Goal: Use online tool/utility: Utilize a website feature to perform a specific function

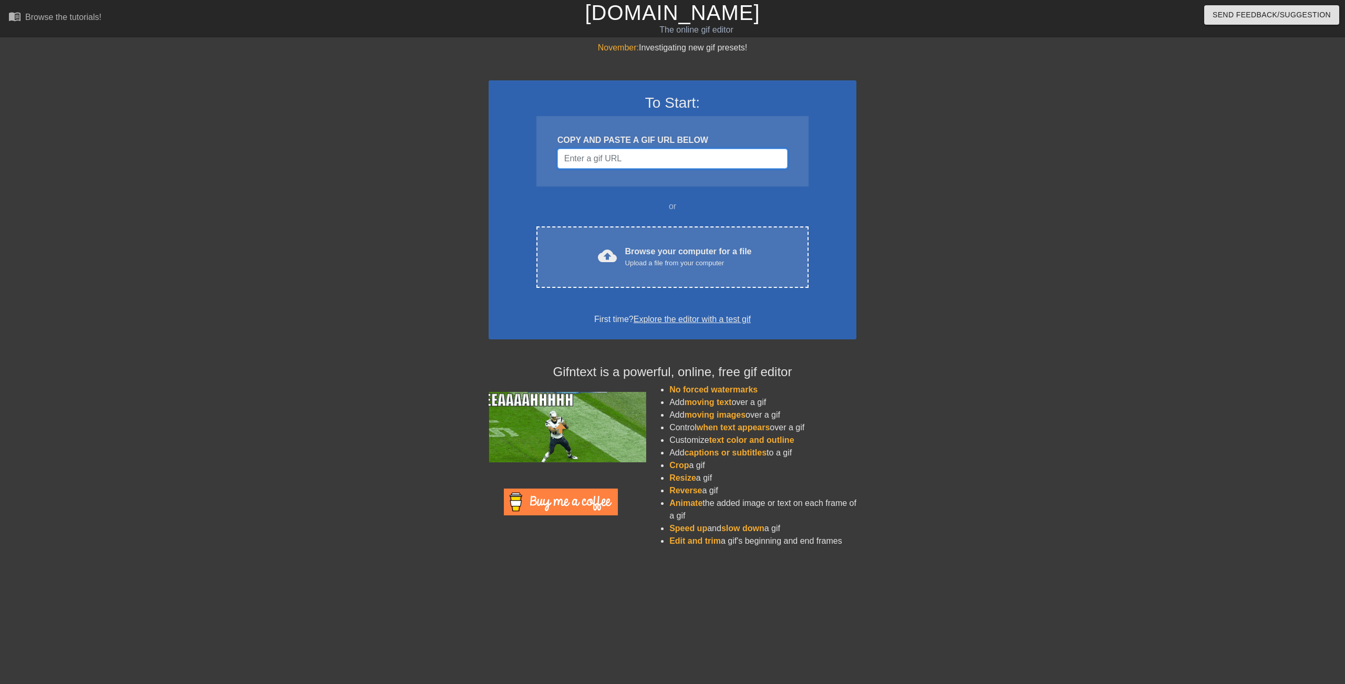
click at [624, 160] on input "Username" at bounding box center [672, 159] width 230 height 20
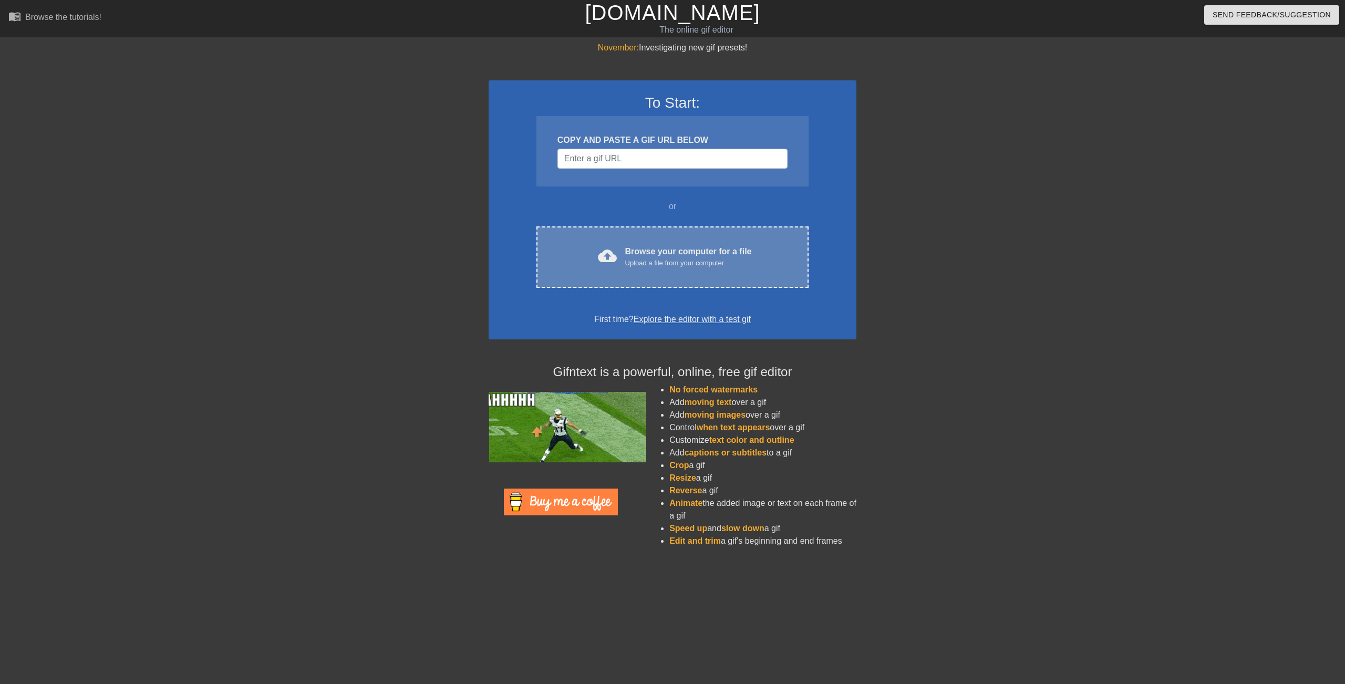
click at [655, 256] on div "Browse your computer for a file Upload a file from your computer" at bounding box center [688, 256] width 127 height 23
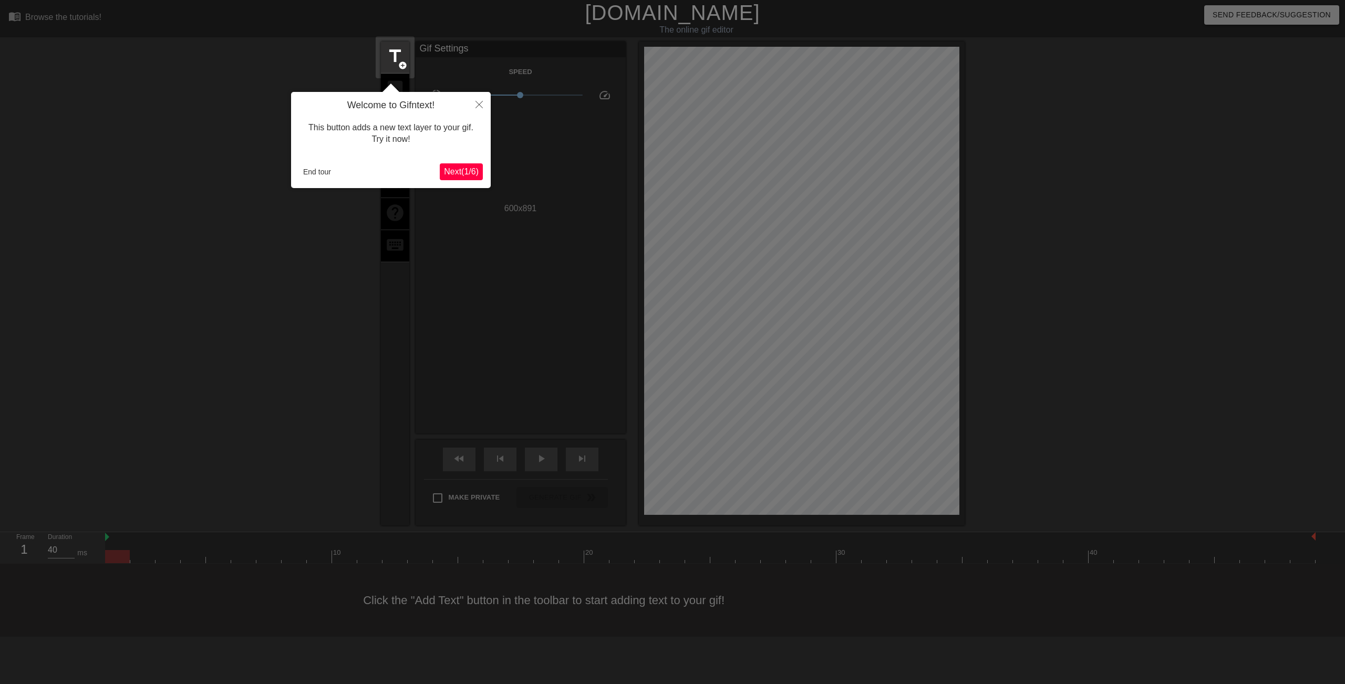
click at [453, 171] on span "Next ( 1 / 6 )" at bounding box center [461, 171] width 35 height 9
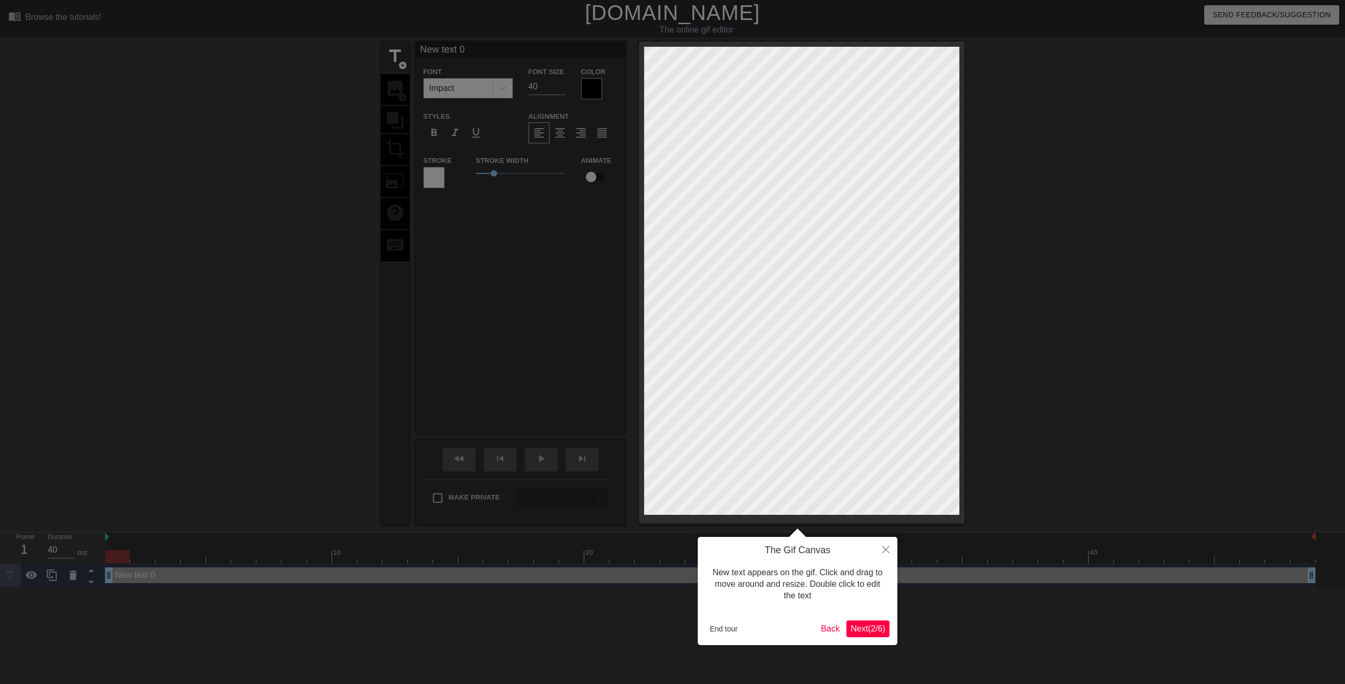
click at [865, 629] on span "Next ( 2 / 6 )" at bounding box center [867, 628] width 35 height 9
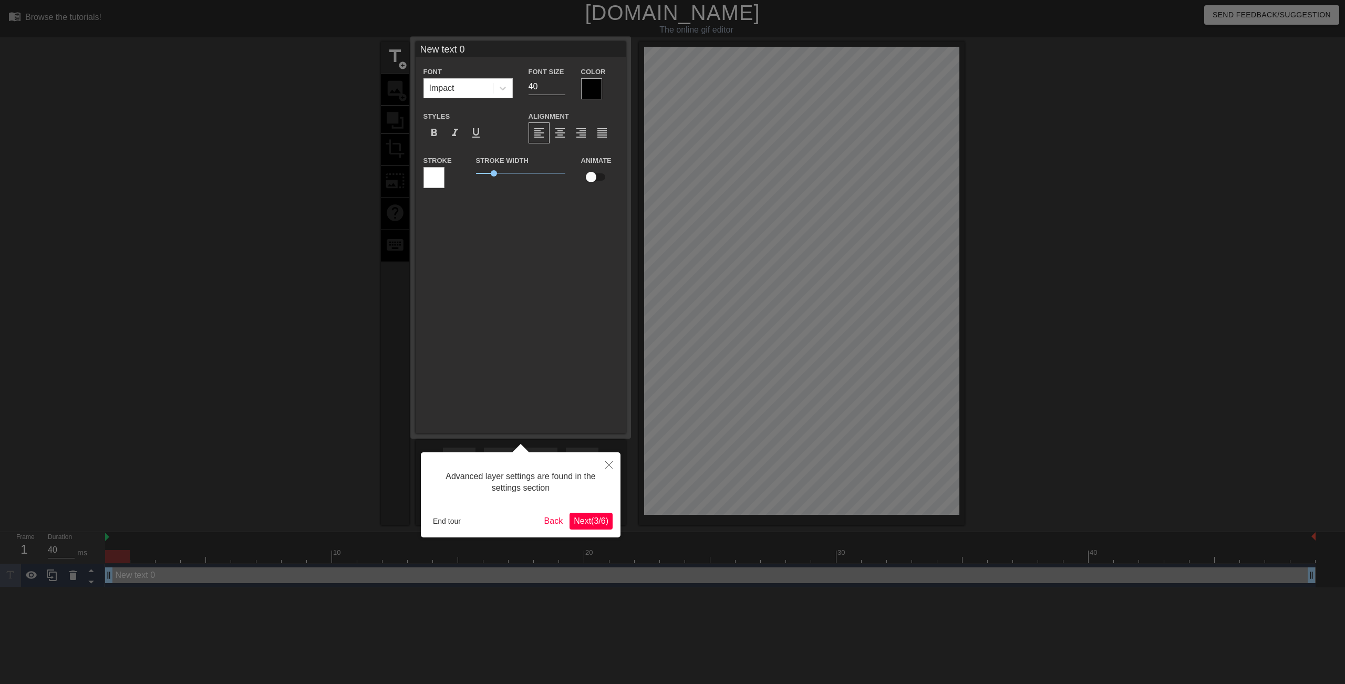
click at [595, 520] on span "Next ( 3 / 6 )" at bounding box center [591, 520] width 35 height 9
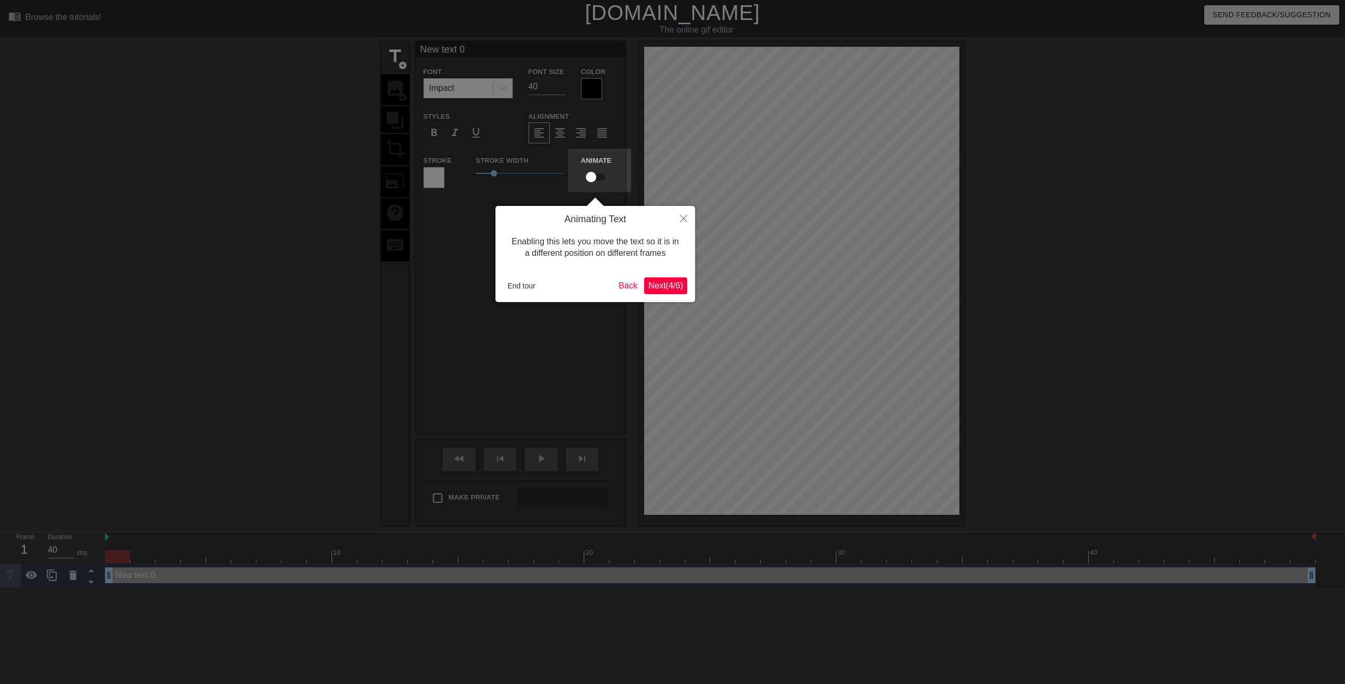
click at [651, 286] on span "Next ( 4 / 6 )" at bounding box center [665, 285] width 35 height 9
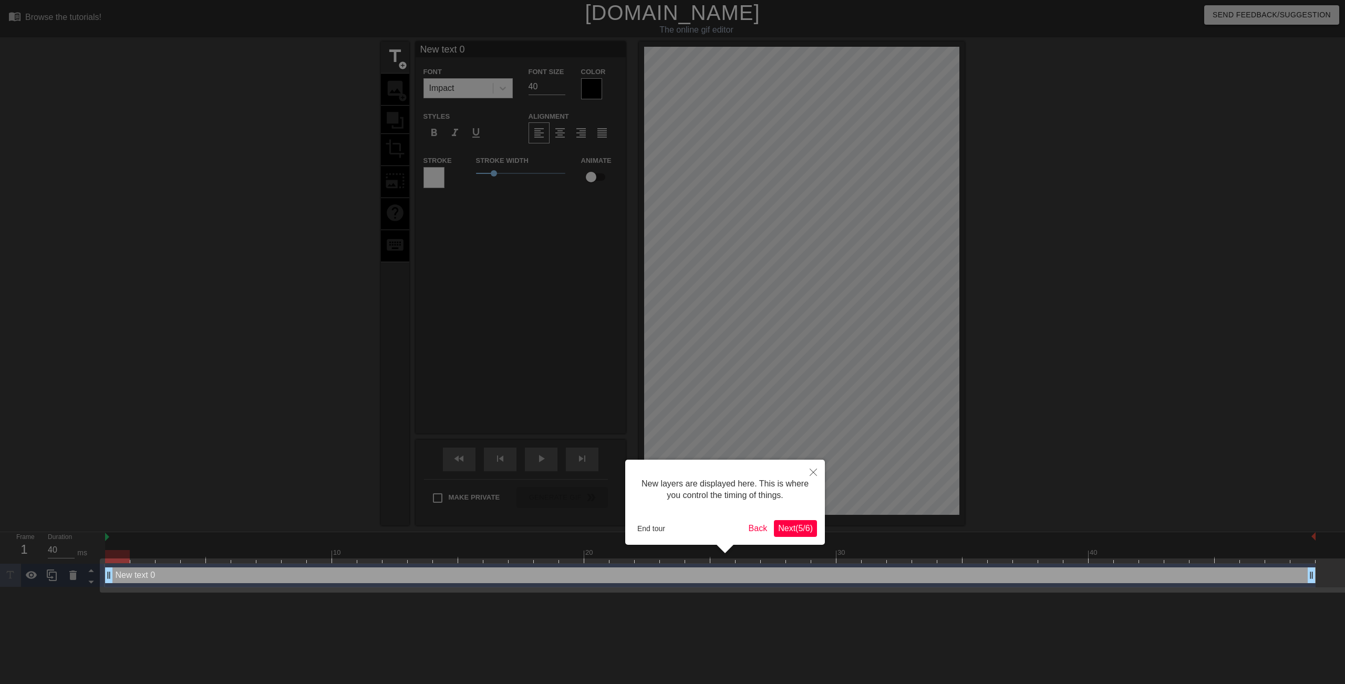
click at [796, 527] on span "Next ( 5 / 6 )" at bounding box center [795, 528] width 35 height 9
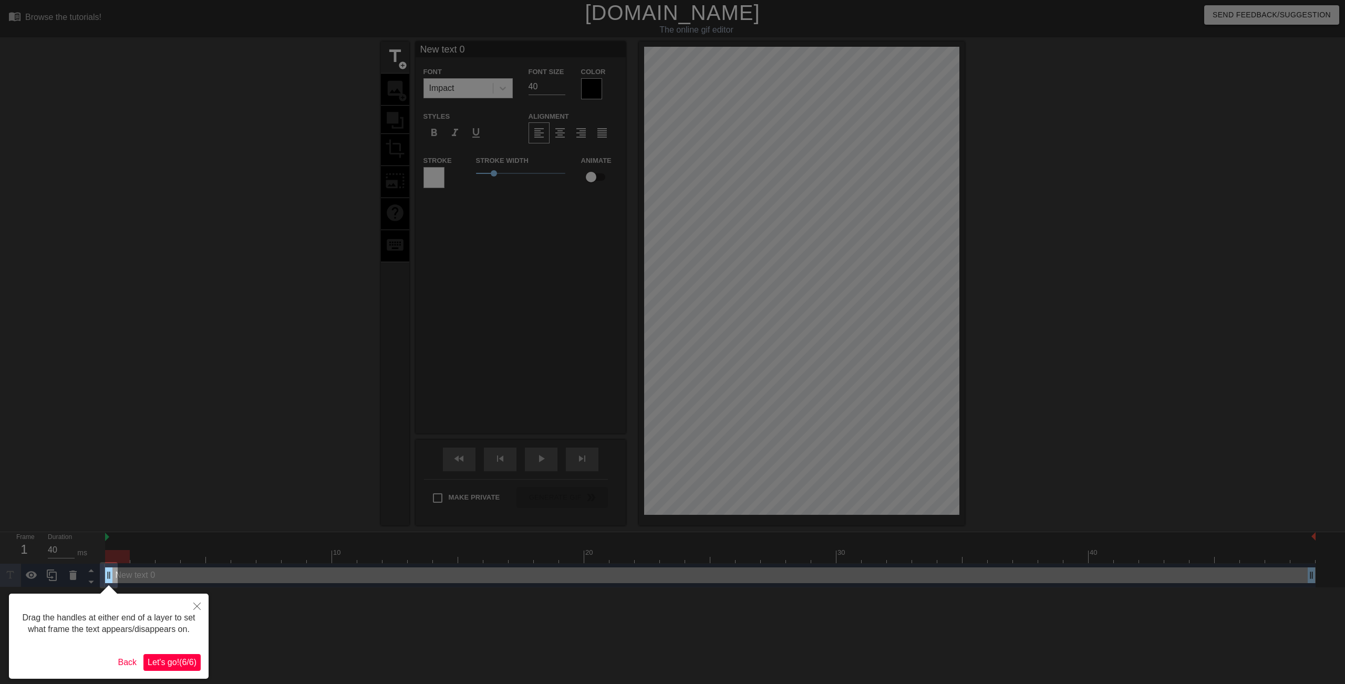
click at [174, 661] on span "Let's go! ( 6 / 6 )" at bounding box center [172, 662] width 49 height 9
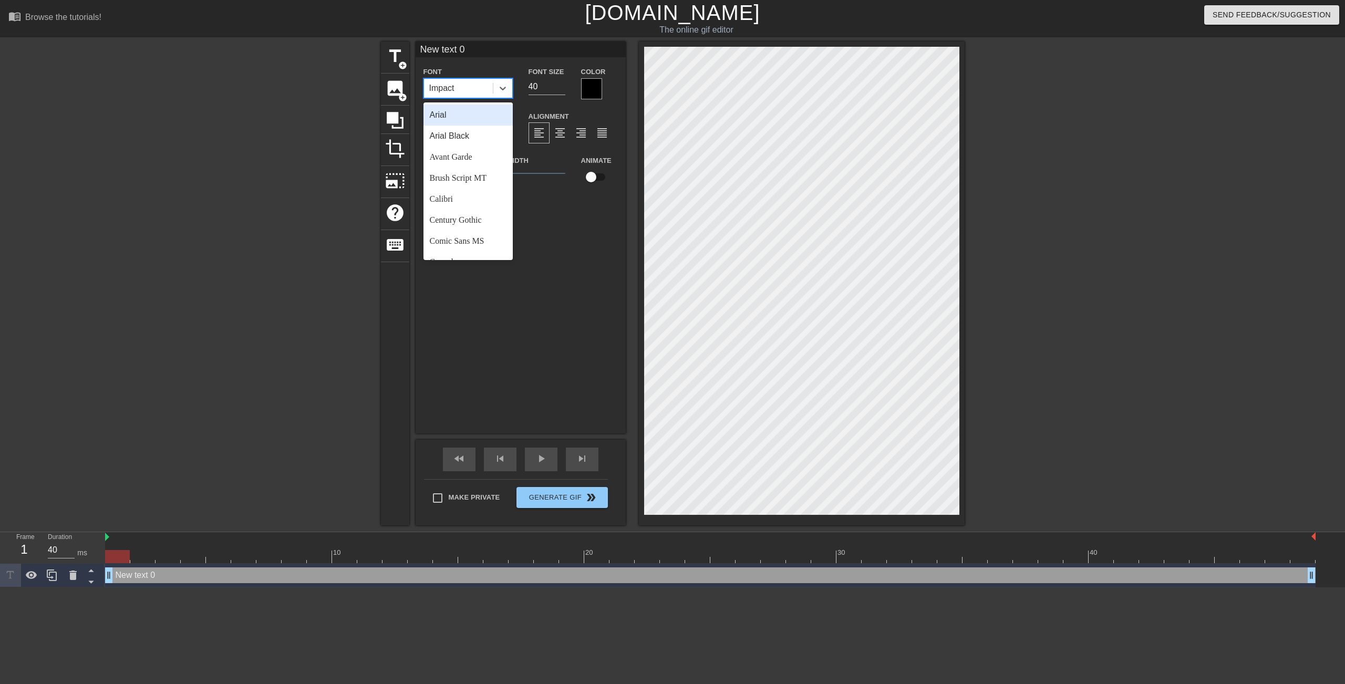
click at [485, 84] on div "Impact" at bounding box center [458, 88] width 69 height 19
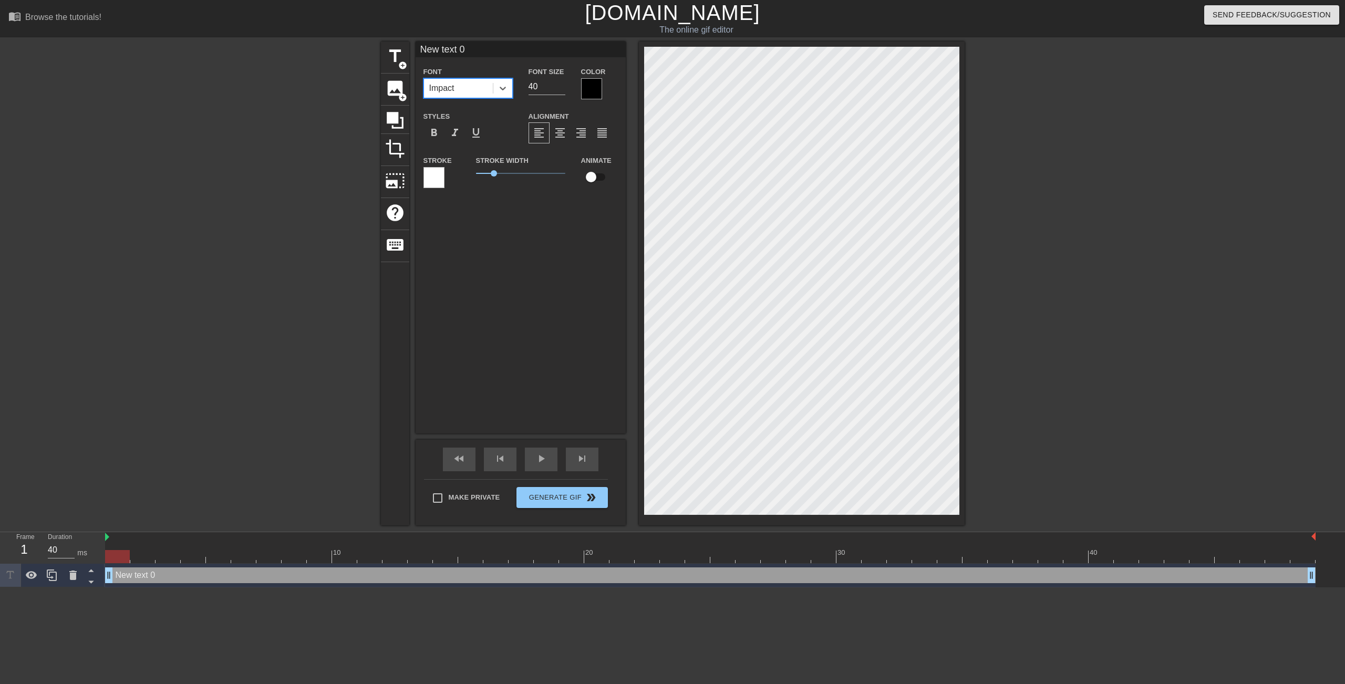
click at [483, 84] on div "Impact" at bounding box center [458, 88] width 69 height 19
click at [391, 89] on span "image" at bounding box center [395, 88] width 20 height 20
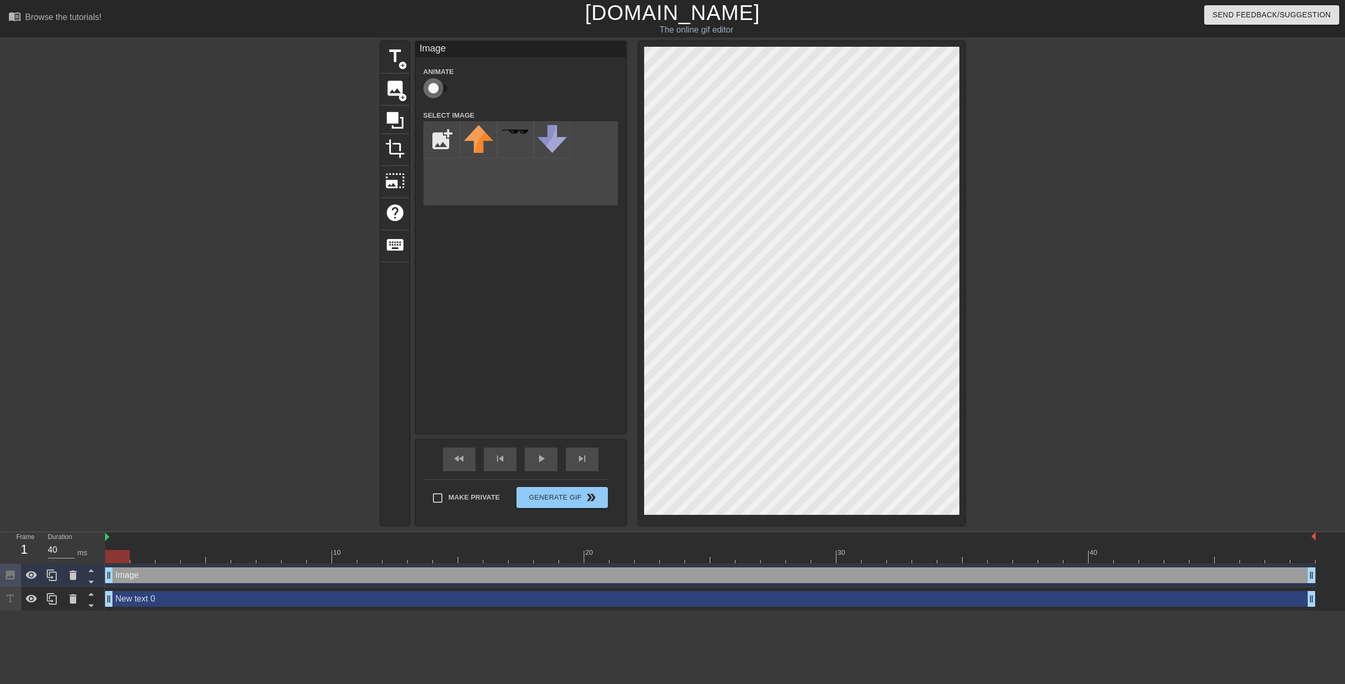
click at [431, 89] on input "checkbox" at bounding box center [433, 88] width 60 height 20
click at [439, 87] on input "checkbox" at bounding box center [443, 88] width 60 height 20
checkbox input "false"
click at [451, 149] on input "file" at bounding box center [442, 140] width 36 height 36
click at [549, 143] on img at bounding box center [551, 139] width 29 height 28
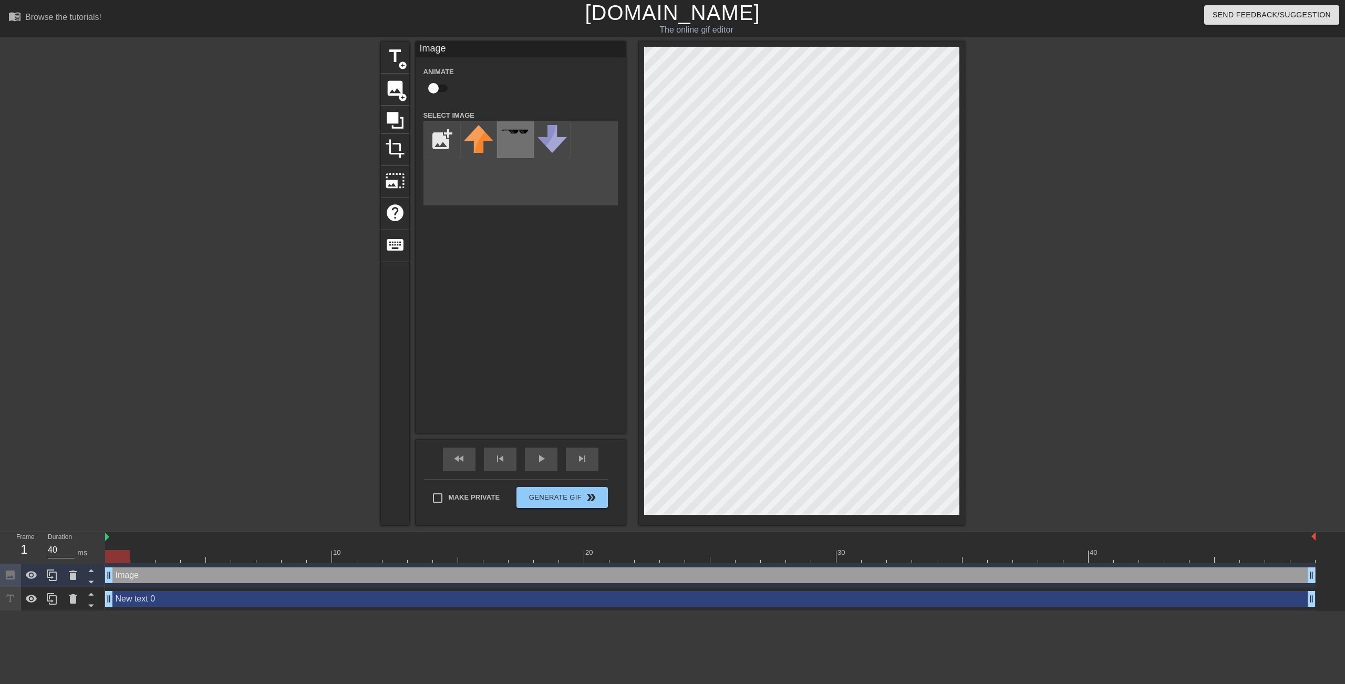
click at [507, 139] on div at bounding box center [515, 139] width 37 height 37
click at [398, 56] on span "title" at bounding box center [395, 56] width 20 height 20
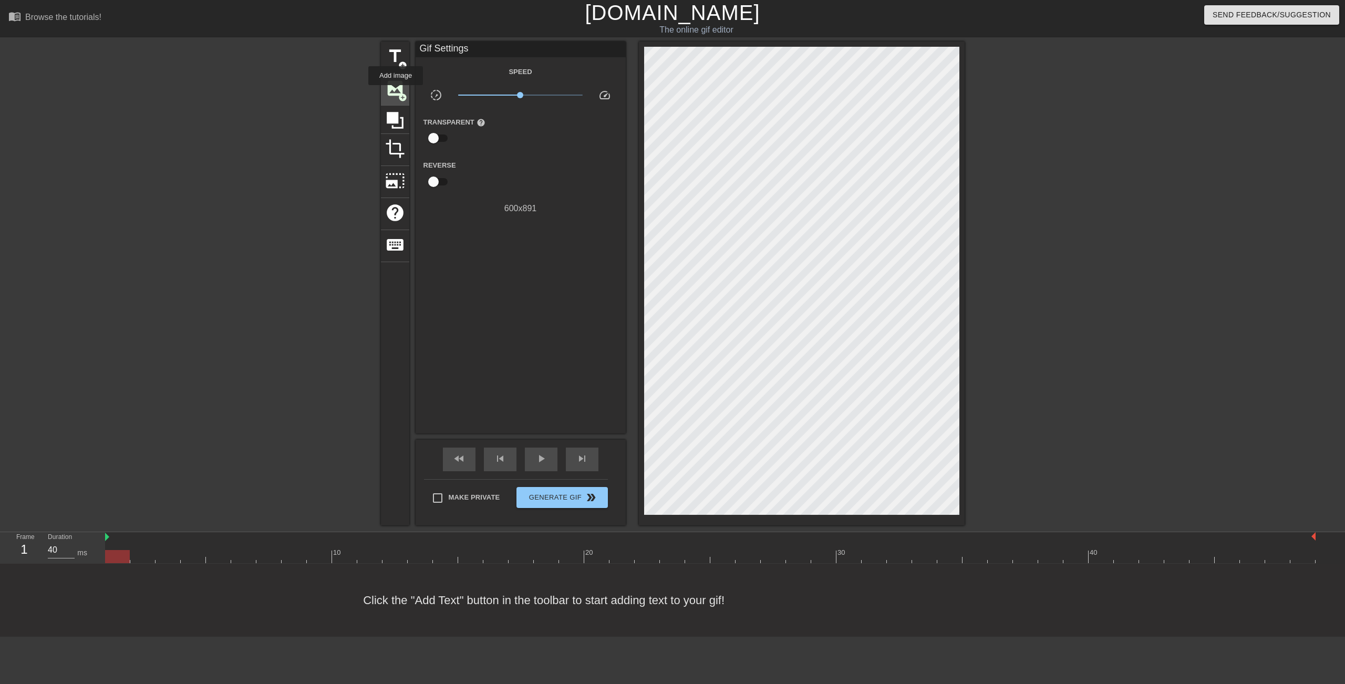
click at [396, 92] on span "image" at bounding box center [395, 88] width 20 height 20
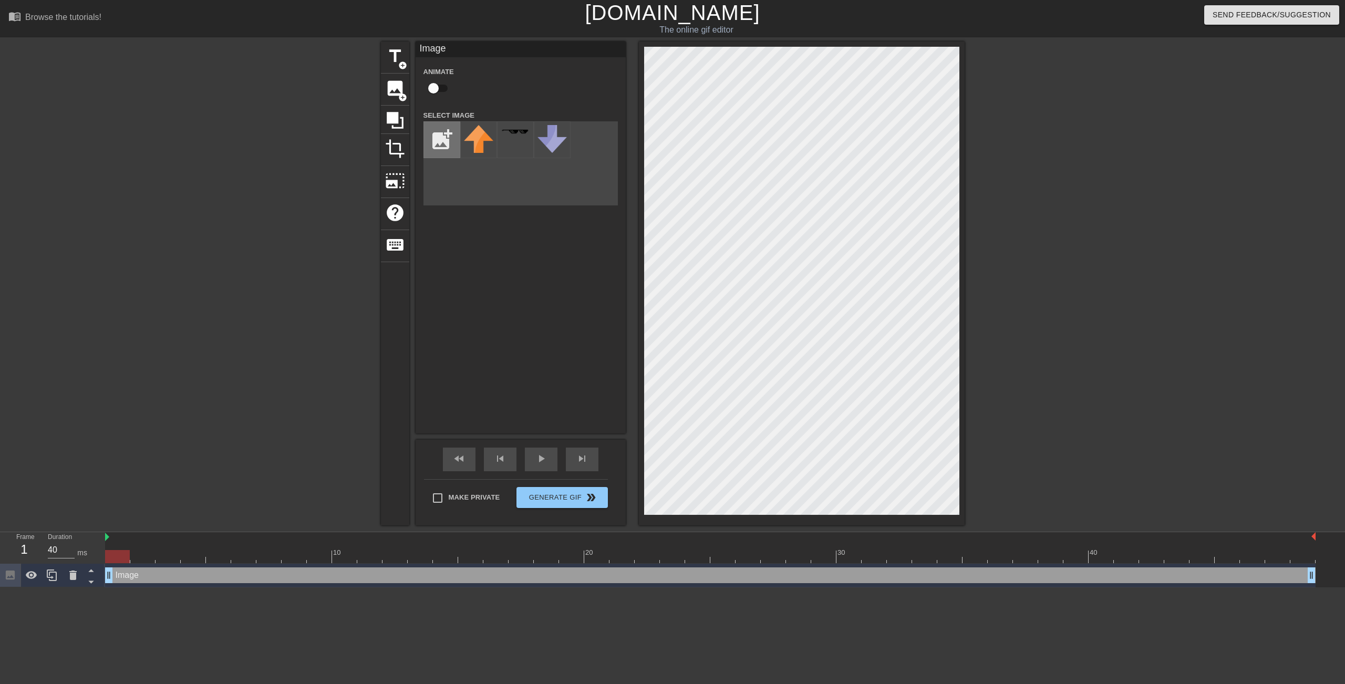
click at [443, 138] on input "file" at bounding box center [442, 140] width 36 height 36
type input "C:\fakepath\xo.png"
click at [470, 134] on img at bounding box center [478, 138] width 29 height 27
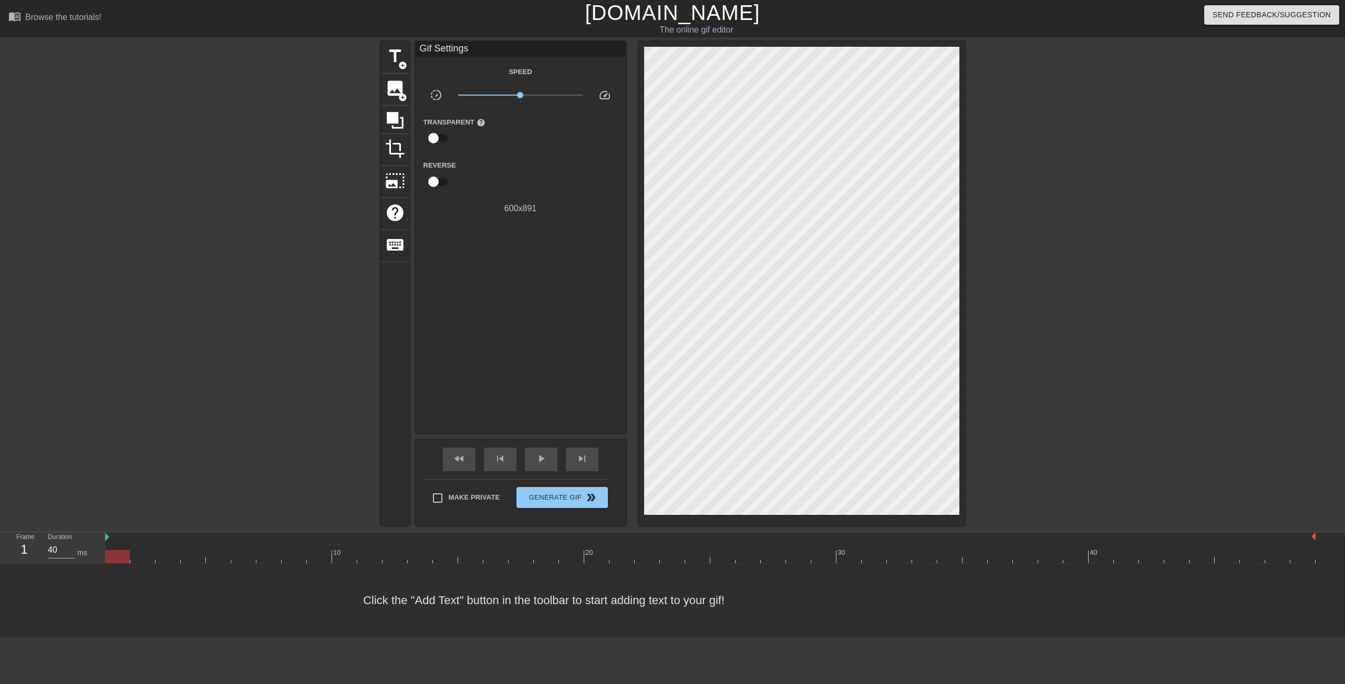
click at [519, 311] on div "Gif Settings Speed slow_motion_video x1.00 speed Transparent help Reverse 600 x…" at bounding box center [520, 237] width 210 height 392
click at [393, 84] on span "image" at bounding box center [395, 88] width 20 height 20
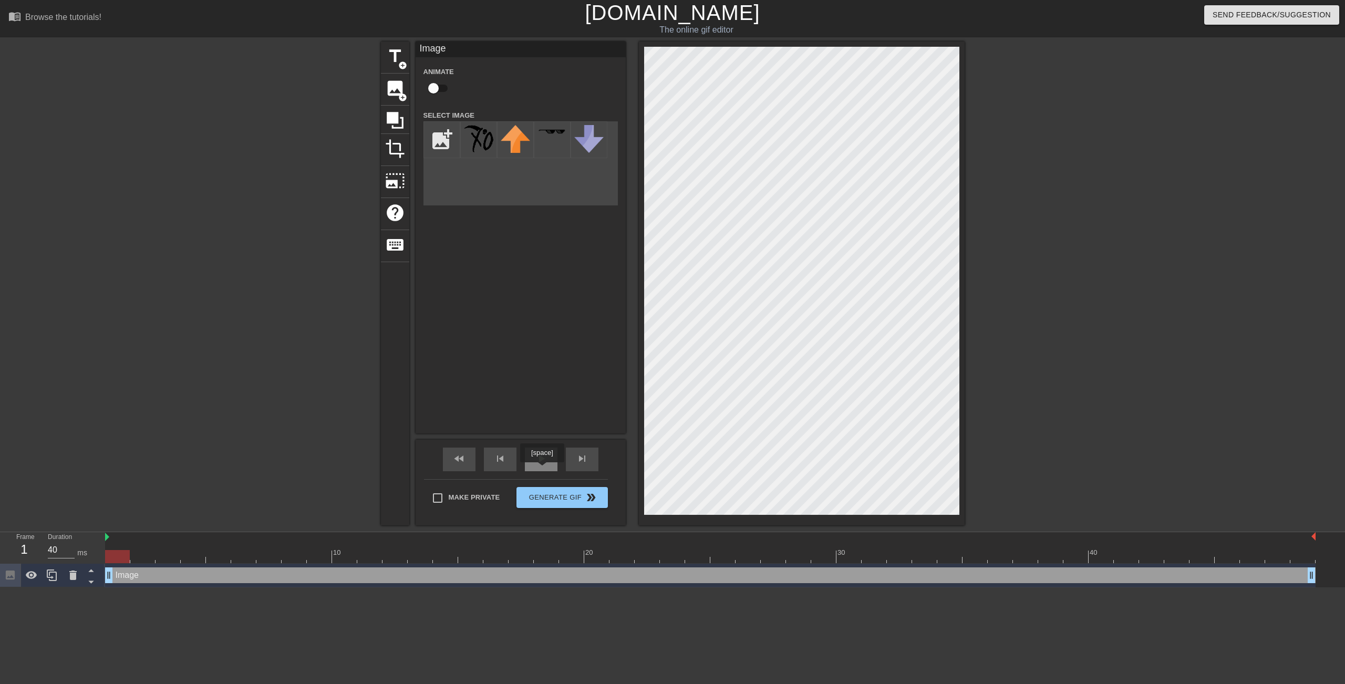
click at [543, 466] on div "play_arrow" at bounding box center [541, 460] width 33 height 24
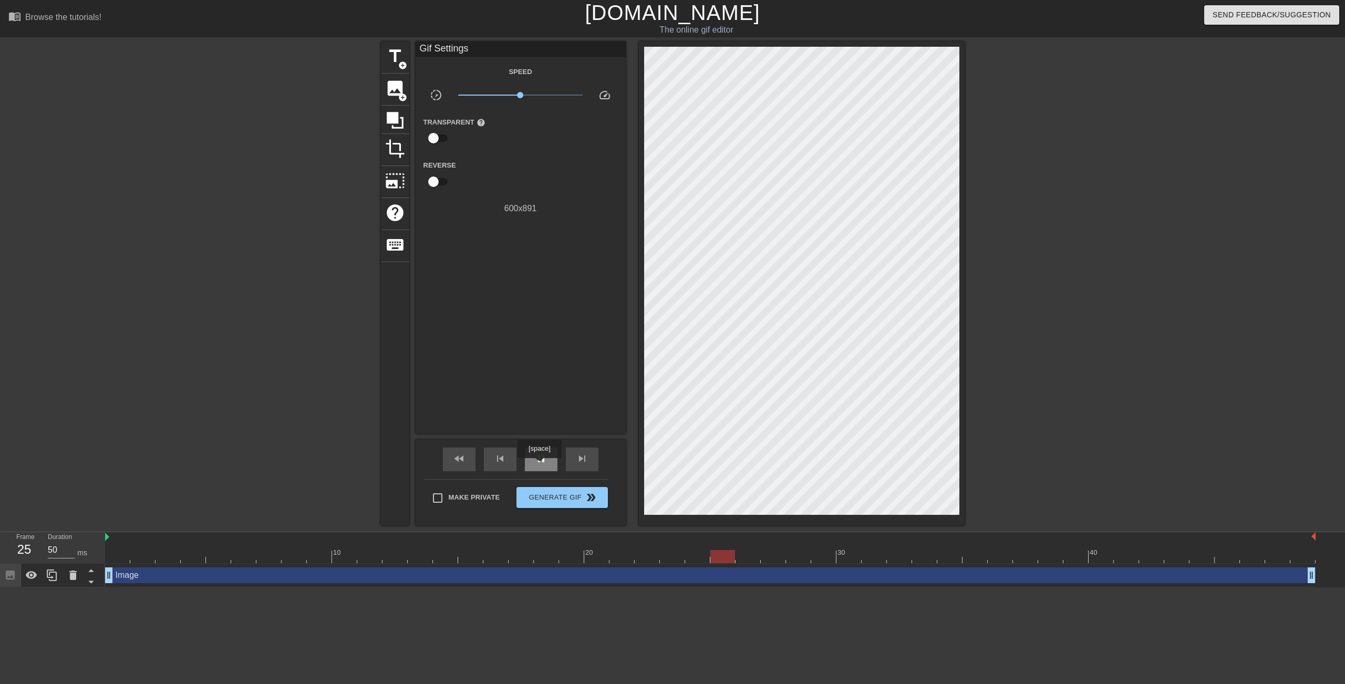
type input "40"
click at [539, 465] on div "pause" at bounding box center [541, 460] width 33 height 24
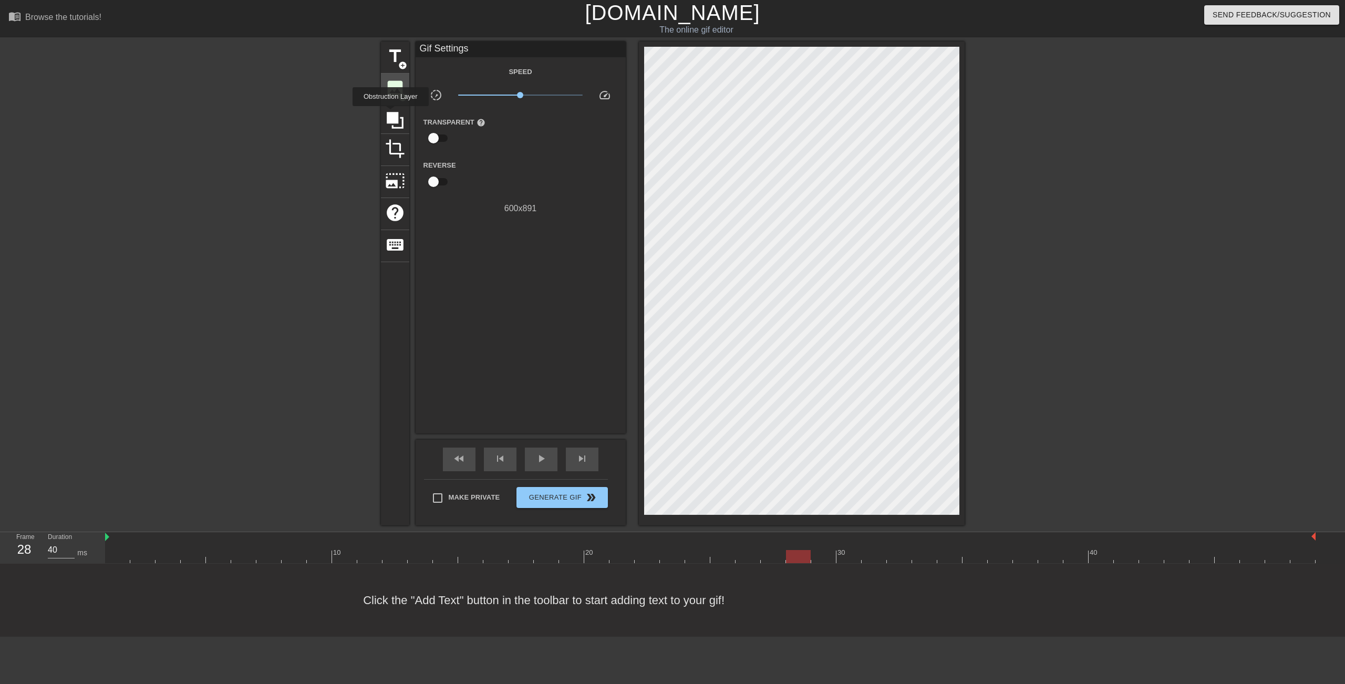
click at [389, 104] on div "image add_circle" at bounding box center [395, 90] width 28 height 32
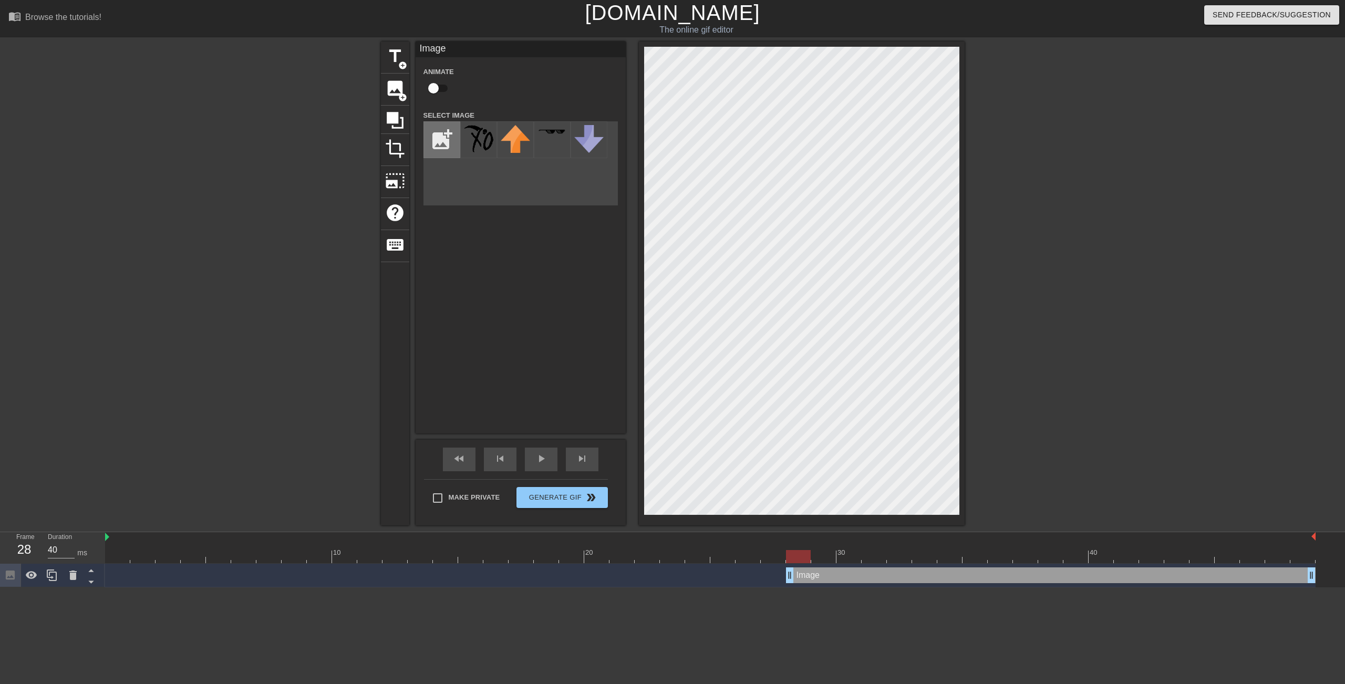
click at [442, 138] on input "file" at bounding box center [442, 140] width 36 height 36
click at [448, 139] on input "file" at bounding box center [442, 140] width 36 height 36
type input "C:\fakepath\gif-xo.gif"
click at [472, 142] on div at bounding box center [478, 139] width 37 height 37
click at [484, 141] on img at bounding box center [478, 133] width 29 height 17
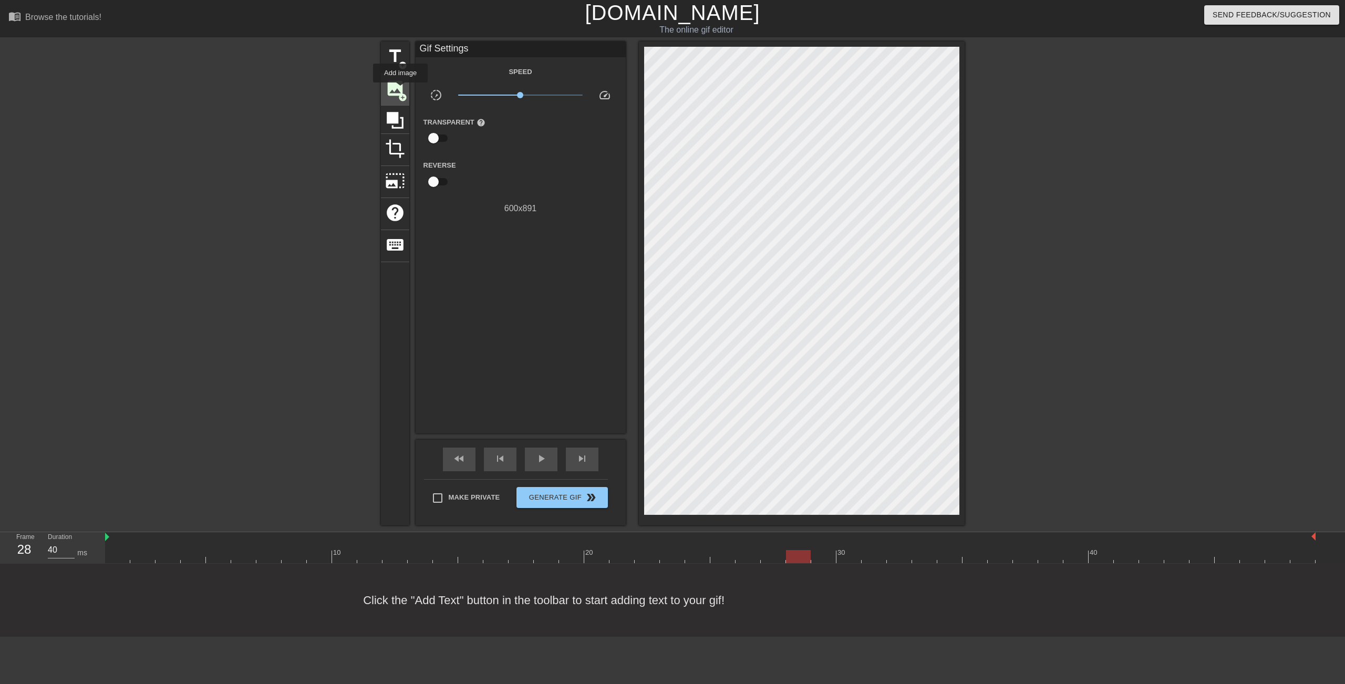
click at [400, 90] on span "image" at bounding box center [395, 88] width 20 height 20
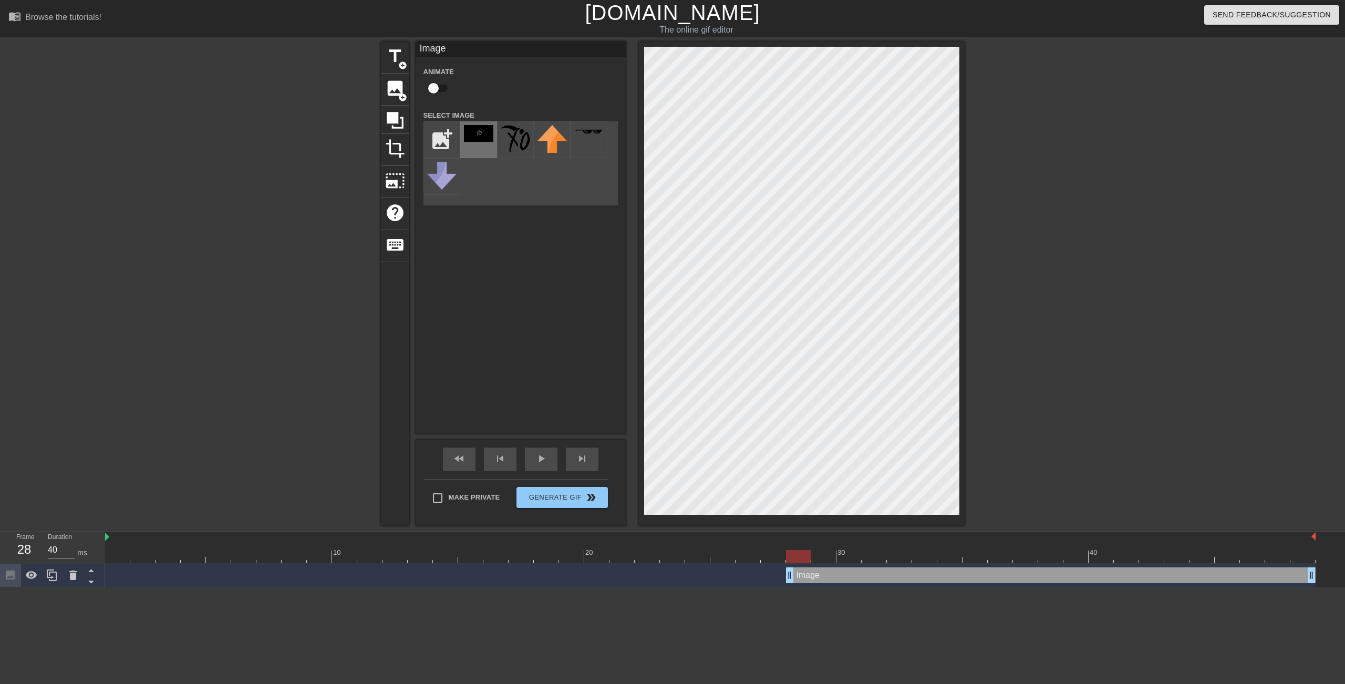
click at [477, 136] on img at bounding box center [478, 133] width 29 height 17
click at [435, 89] on input "checkbox" at bounding box center [433, 88] width 60 height 20
checkbox input "true"
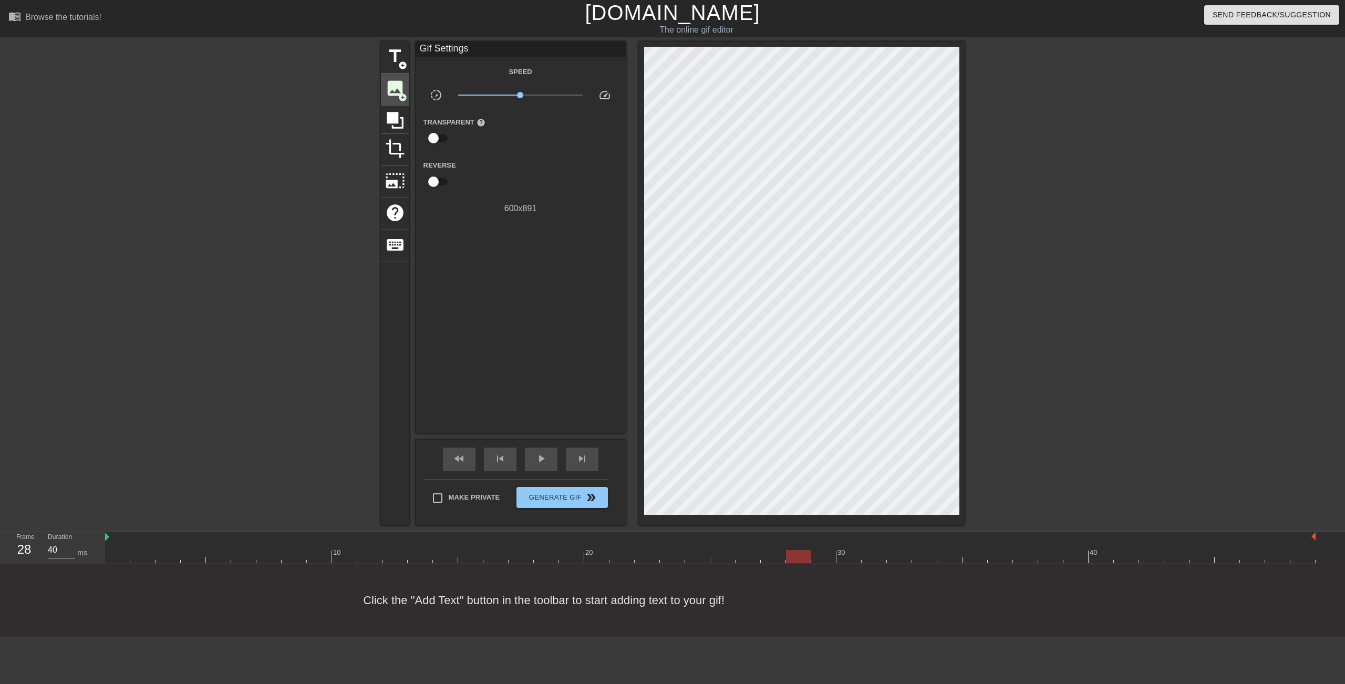
click at [396, 85] on span "image" at bounding box center [395, 88] width 20 height 20
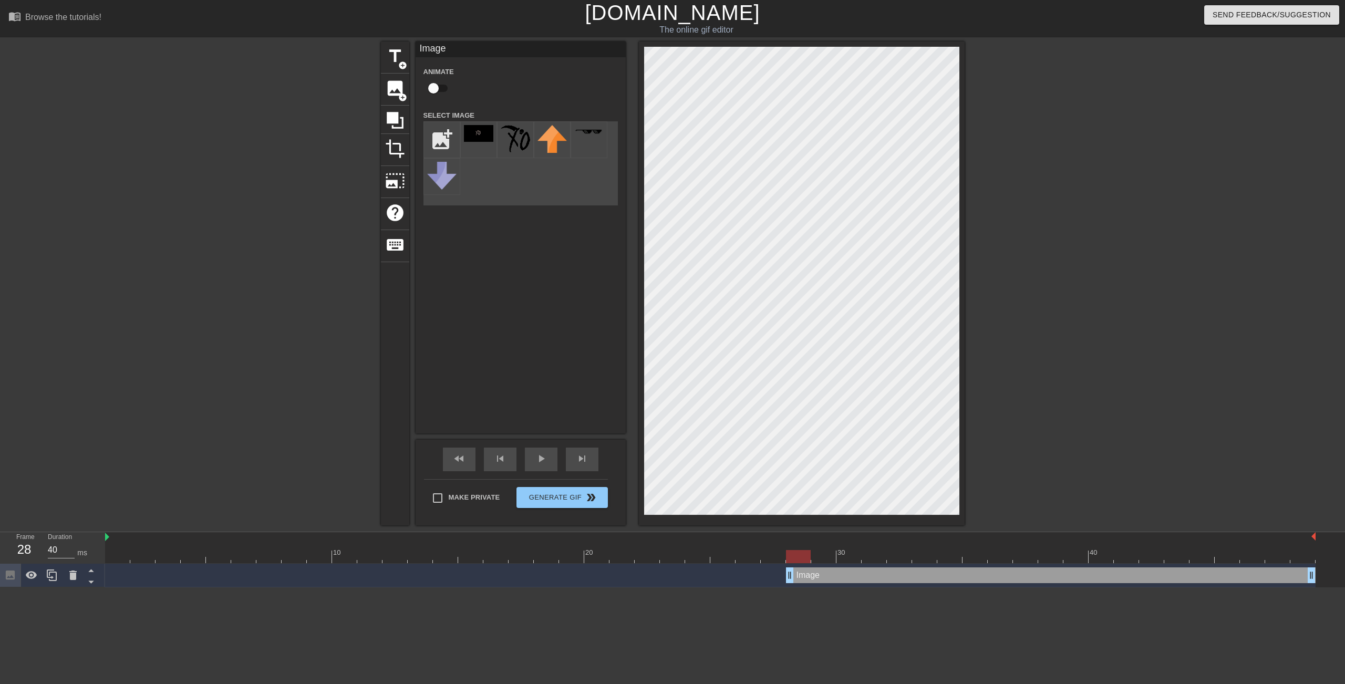
click at [438, 87] on input "checkbox" at bounding box center [433, 88] width 60 height 20
checkbox input "true"
click at [477, 135] on img at bounding box center [478, 133] width 29 height 17
click at [538, 460] on span "play_arrow" at bounding box center [541, 458] width 13 height 13
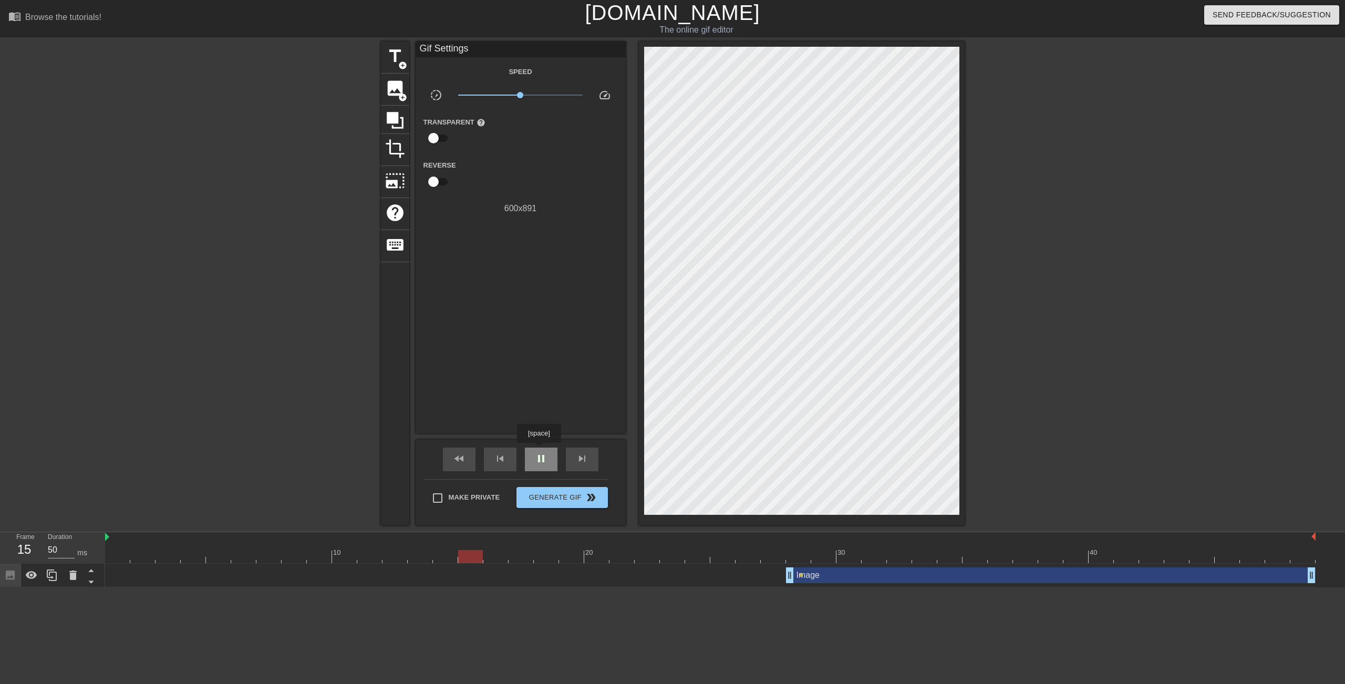
click at [538, 450] on div "pause" at bounding box center [541, 460] width 33 height 24
click at [401, 86] on span "image" at bounding box center [395, 88] width 20 height 20
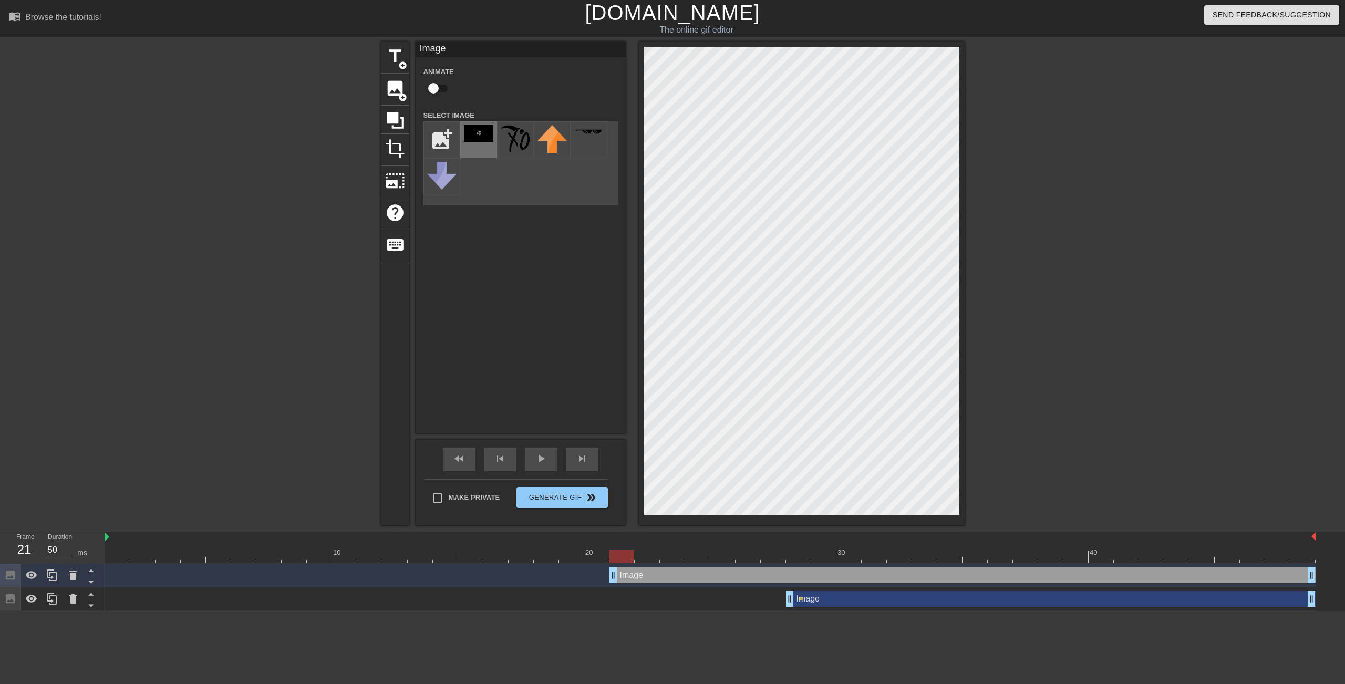
click at [479, 128] on img at bounding box center [478, 133] width 29 height 17
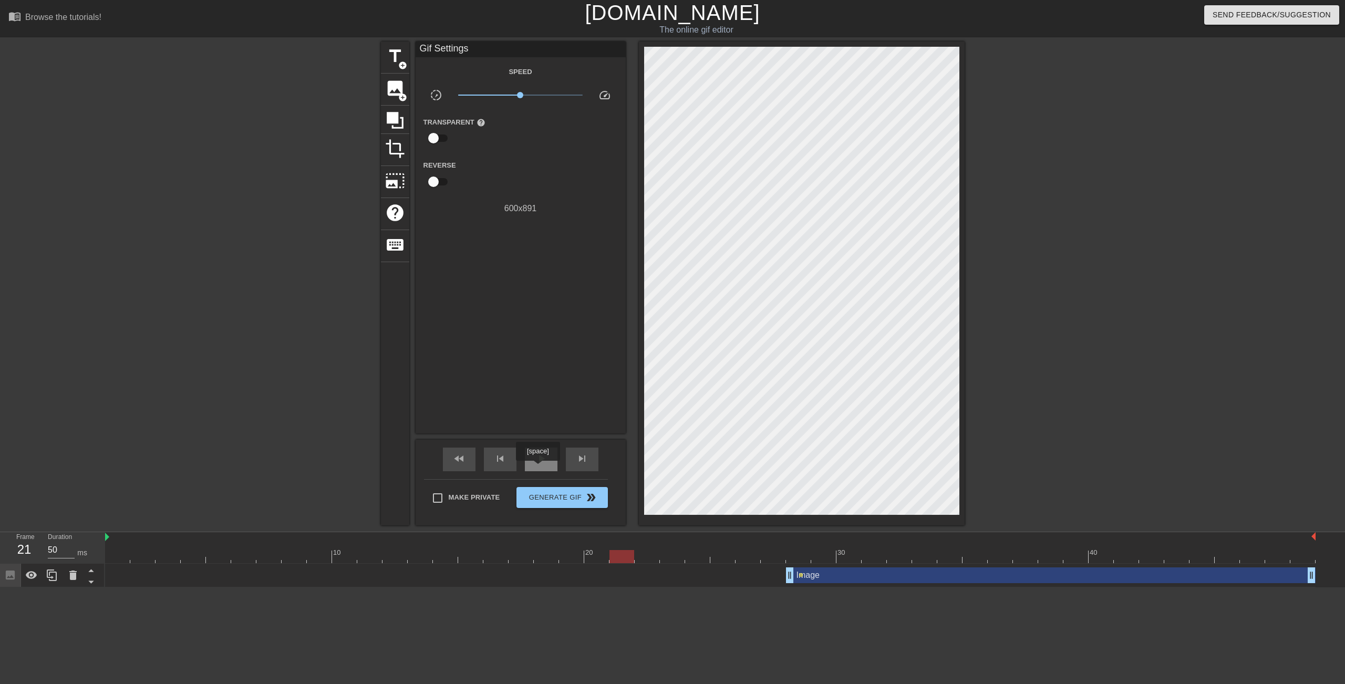
click at [538, 467] on div "play_arrow" at bounding box center [541, 460] width 33 height 24
type input "40"
click at [541, 470] on div "pause" at bounding box center [541, 460] width 33 height 24
click at [852, 580] on div "Image drag_handle drag_handle" at bounding box center [1050, 575] width 529 height 16
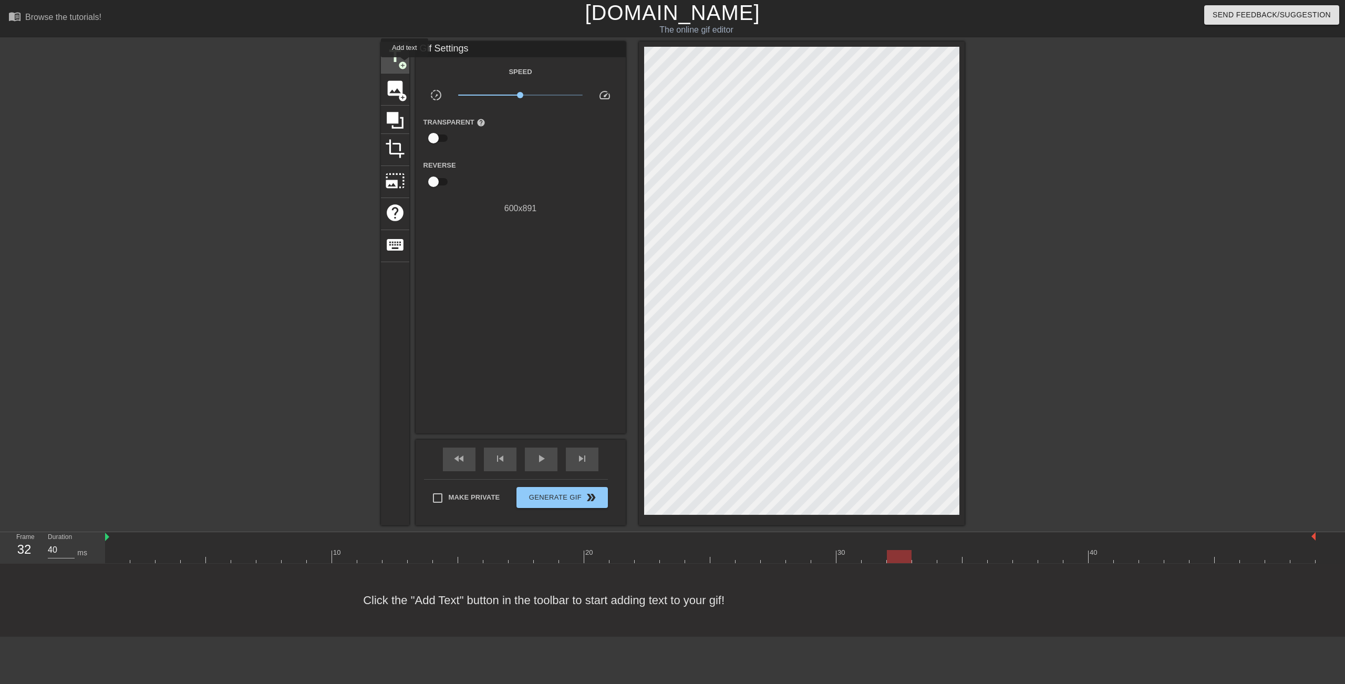
click at [399, 61] on span "add_circle" at bounding box center [402, 65] width 9 height 9
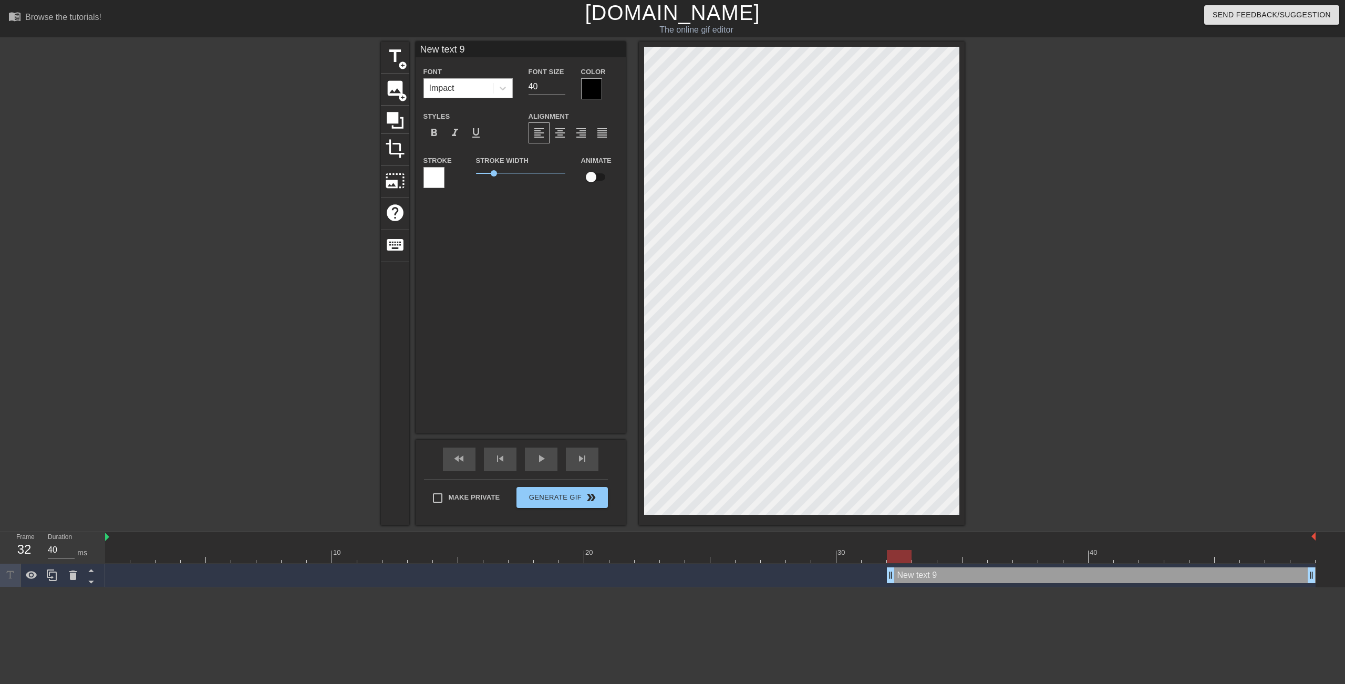
click at [486, 89] on div "Impact" at bounding box center [458, 88] width 69 height 19
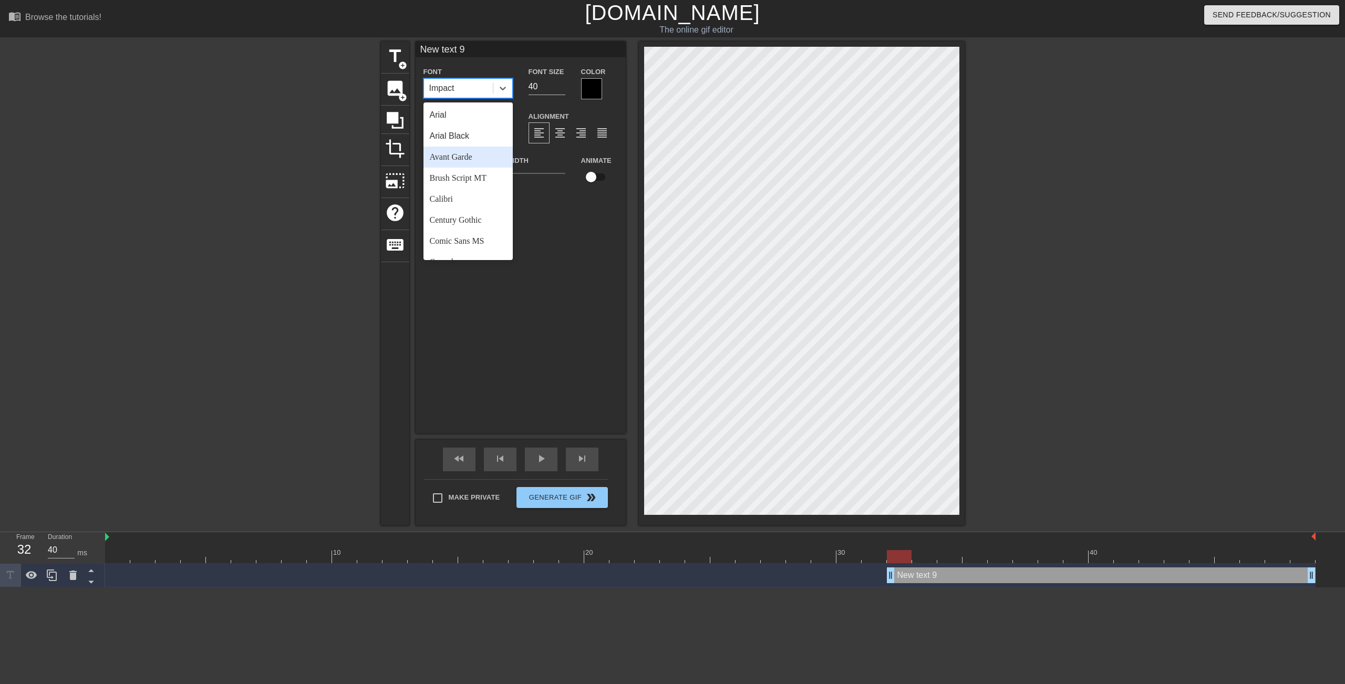
click at [464, 165] on div "Avant Garde" at bounding box center [467, 157] width 89 height 21
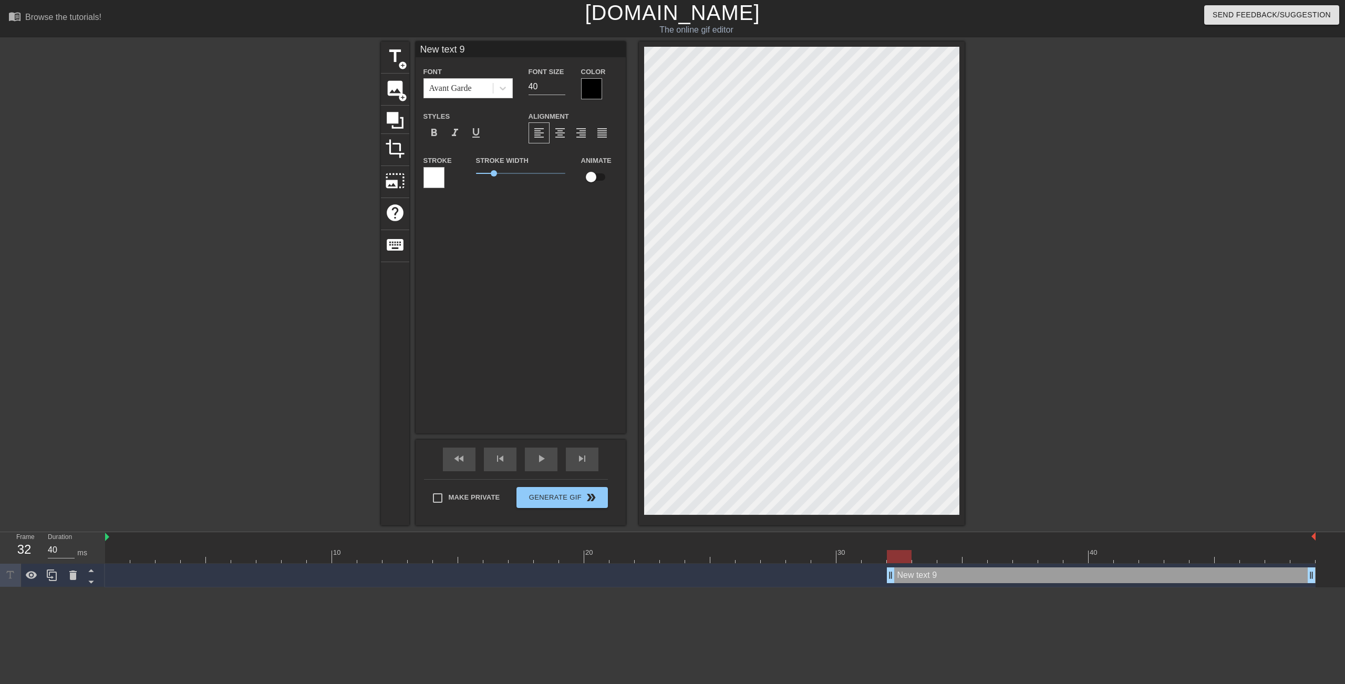
scroll to position [2, 3]
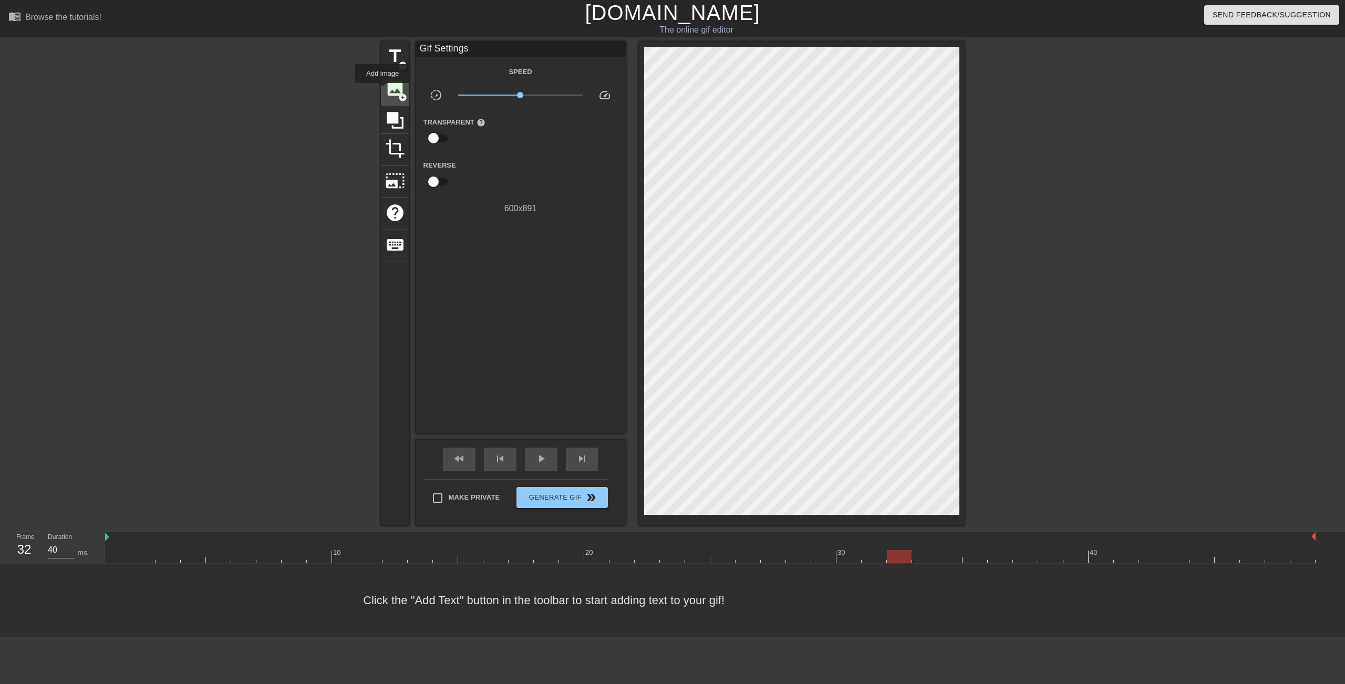
click at [394, 90] on span "image" at bounding box center [395, 88] width 20 height 20
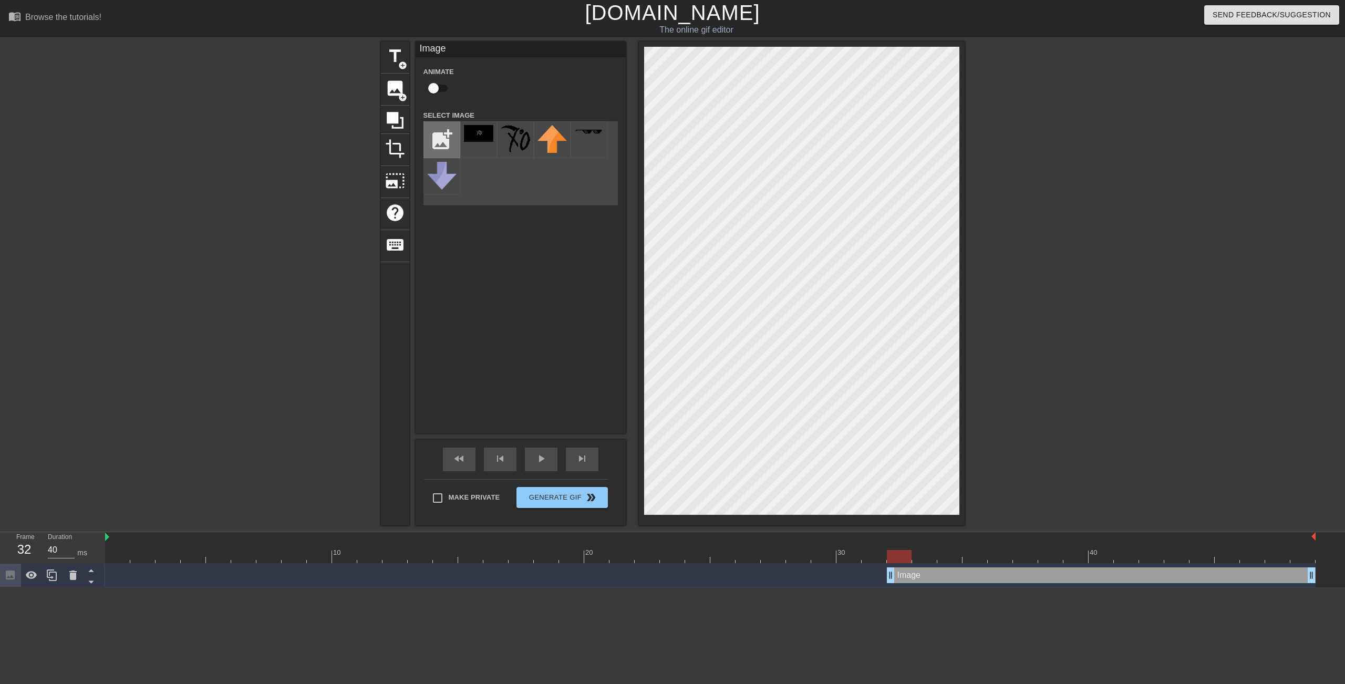
click at [455, 134] on input "file" at bounding box center [442, 140] width 36 height 36
click at [437, 142] on input "file" at bounding box center [442, 140] width 36 height 36
type input "C:\fakepath\Pi7_xo.png"
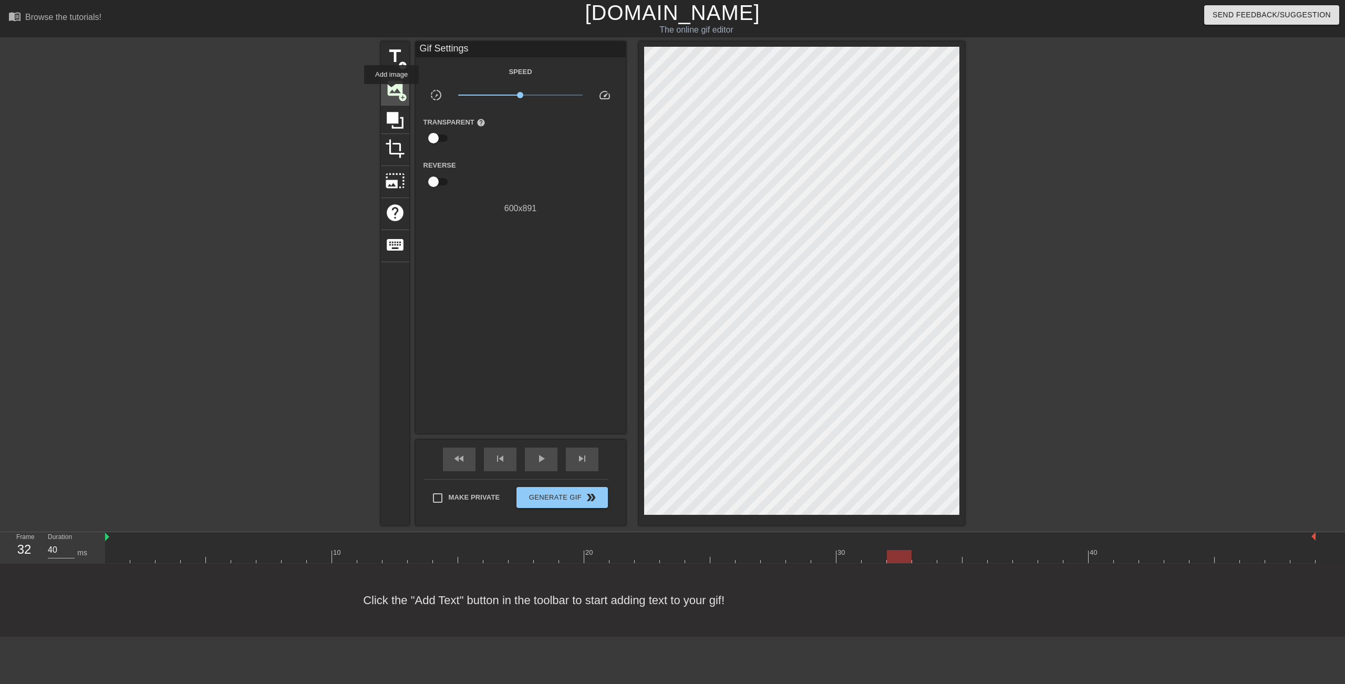
click at [390, 90] on span "image" at bounding box center [395, 88] width 20 height 20
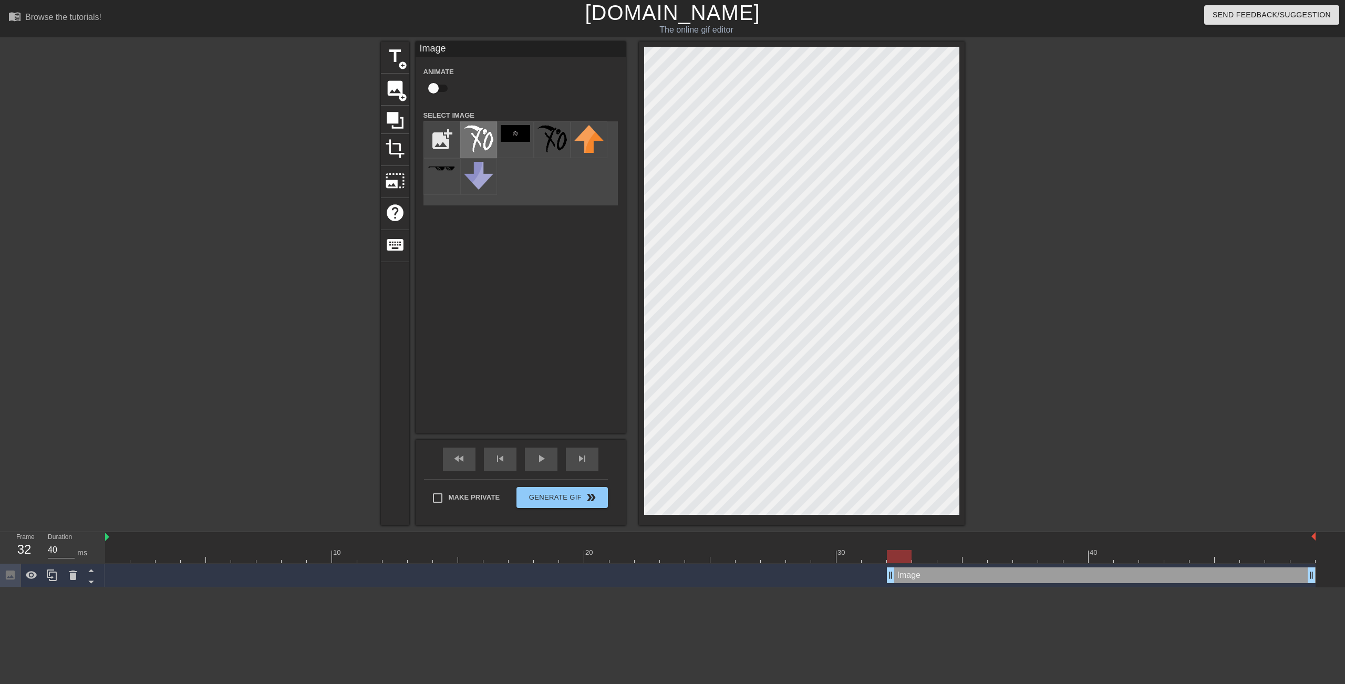
click at [479, 141] on img at bounding box center [478, 138] width 29 height 27
click at [599, 298] on div "Image Animate Select Image add_photo_alternate" at bounding box center [520, 237] width 210 height 392
click at [1014, 237] on div at bounding box center [1056, 198] width 158 height 315
click at [998, 169] on div "title add_circle image add_circle crop photo_size_select_large help keyboard Im…" at bounding box center [672, 283] width 1345 height 484
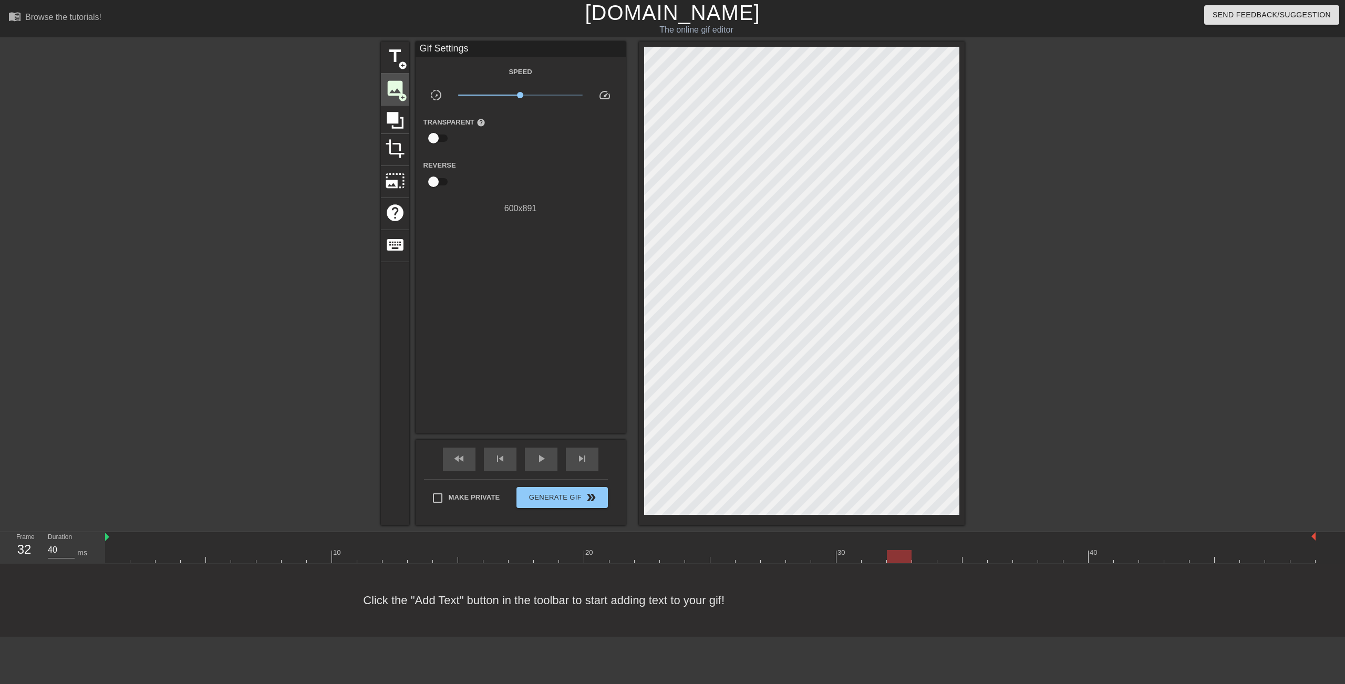
click at [407, 93] on span "add_circle" at bounding box center [402, 97] width 9 height 9
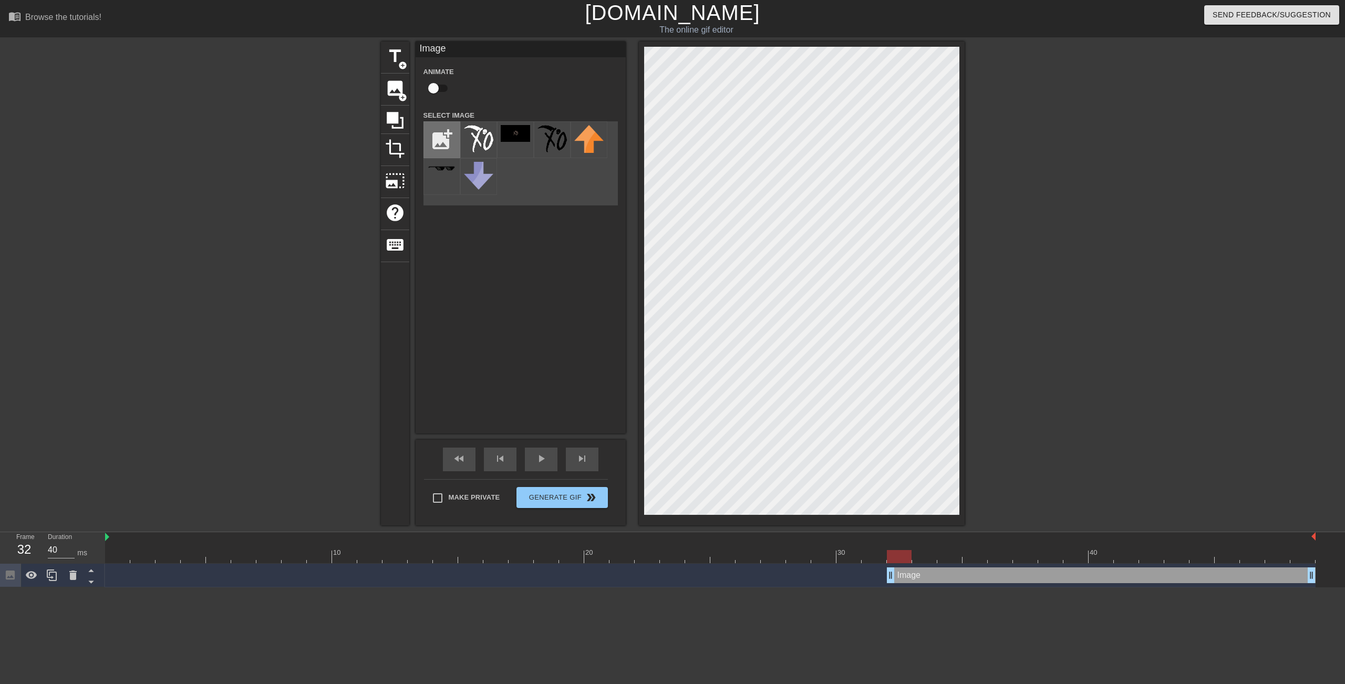
click at [441, 140] on input "file" at bounding box center [442, 140] width 36 height 36
click at [438, 149] on input "file" at bounding box center [442, 140] width 36 height 36
type input "C:\fakepath\t5phsjz13wg31.png"
click at [484, 143] on img at bounding box center [478, 139] width 29 height 29
click at [396, 112] on icon at bounding box center [395, 120] width 17 height 17
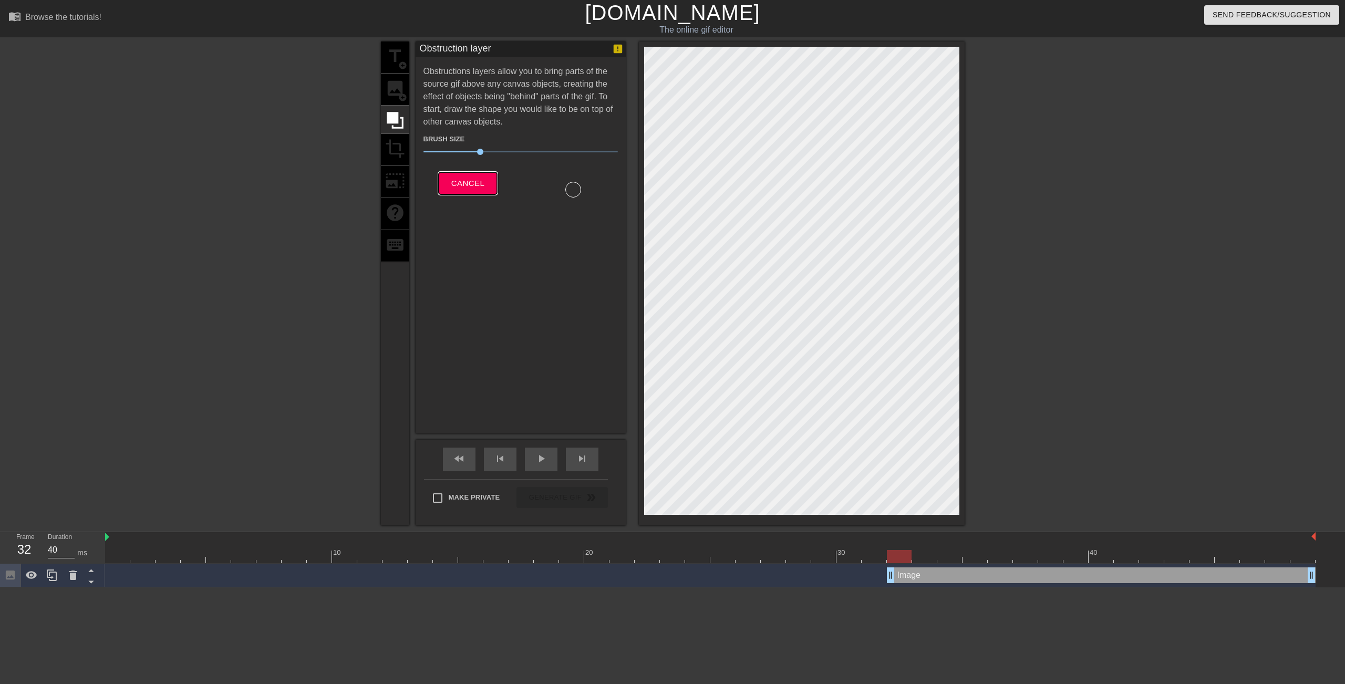
click at [463, 178] on span "Cancel" at bounding box center [467, 183] width 33 height 14
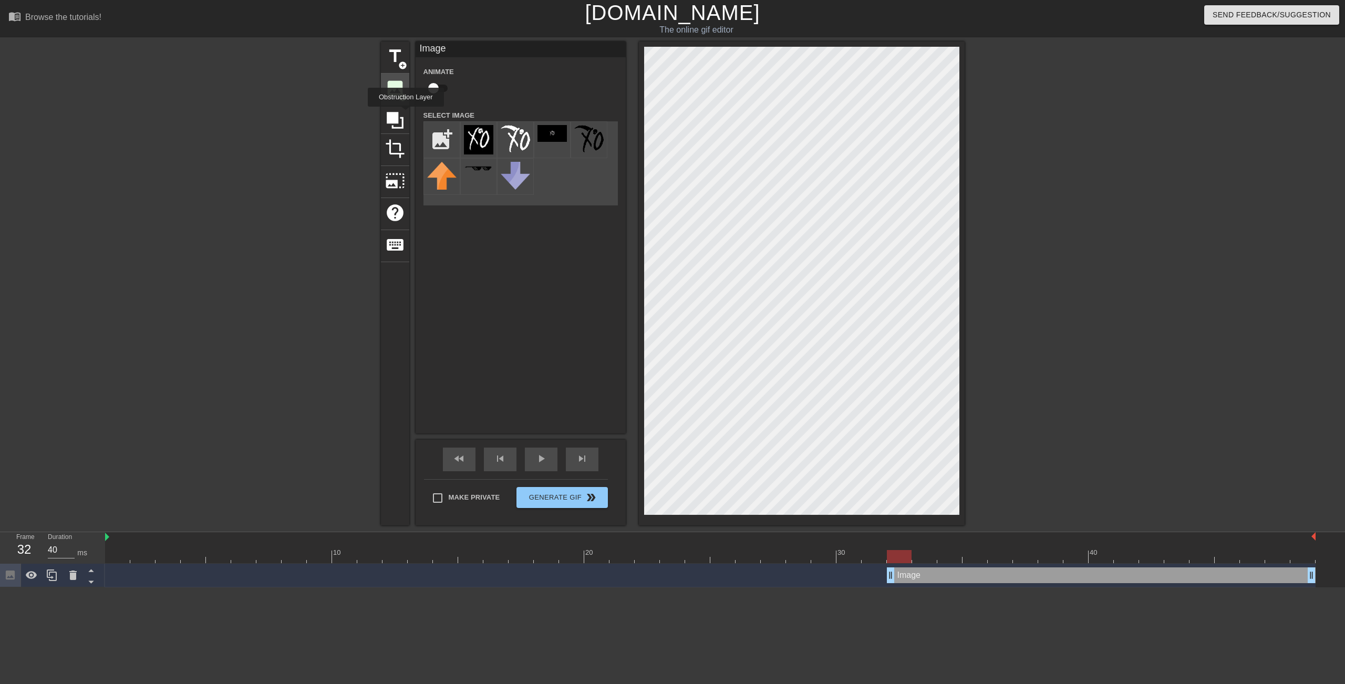
click at [398, 94] on span "add_circle" at bounding box center [402, 97] width 9 height 9
drag, startPoint x: 1197, startPoint y: 207, endPoint x: 1185, endPoint y: 218, distance: 16.4
click at [1197, 206] on div "title add_circle image add_circle crop photo_size_select_large help keyboard Im…" at bounding box center [672, 283] width 1345 height 484
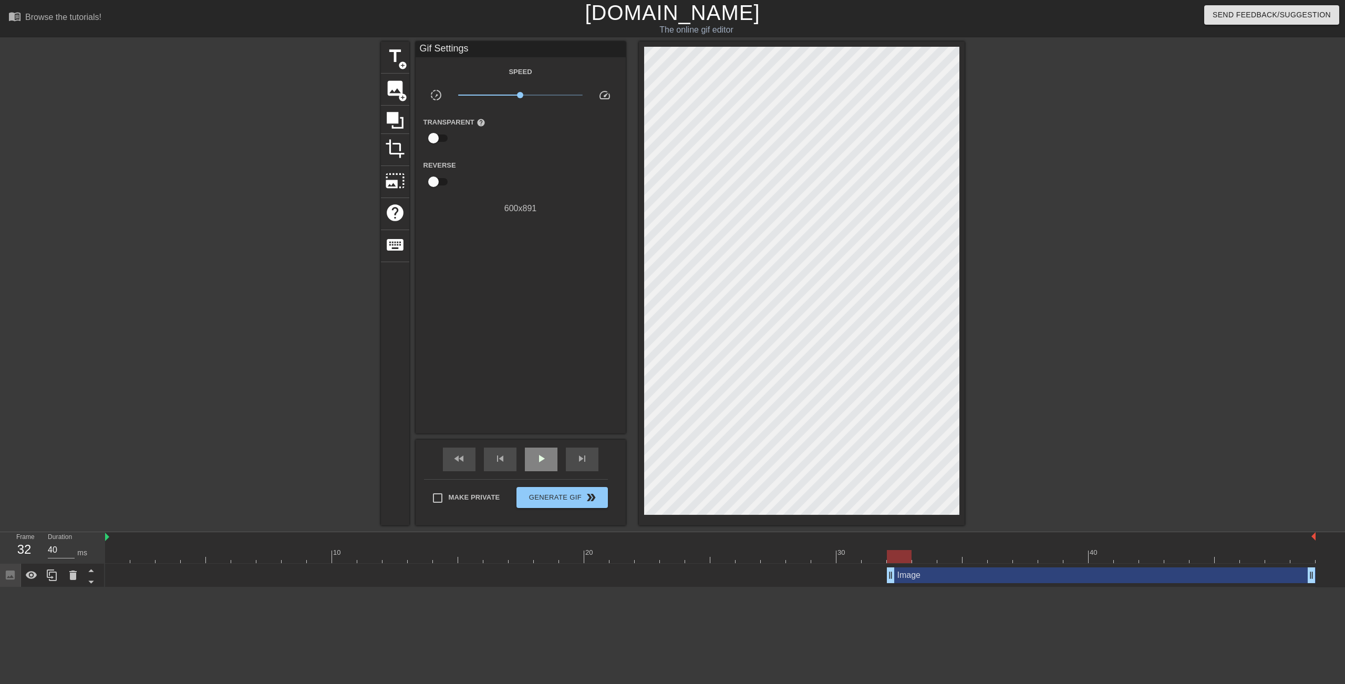
click at [542, 463] on span "play_arrow" at bounding box center [541, 458] width 13 height 13
click at [538, 469] on div "pause" at bounding box center [541, 460] width 33 height 24
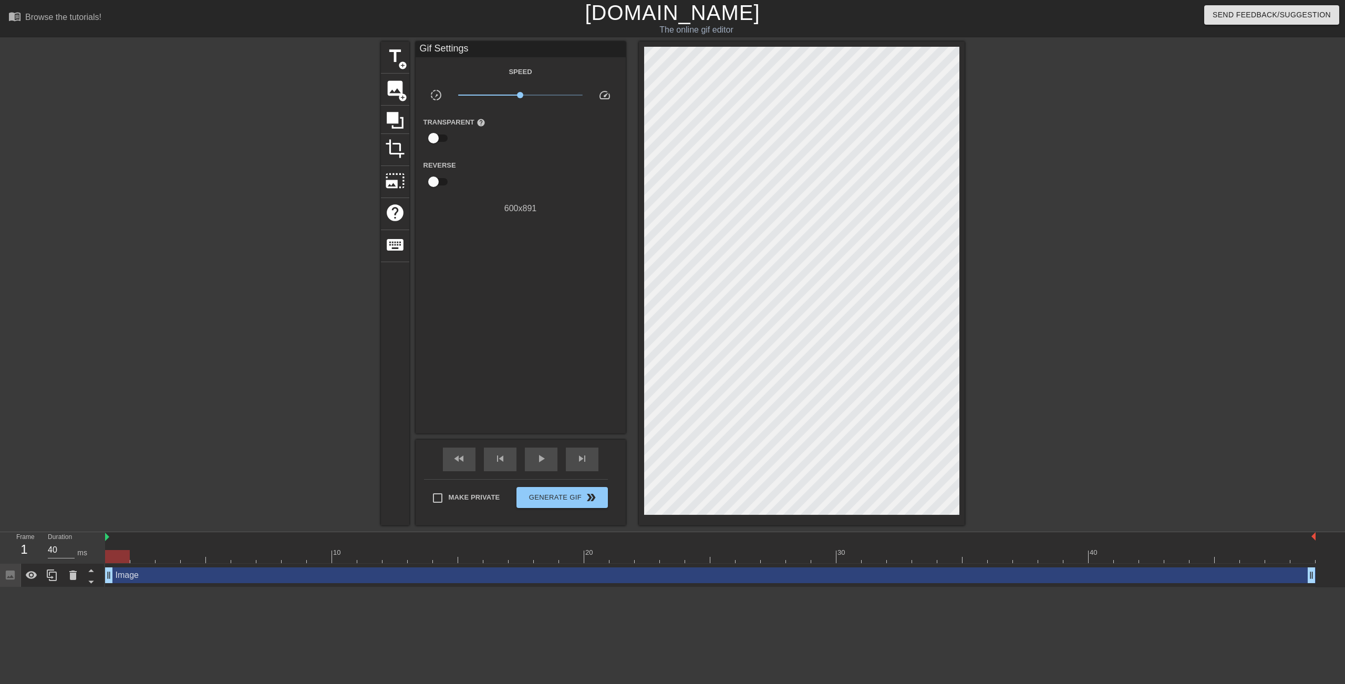
drag, startPoint x: 890, startPoint y: 579, endPoint x: 396, endPoint y: 594, distance: 494.5
click at [16, 587] on html "menu_book Browse the tutorials! [DOMAIN_NAME] The online gif editor Send Feedba…" at bounding box center [672, 293] width 1345 height 587
drag, startPoint x: 1308, startPoint y: 578, endPoint x: 1344, endPoint y: 577, distance: 35.7
click at [1344, 577] on div "Image drag_handle drag_handle" at bounding box center [725, 576] width 1240 height 24
click at [543, 461] on span "play_arrow" at bounding box center [541, 458] width 13 height 13
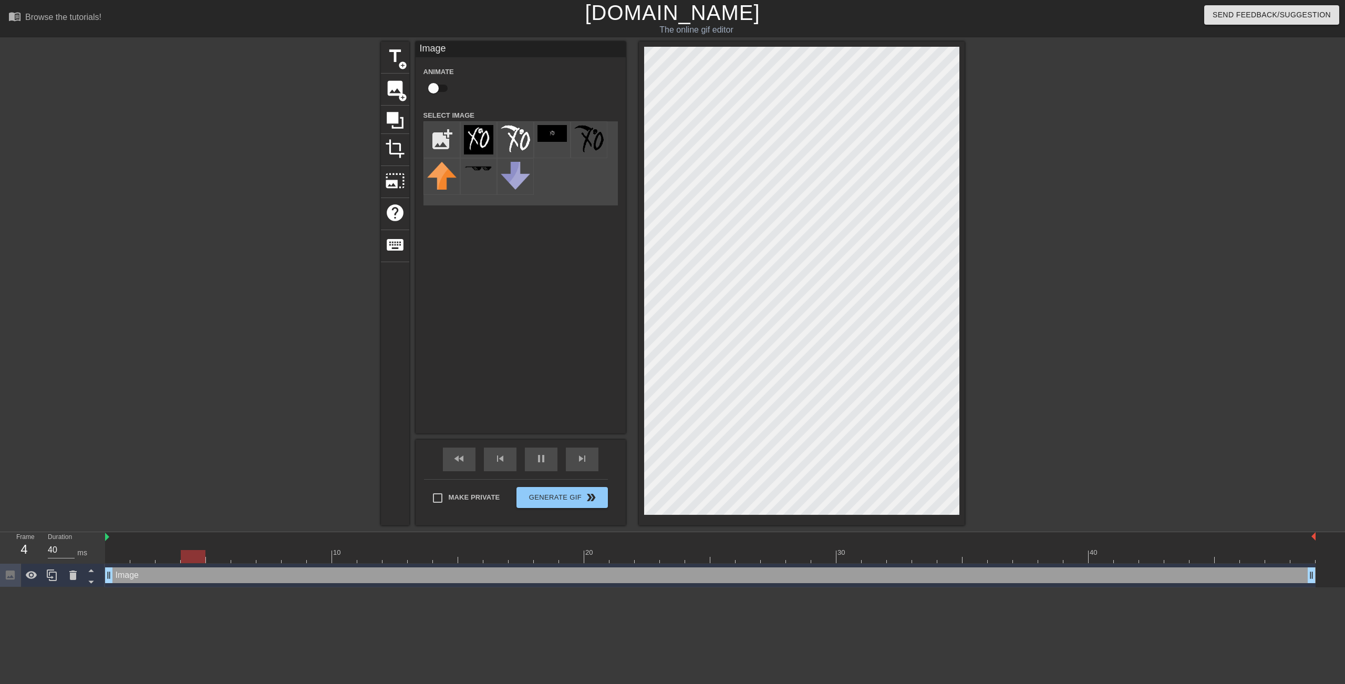
type input "50"
click at [442, 87] on input "checkbox" at bounding box center [433, 88] width 60 height 20
checkbox input "true"
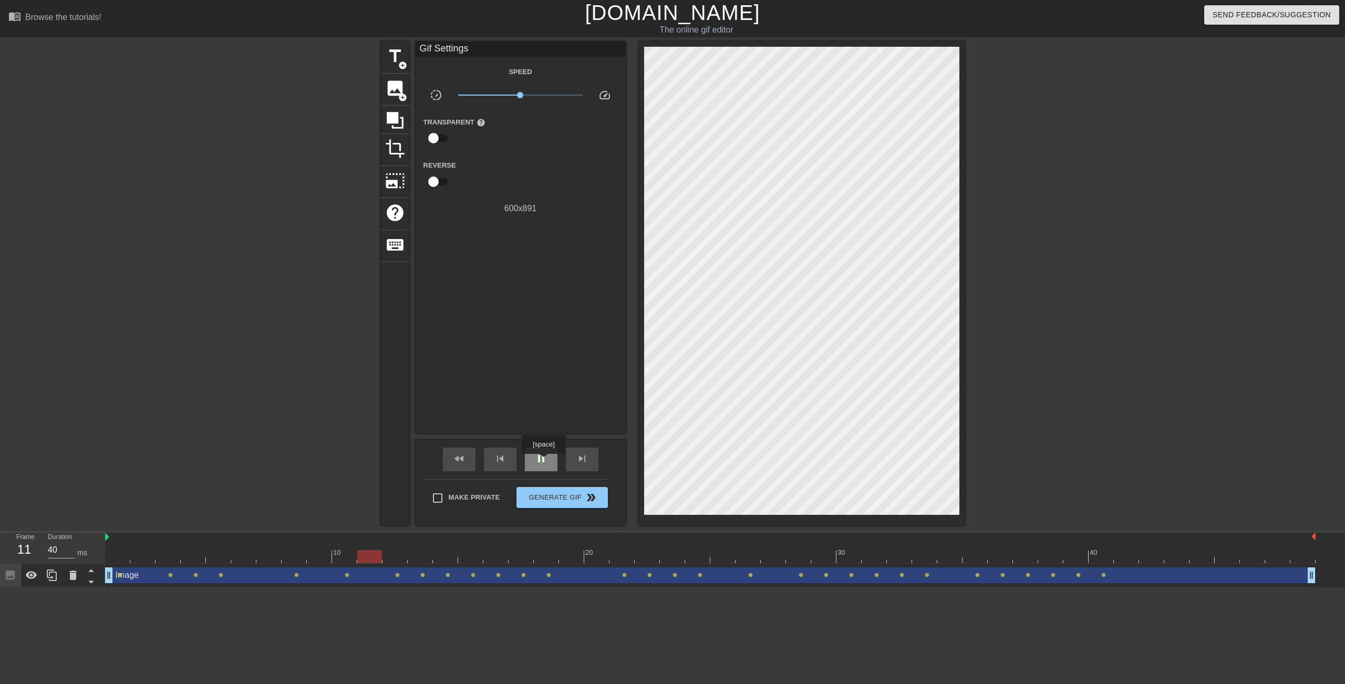
click at [544, 460] on span "pause" at bounding box center [541, 458] width 13 height 13
click at [544, 454] on span "play_arrow" at bounding box center [541, 458] width 13 height 13
click at [396, 94] on span "image" at bounding box center [395, 88] width 20 height 20
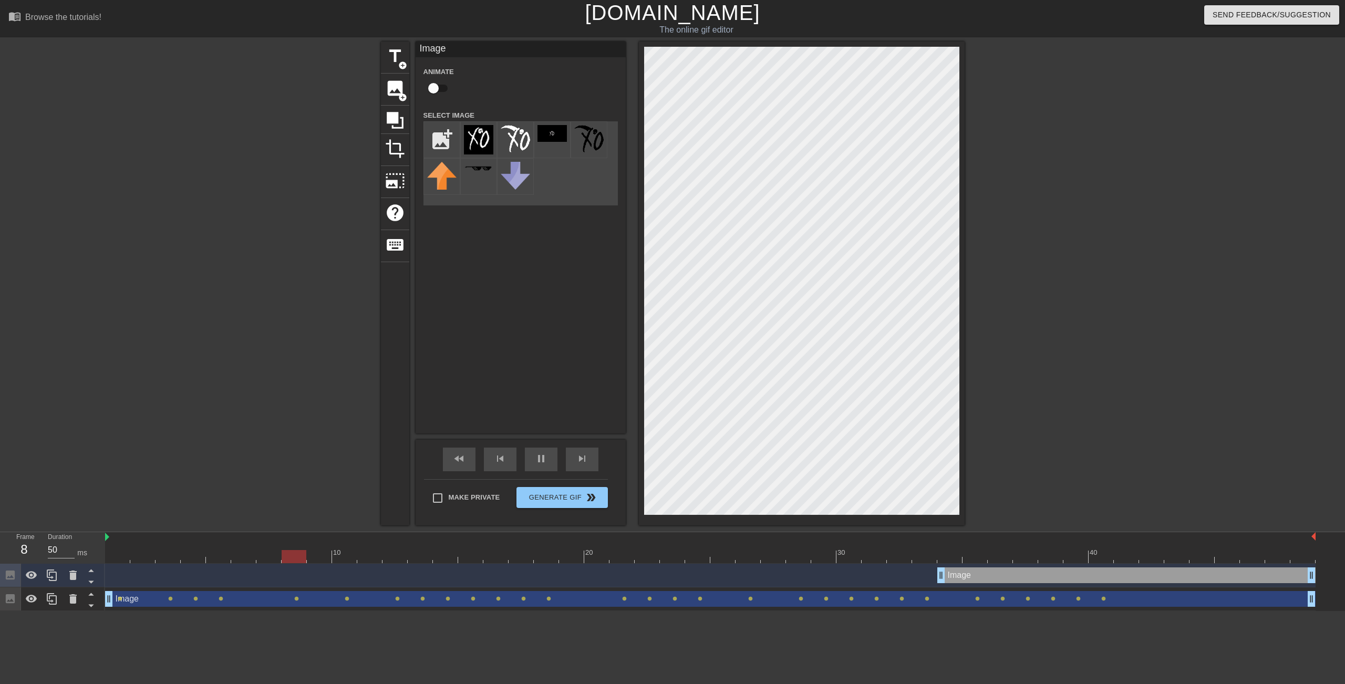
type input "40"
checkbox input "true"
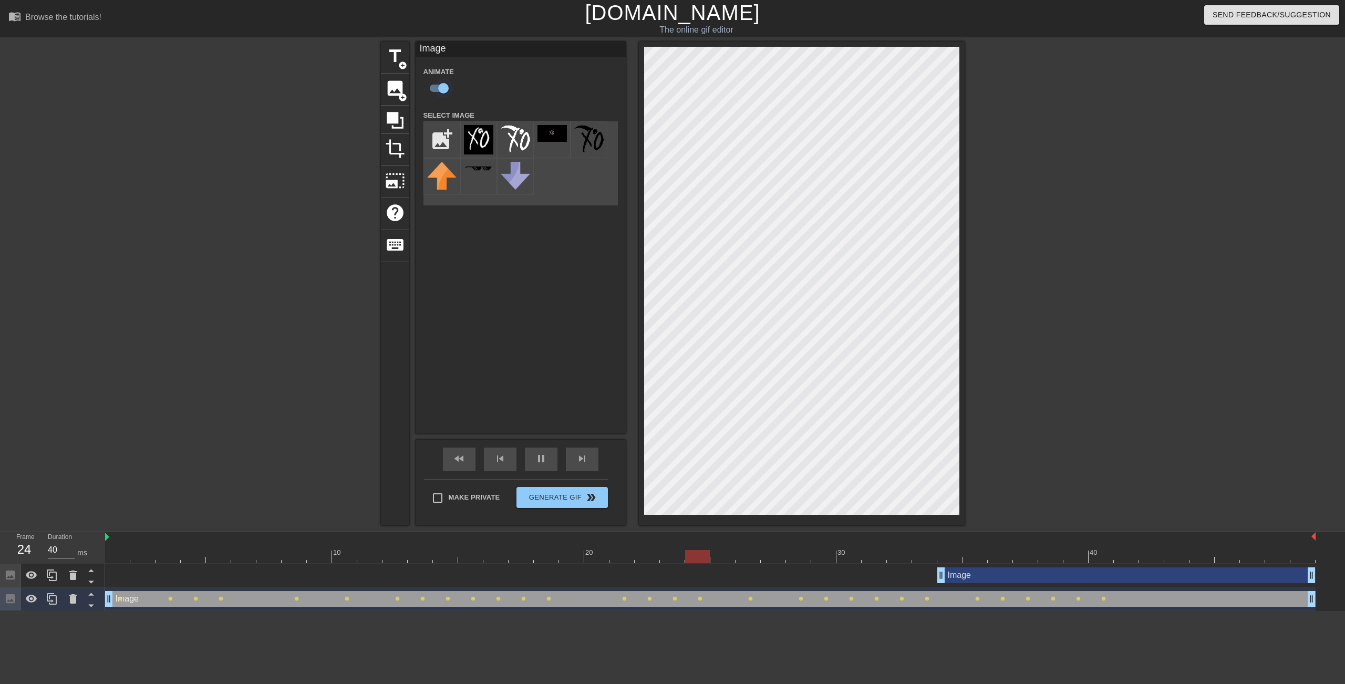
type input "50"
click at [437, 82] on input "checkbox" at bounding box center [443, 88] width 60 height 20
checkbox input "false"
type input "40"
click at [434, 80] on input "checkbox" at bounding box center [433, 88] width 60 height 20
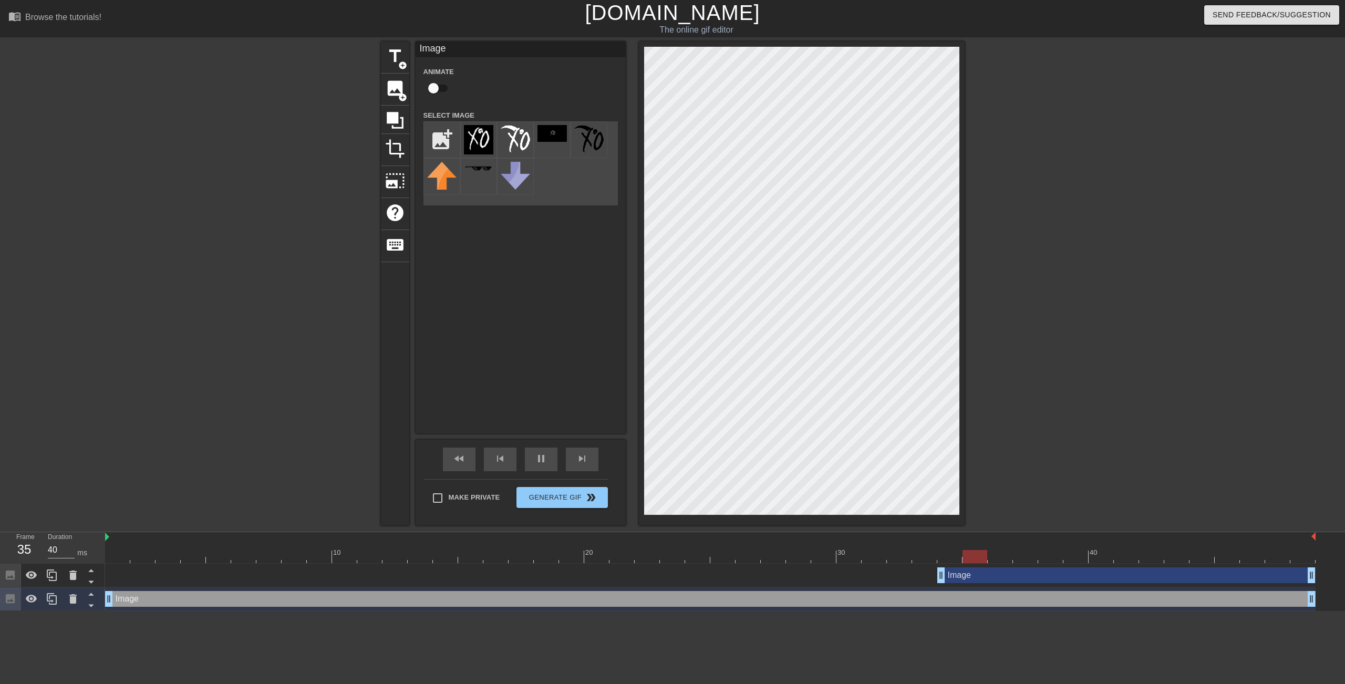
checkbox input "true"
type input "40"
click at [440, 95] on input "checkbox" at bounding box center [443, 88] width 60 height 20
checkbox input "false"
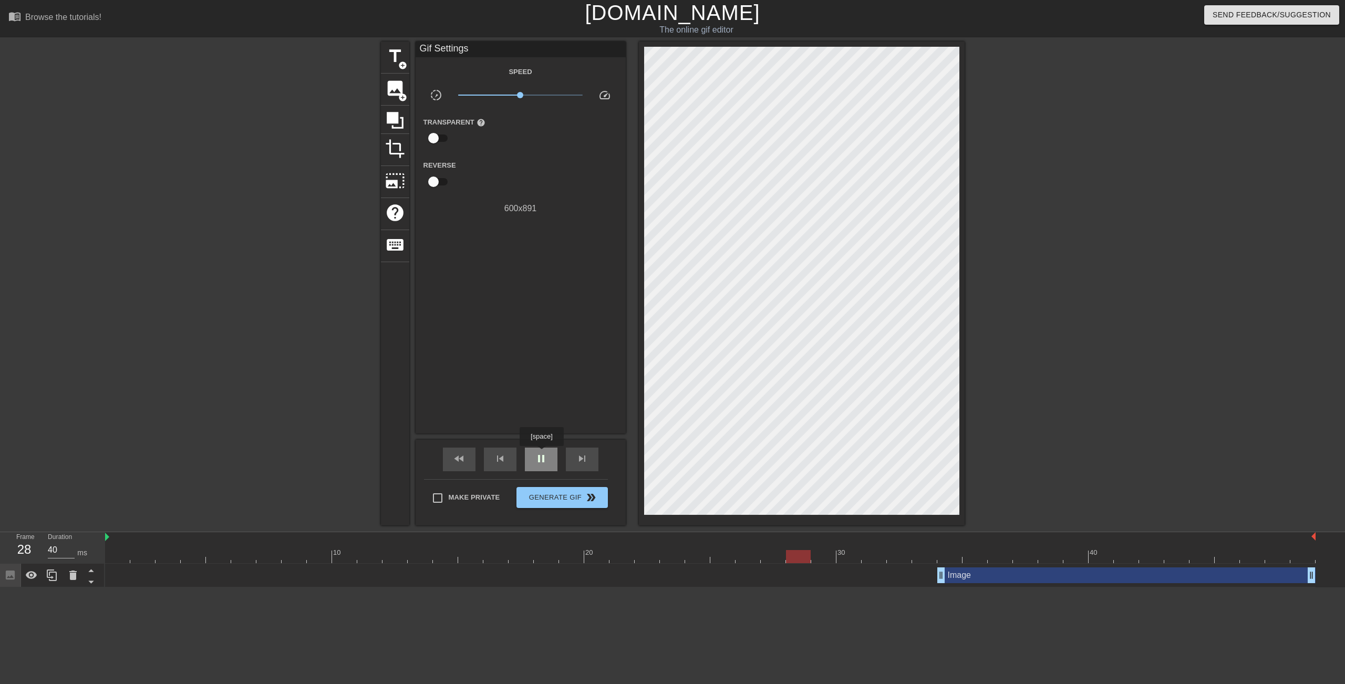
drag, startPoint x: 541, startPoint y: 453, endPoint x: 610, endPoint y: 476, distance: 73.6
click at [541, 453] on span "pause" at bounding box center [541, 458] width 13 height 13
click at [963, 578] on div "Image drag_handle drag_handle" at bounding box center [1126, 575] width 378 height 16
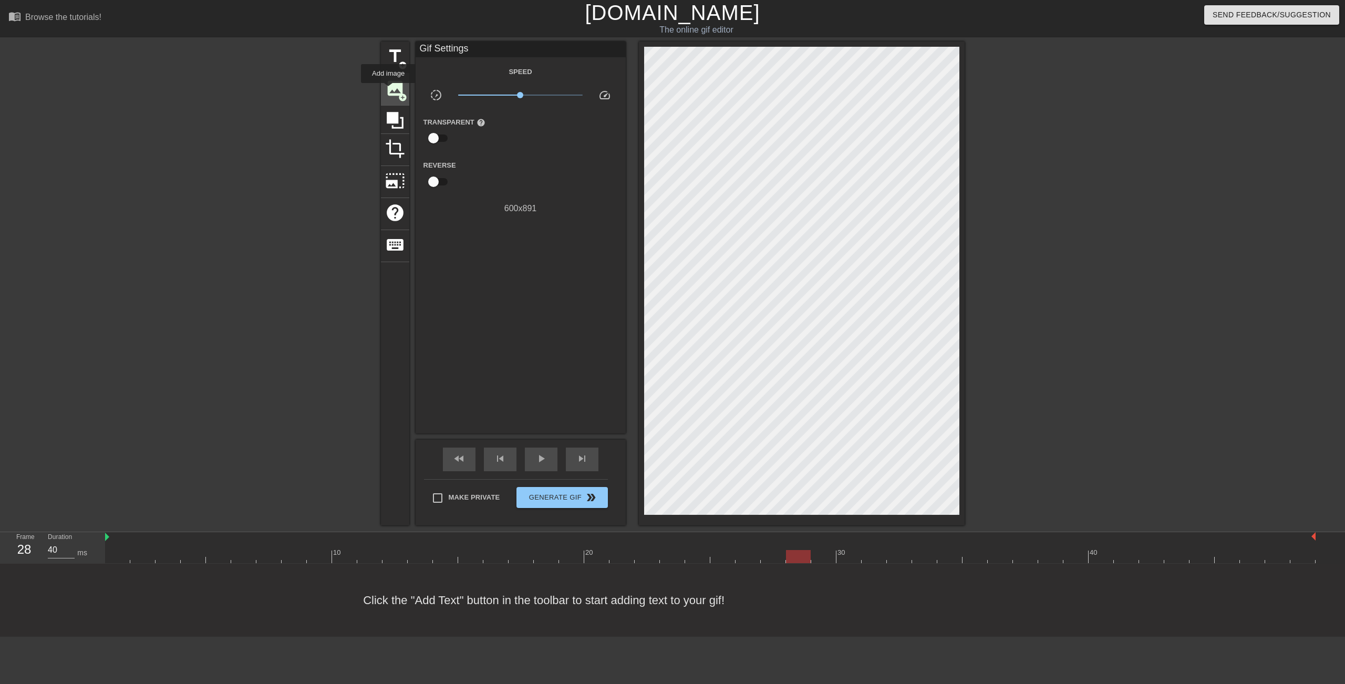
click at [388, 90] on span "image" at bounding box center [395, 88] width 20 height 20
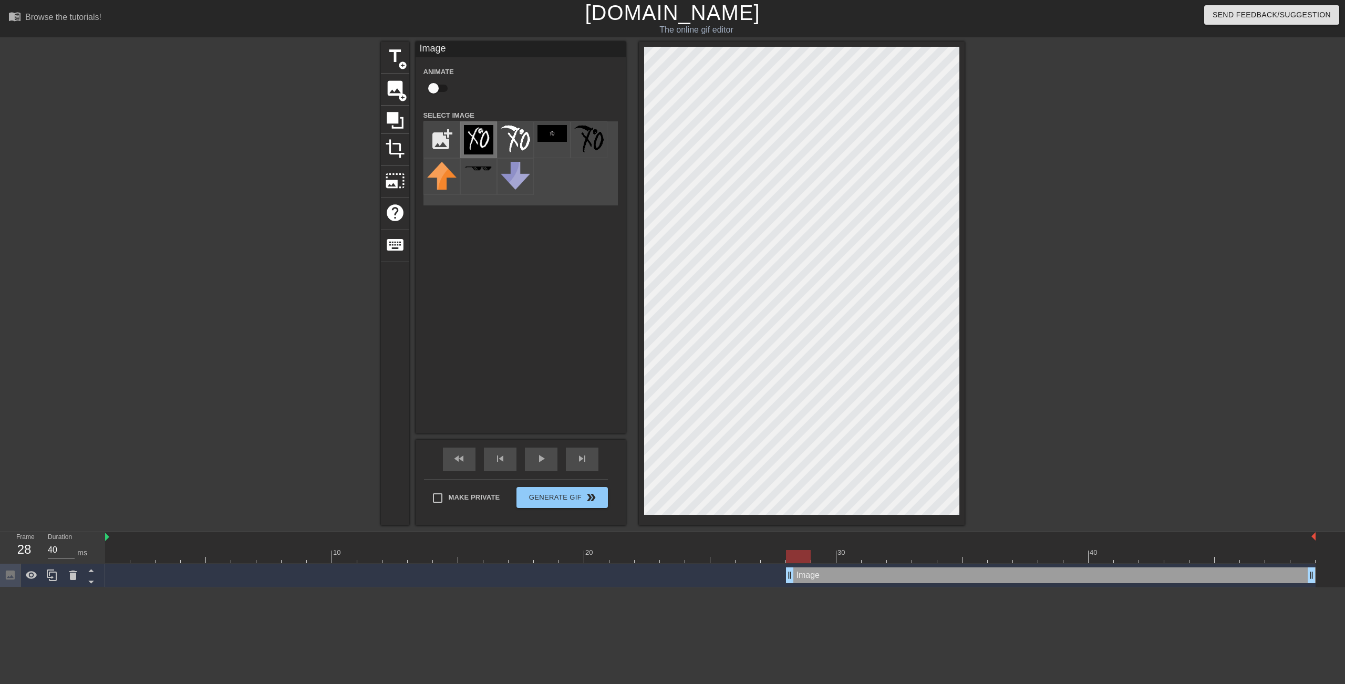
click at [479, 130] on img at bounding box center [478, 139] width 29 height 29
click at [1074, 211] on div at bounding box center [1056, 198] width 158 height 315
click at [545, 465] on div "play_arrow" at bounding box center [541, 460] width 33 height 24
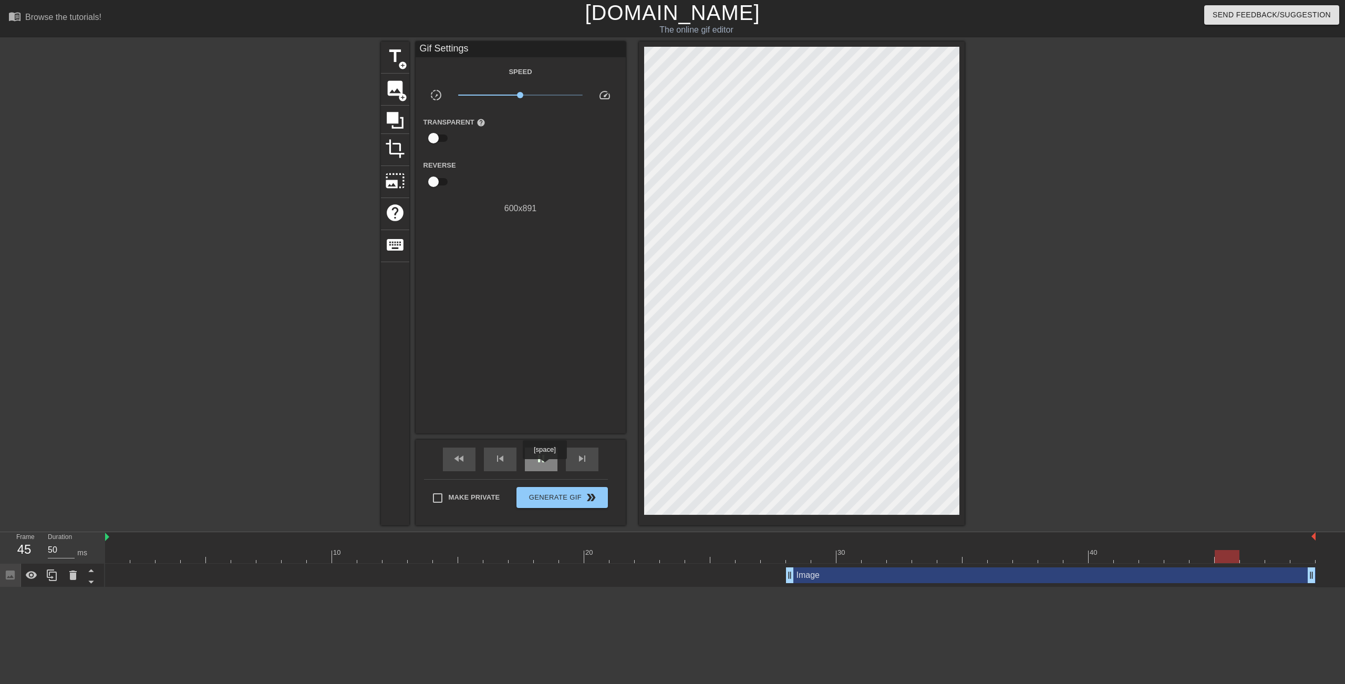
click at [544, 466] on div "pause" at bounding box center [541, 460] width 33 height 24
click at [544, 466] on div "play_arrow" at bounding box center [541, 460] width 33 height 24
click at [544, 466] on div "pause" at bounding box center [541, 460] width 33 height 24
click at [544, 466] on div "play_arrow" at bounding box center [541, 460] width 33 height 24
click at [540, 461] on span "pause" at bounding box center [541, 458] width 13 height 13
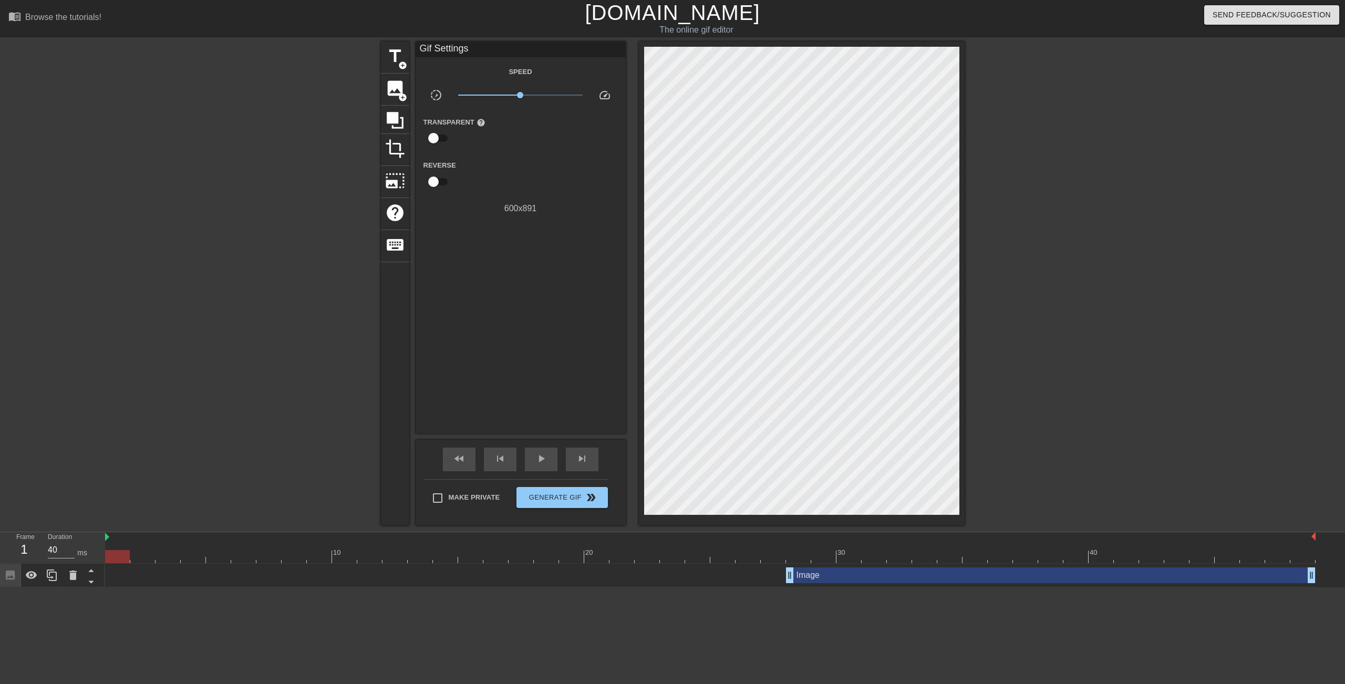
drag, startPoint x: 611, startPoint y: 555, endPoint x: 95, endPoint y: 549, distance: 515.9
click at [95, 549] on div "Frame 1 Duration 40 ms 10 20 30 40 Image drag_handle drag_handle" at bounding box center [672, 559] width 1345 height 55
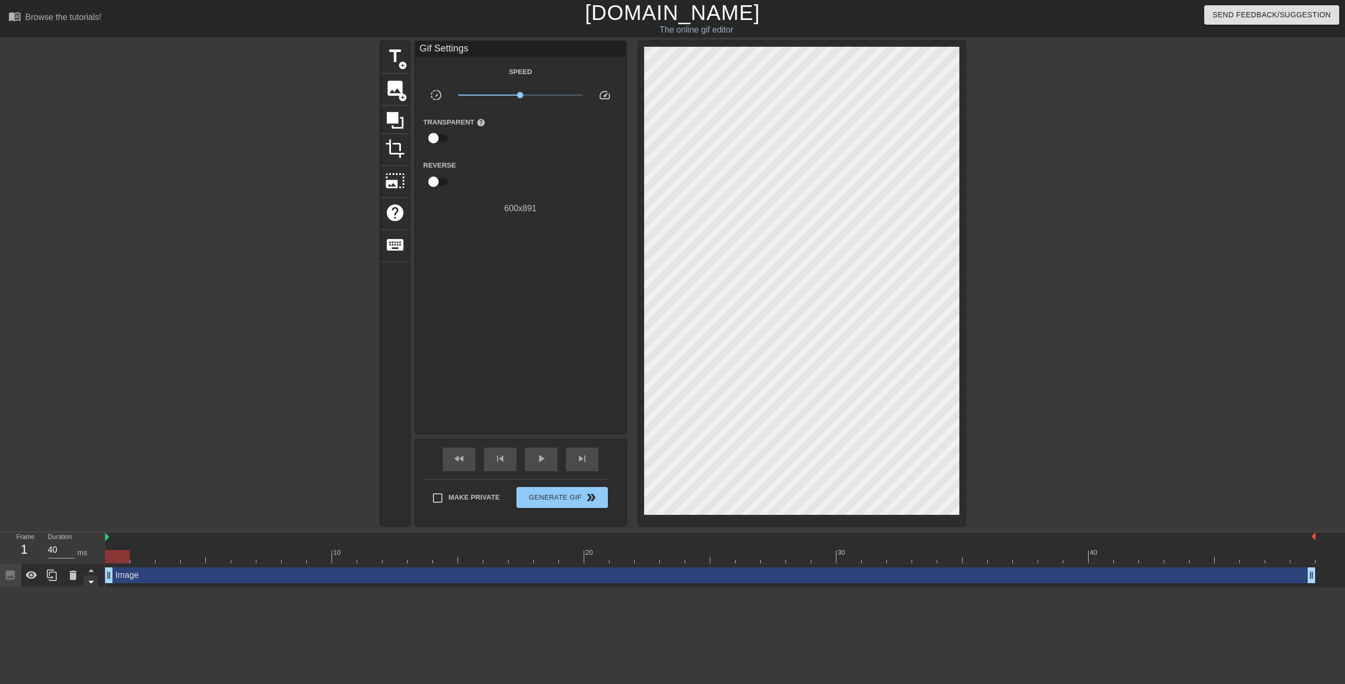
drag, startPoint x: 787, startPoint y: 574, endPoint x: 91, endPoint y: 580, distance: 696.0
click at [29, 578] on div "Frame 1 Duration 40 ms 10 20 30 40 Image drag_handle drag_handle" at bounding box center [672, 559] width 1345 height 55
drag, startPoint x: 1311, startPoint y: 575, endPoint x: 1344, endPoint y: 573, distance: 33.2
click at [1344, 573] on div "Image drag_handle drag_handle" at bounding box center [725, 576] width 1240 height 24
type input "40"
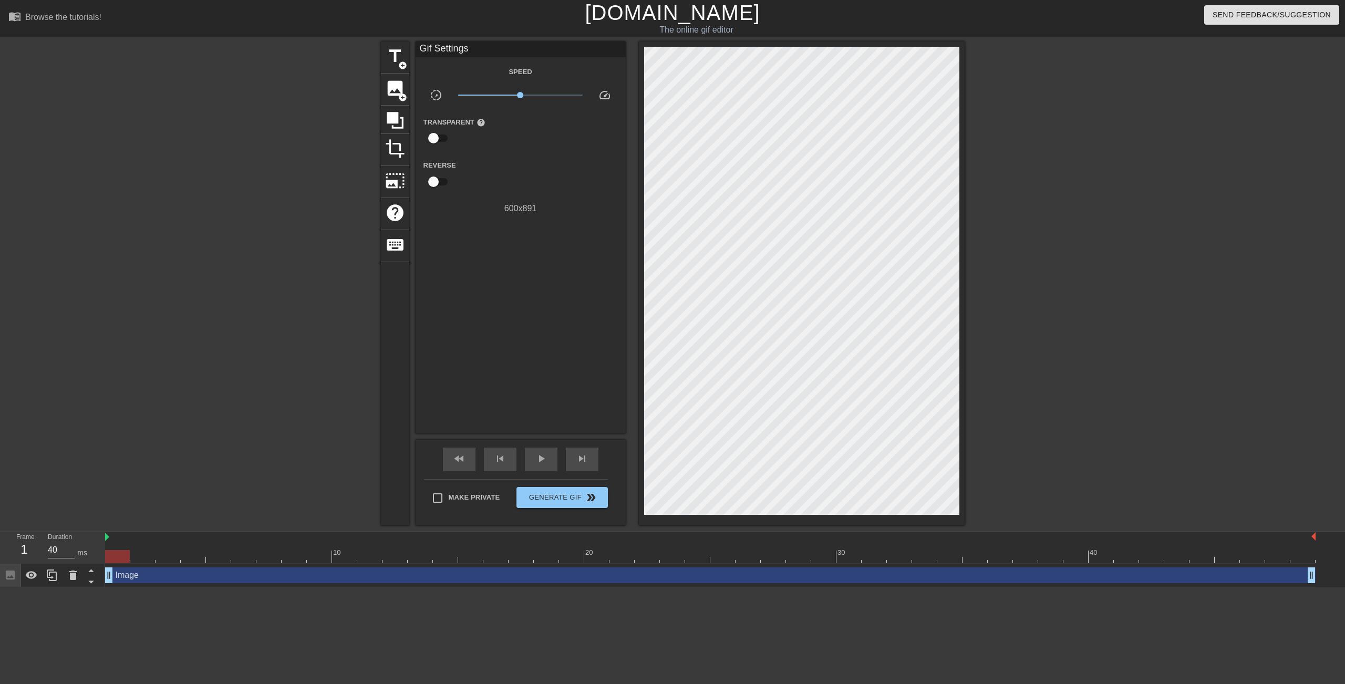
drag, startPoint x: 1304, startPoint y: 555, endPoint x: 92, endPoint y: 510, distance: 1213.2
click at [38, 508] on div "menu_book Browse the tutorials! [DOMAIN_NAME] The online gif editor Send Feedba…" at bounding box center [672, 293] width 1345 height 587
click at [395, 84] on span "image" at bounding box center [395, 88] width 20 height 20
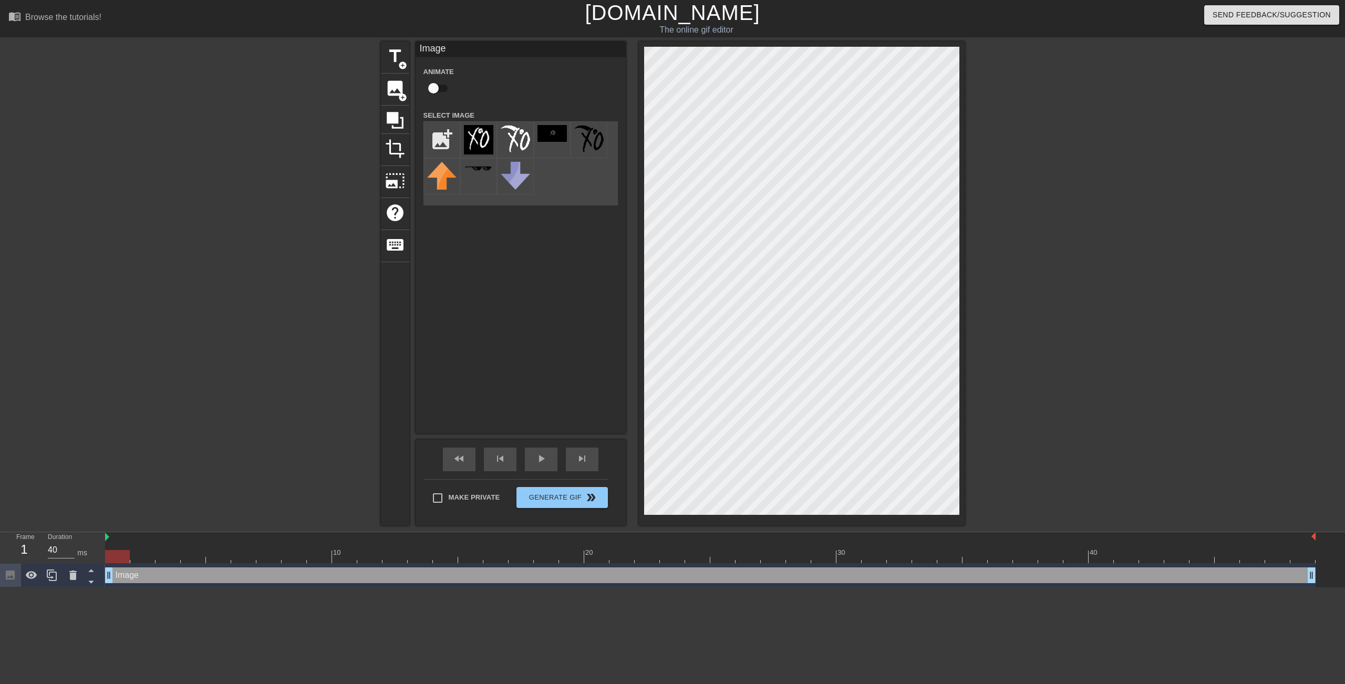
click at [433, 84] on input "checkbox" at bounding box center [433, 88] width 60 height 20
checkbox input "true"
drag, startPoint x: 114, startPoint y: 558, endPoint x: 136, endPoint y: 557, distance: 21.6
click at [136, 557] on div at bounding box center [142, 556] width 25 height 13
drag, startPoint x: 145, startPoint y: 558, endPoint x: 176, endPoint y: 560, distance: 31.6
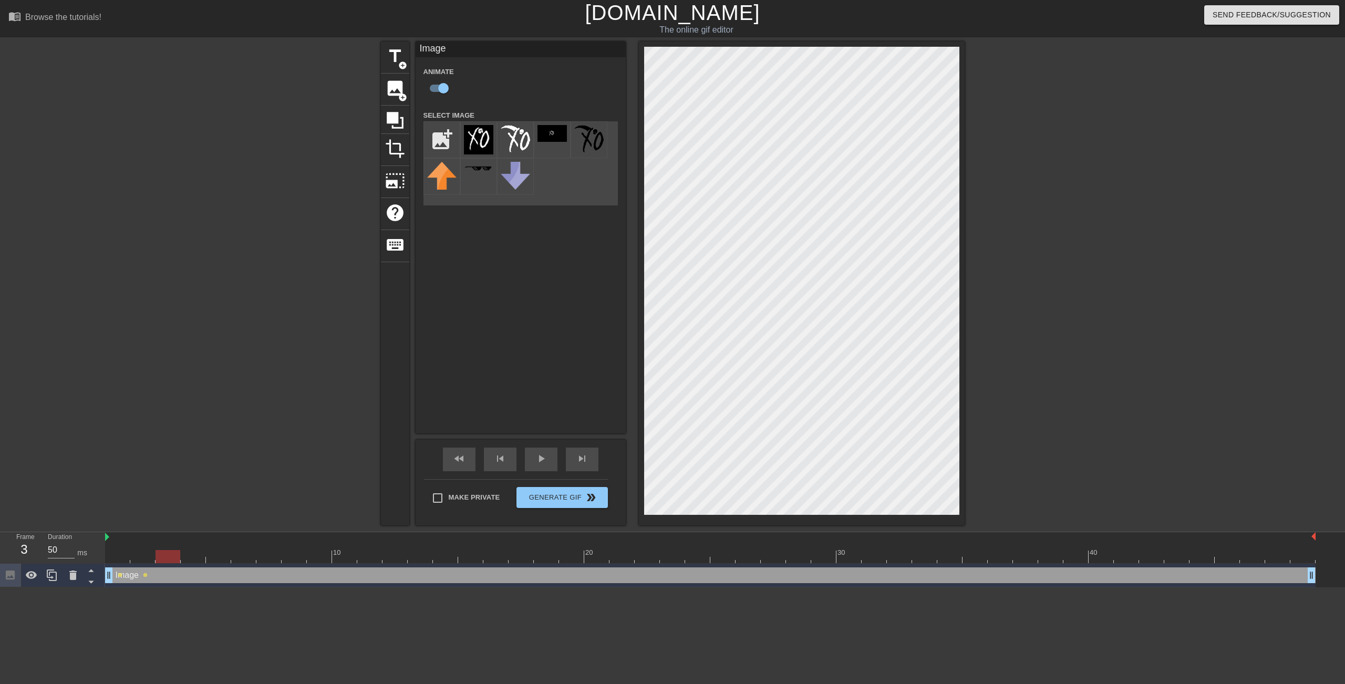
click at [176, 560] on div at bounding box center [167, 556] width 25 height 13
drag, startPoint x: 175, startPoint y: 558, endPoint x: 190, endPoint y: 559, distance: 14.2
click at [190, 559] on div at bounding box center [193, 556] width 25 height 13
drag, startPoint x: 186, startPoint y: 556, endPoint x: 206, endPoint y: 560, distance: 20.5
click at [206, 560] on div at bounding box center [218, 556] width 25 height 13
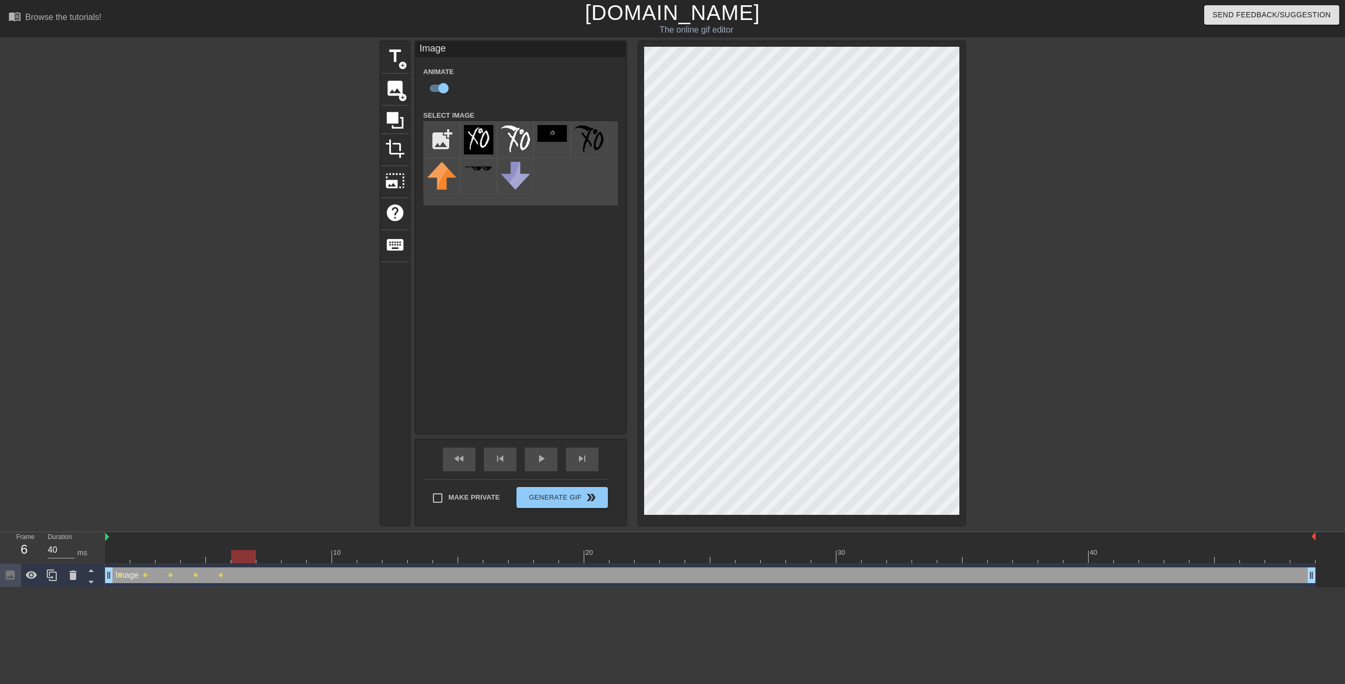
drag, startPoint x: 219, startPoint y: 563, endPoint x: 233, endPoint y: 562, distance: 14.2
click at [233, 562] on div at bounding box center [243, 556] width 25 height 13
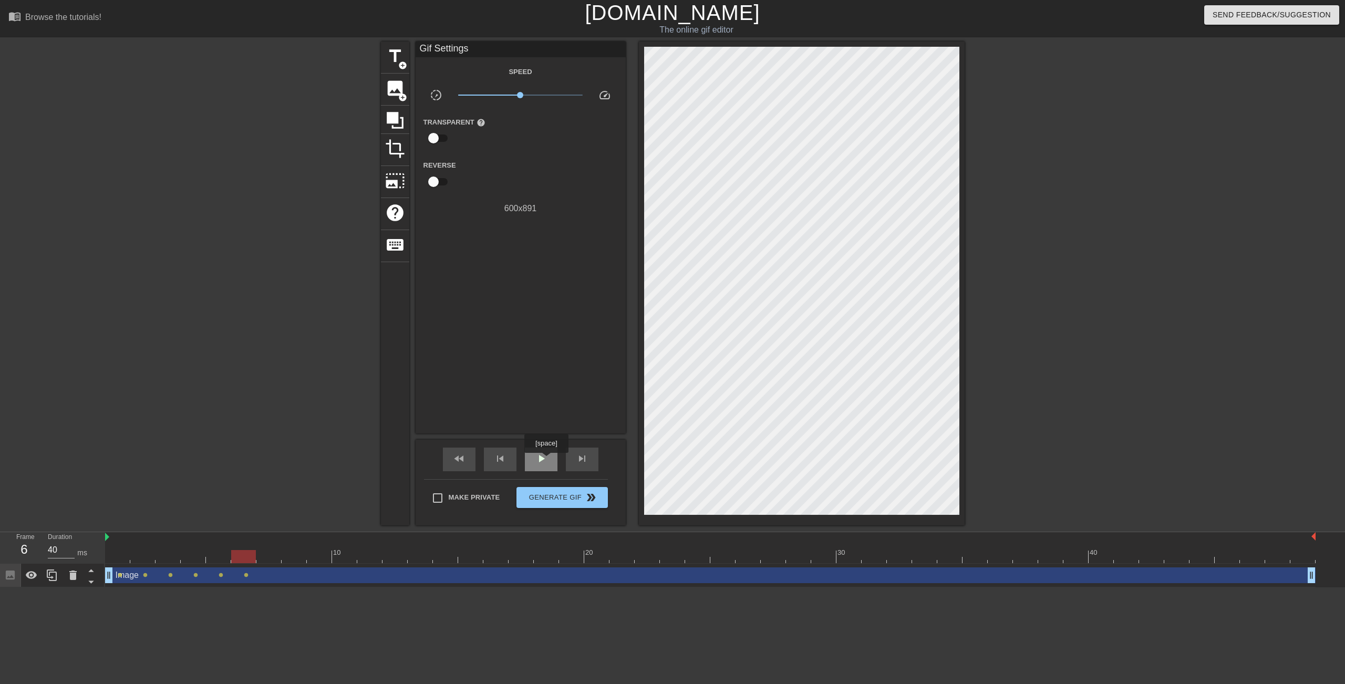
click at [546, 460] on span "play_arrow" at bounding box center [541, 458] width 13 height 13
click at [539, 461] on span "pause" at bounding box center [541, 458] width 13 height 13
drag, startPoint x: 639, startPoint y: 562, endPoint x: 167, endPoint y: 571, distance: 471.8
click at [167, 571] on div "10 20 30 40 Image drag_handle drag_handle lens lens lens lens lens lens" at bounding box center [725, 559] width 1240 height 55
click at [171, 576] on span "lens" at bounding box center [170, 575] width 5 height 5
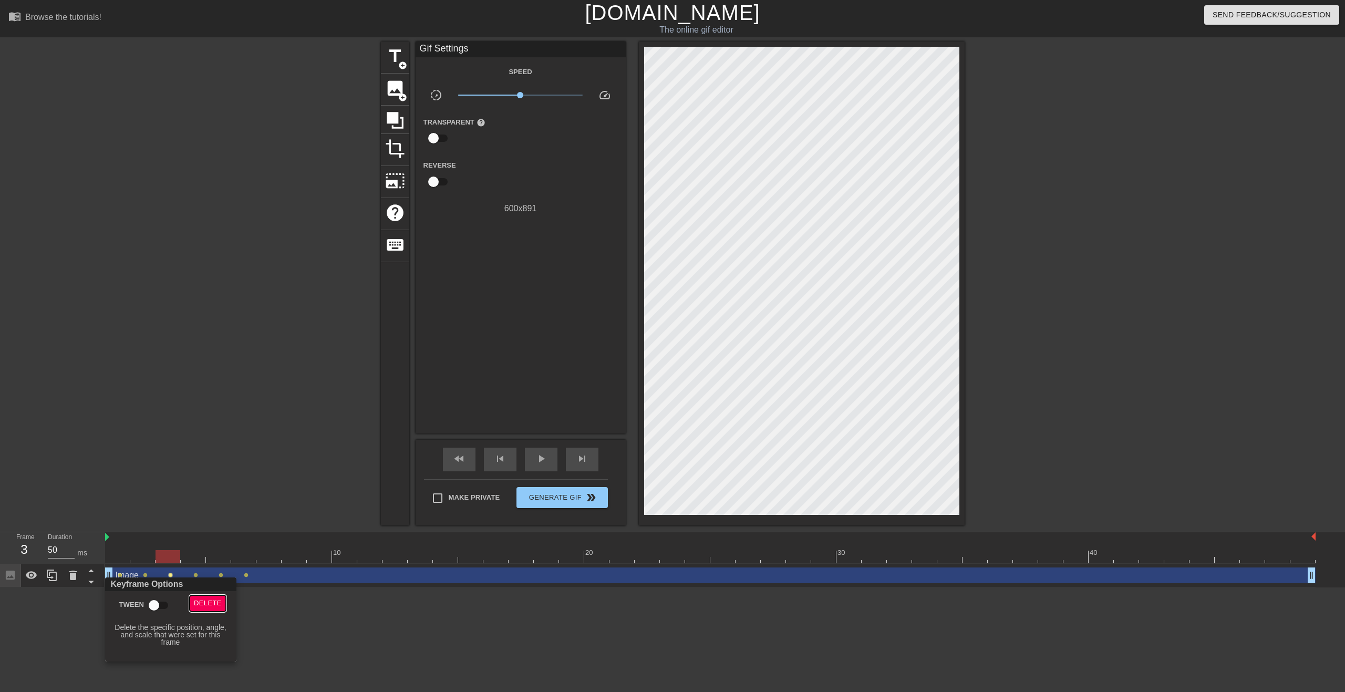
click at [209, 607] on span "Delete" at bounding box center [208, 603] width 28 height 12
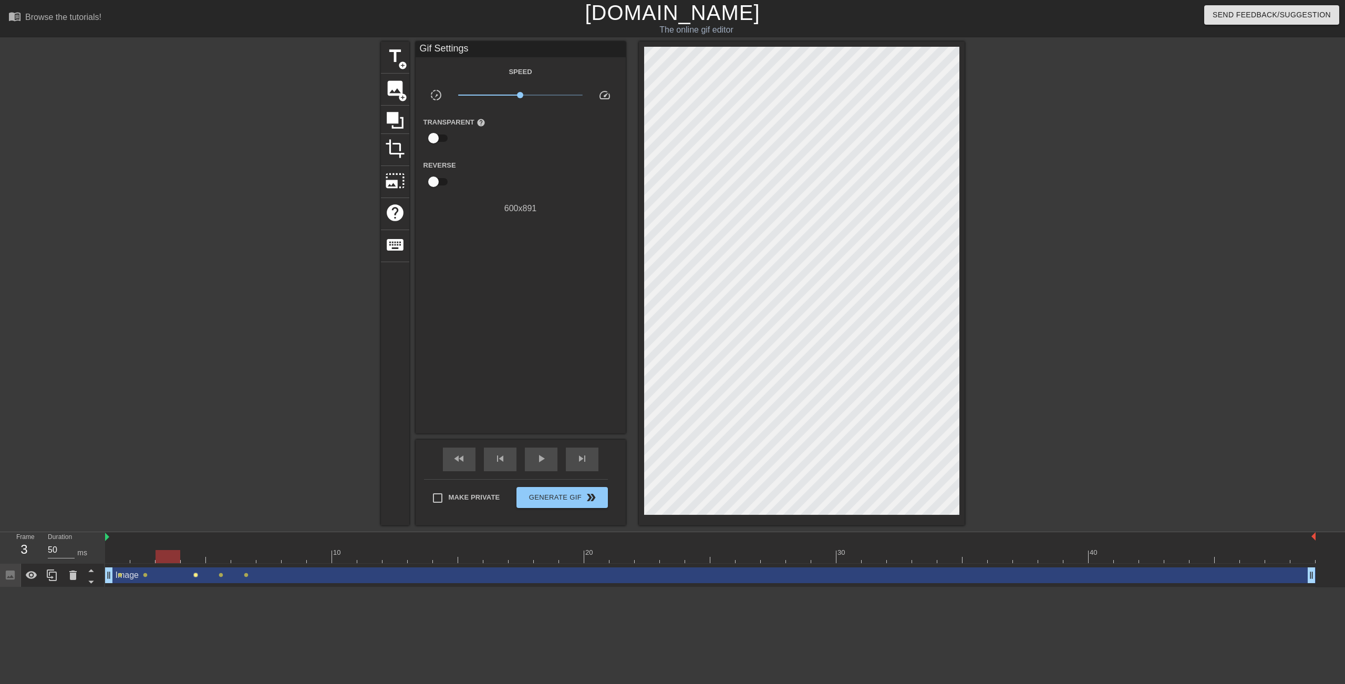
click at [195, 576] on span "lens" at bounding box center [195, 575] width 5 height 5
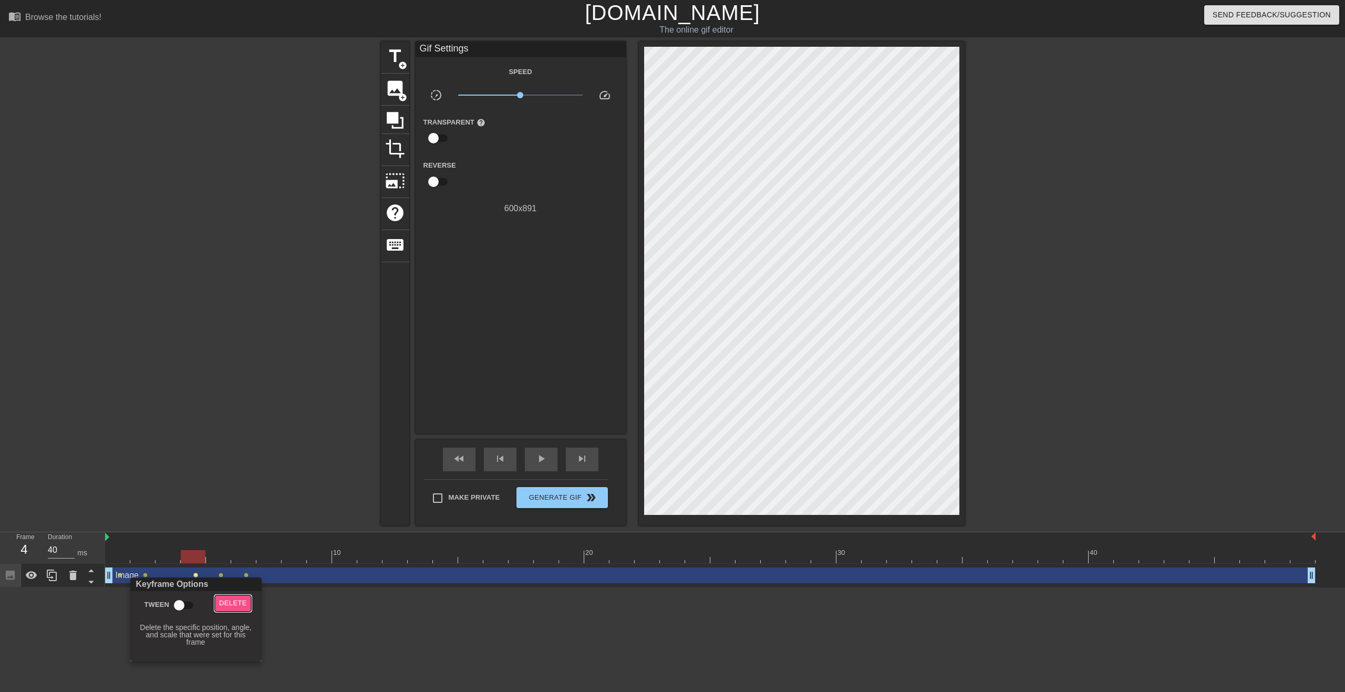
click at [233, 597] on span "Delete" at bounding box center [233, 603] width 28 height 12
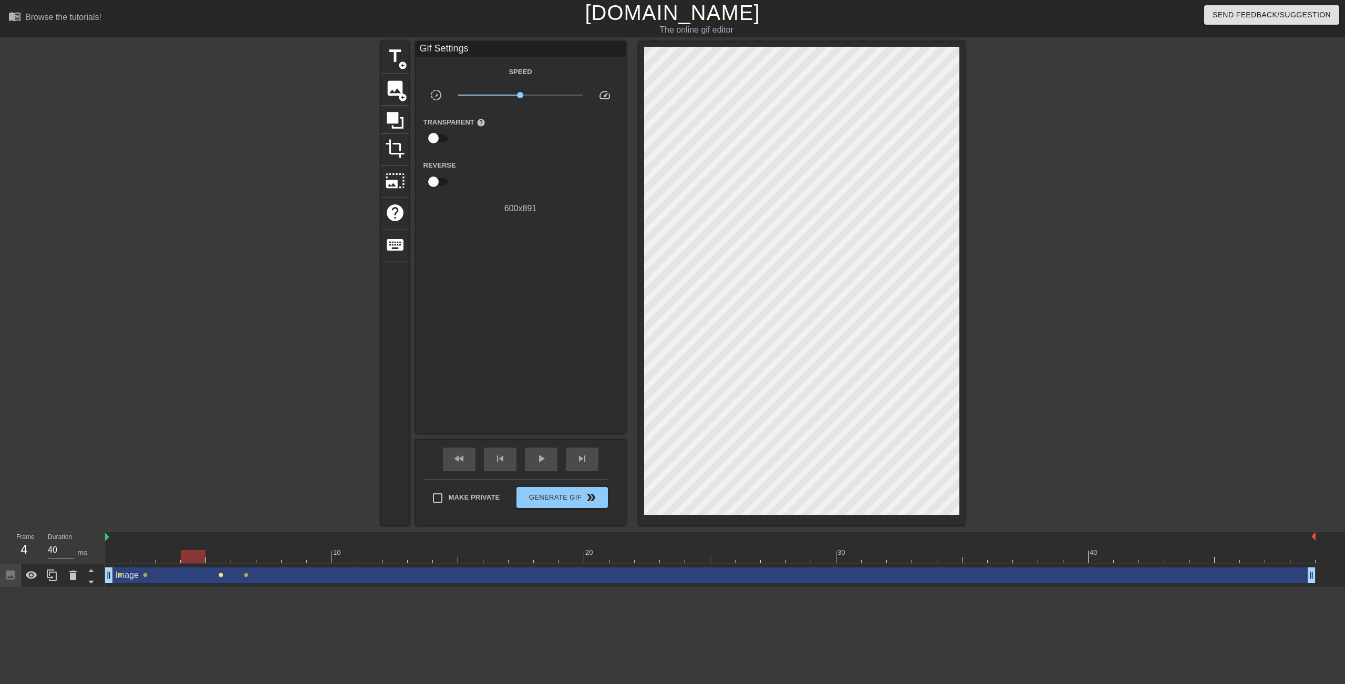
click at [221, 575] on span "lens" at bounding box center [221, 575] width 5 height 5
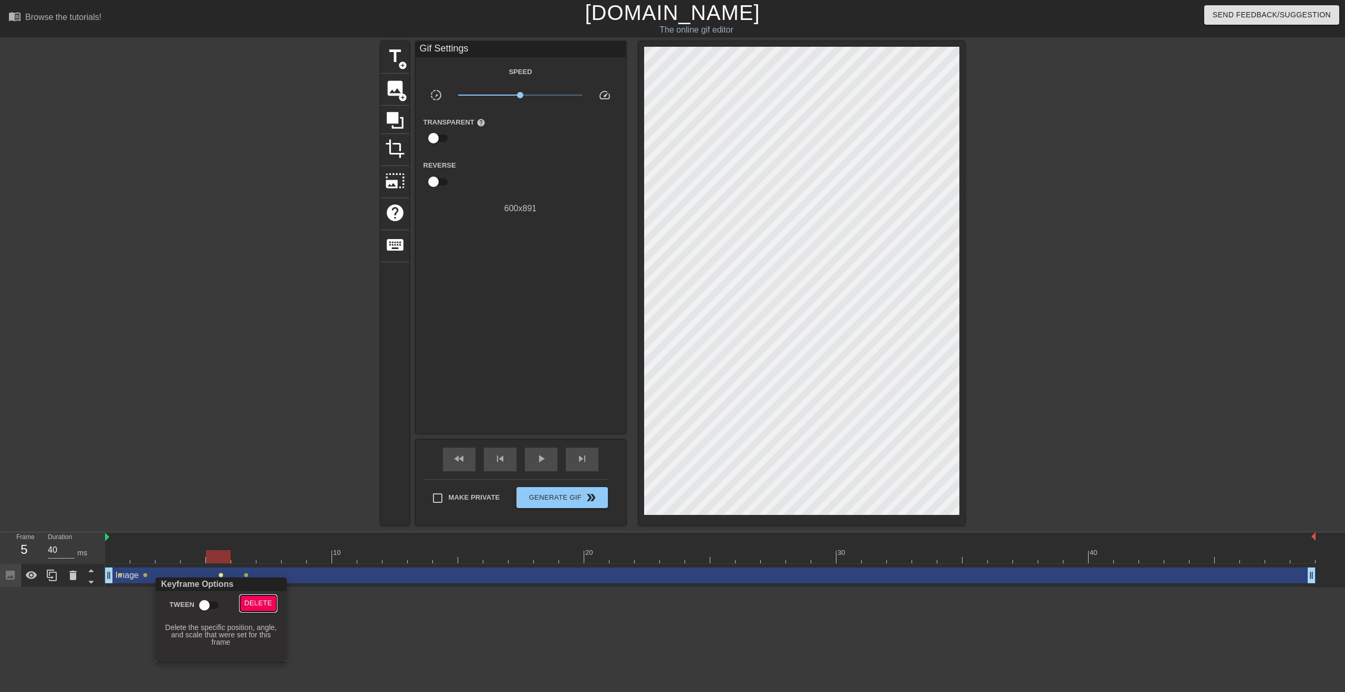
click at [257, 600] on span "Delete" at bounding box center [258, 603] width 28 height 12
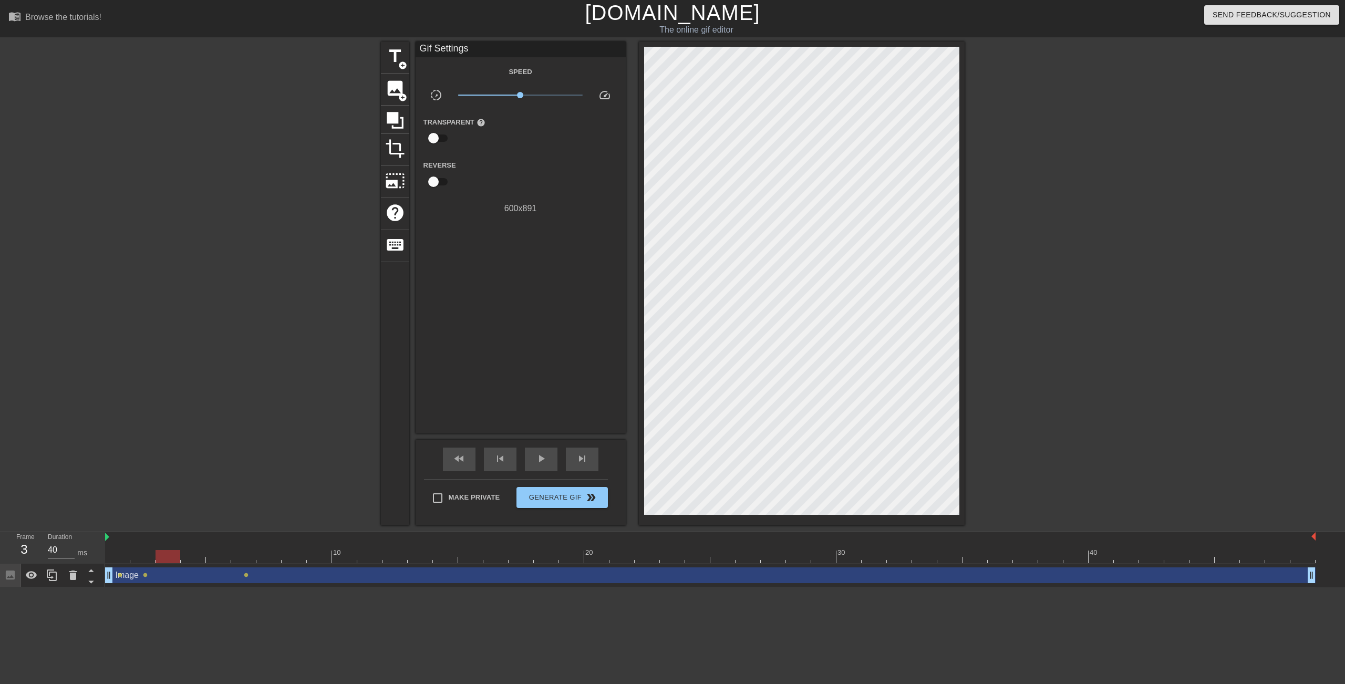
drag, startPoint x: 217, startPoint y: 560, endPoint x: 119, endPoint y: 543, distance: 100.2
click at [104, 547] on div "Frame 3 Duration 40 ms 10 20 30 40 Image drag_handle drag_handle lens lens lens" at bounding box center [672, 559] width 1345 height 55
click at [525, 455] on div "play_arrow" at bounding box center [541, 460] width 33 height 24
click at [536, 458] on span "pause" at bounding box center [541, 458] width 13 height 13
drag, startPoint x: 752, startPoint y: 557, endPoint x: 120, endPoint y: 553, distance: 631.9
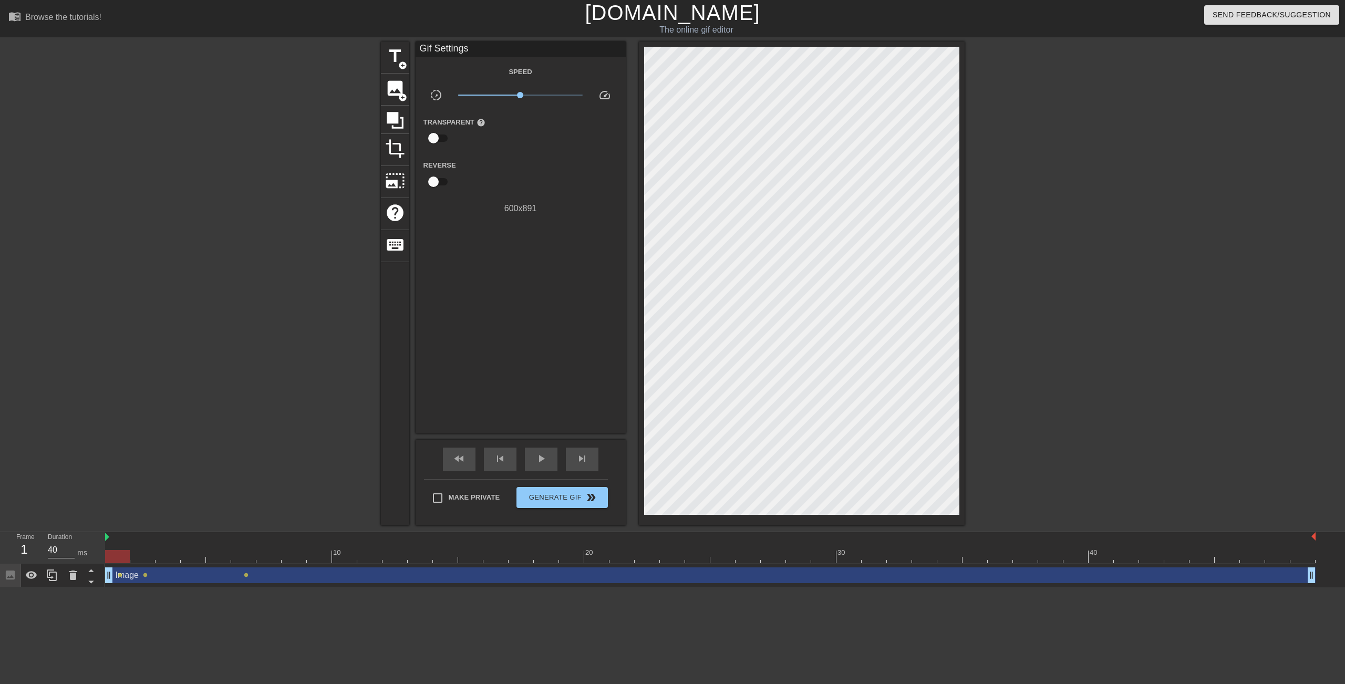
click at [120, 553] on div at bounding box center [117, 556] width 25 height 13
click at [147, 575] on span "lens" at bounding box center [145, 575] width 5 height 5
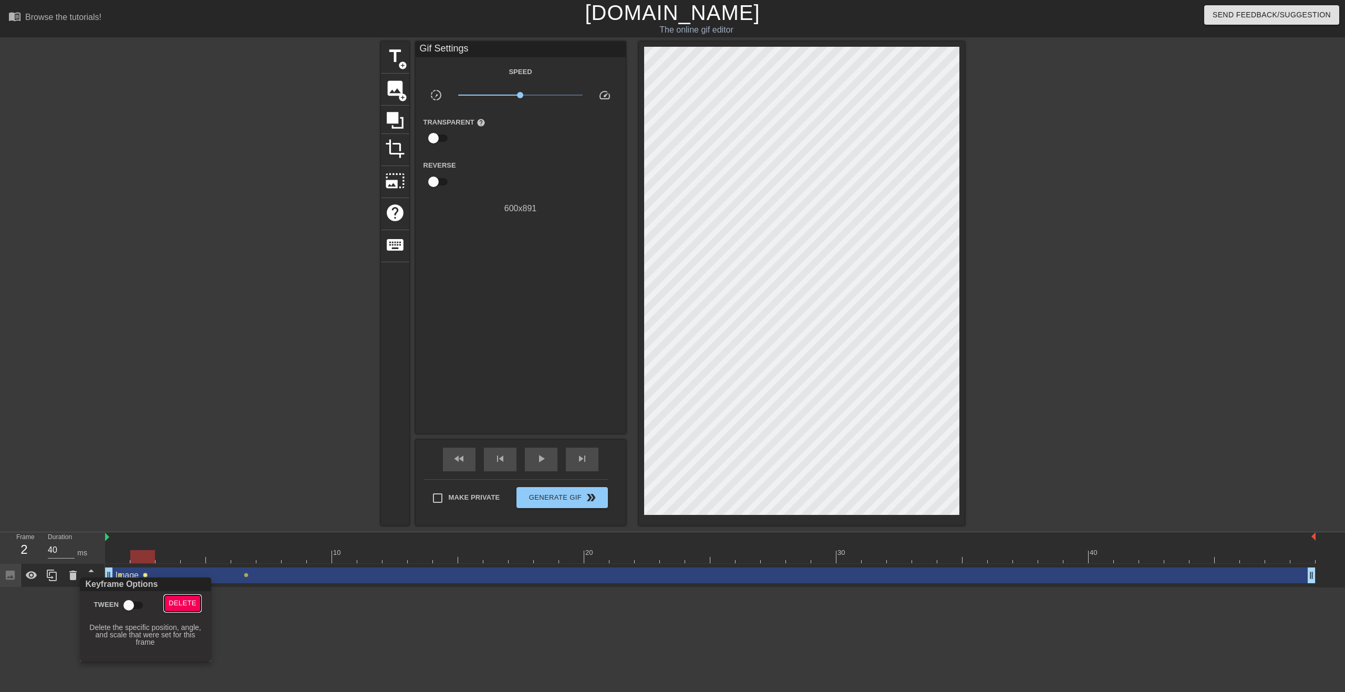
click at [186, 602] on span "Delete" at bounding box center [183, 603] width 28 height 12
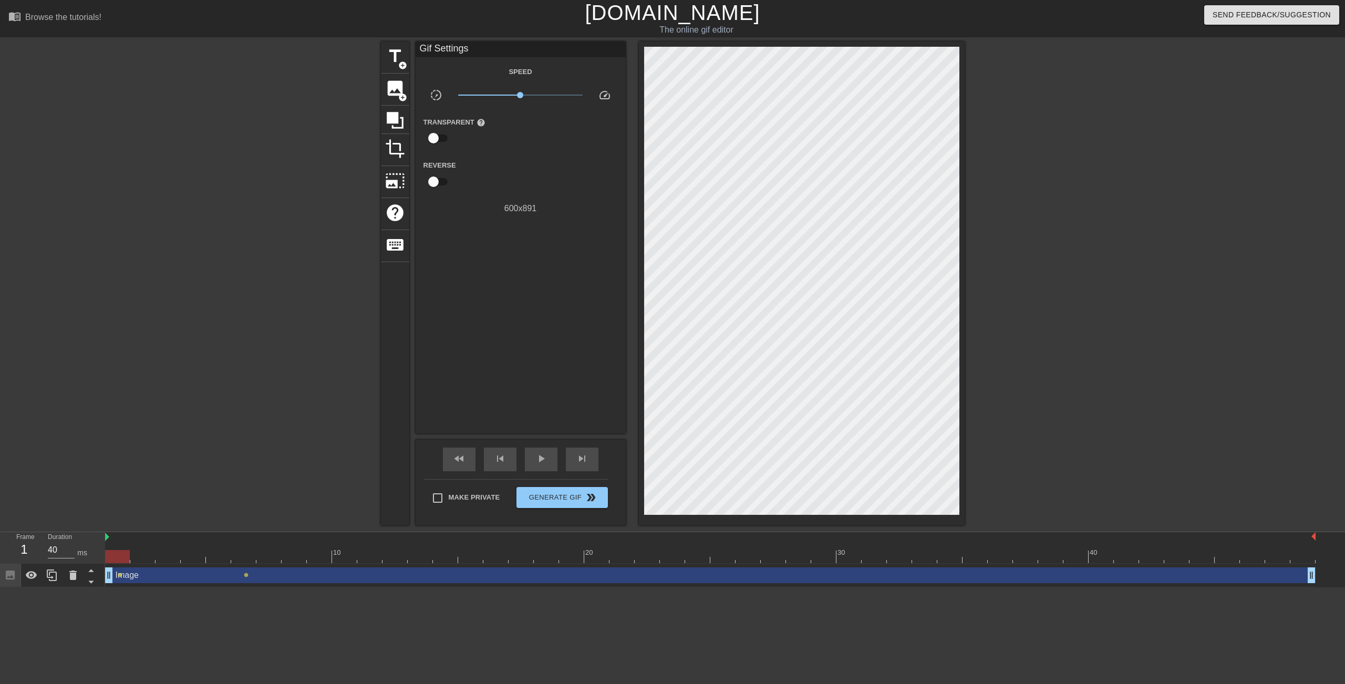
drag, startPoint x: 142, startPoint y: 556, endPoint x: 374, endPoint y: 523, distance: 234.5
click at [121, 548] on div "10 20 30 40" at bounding box center [710, 547] width 1210 height 31
click at [539, 457] on span "play_arrow" at bounding box center [541, 458] width 13 height 13
click at [541, 459] on span "pause" at bounding box center [541, 458] width 13 height 13
click at [541, 459] on span "play_arrow" at bounding box center [541, 458] width 13 height 13
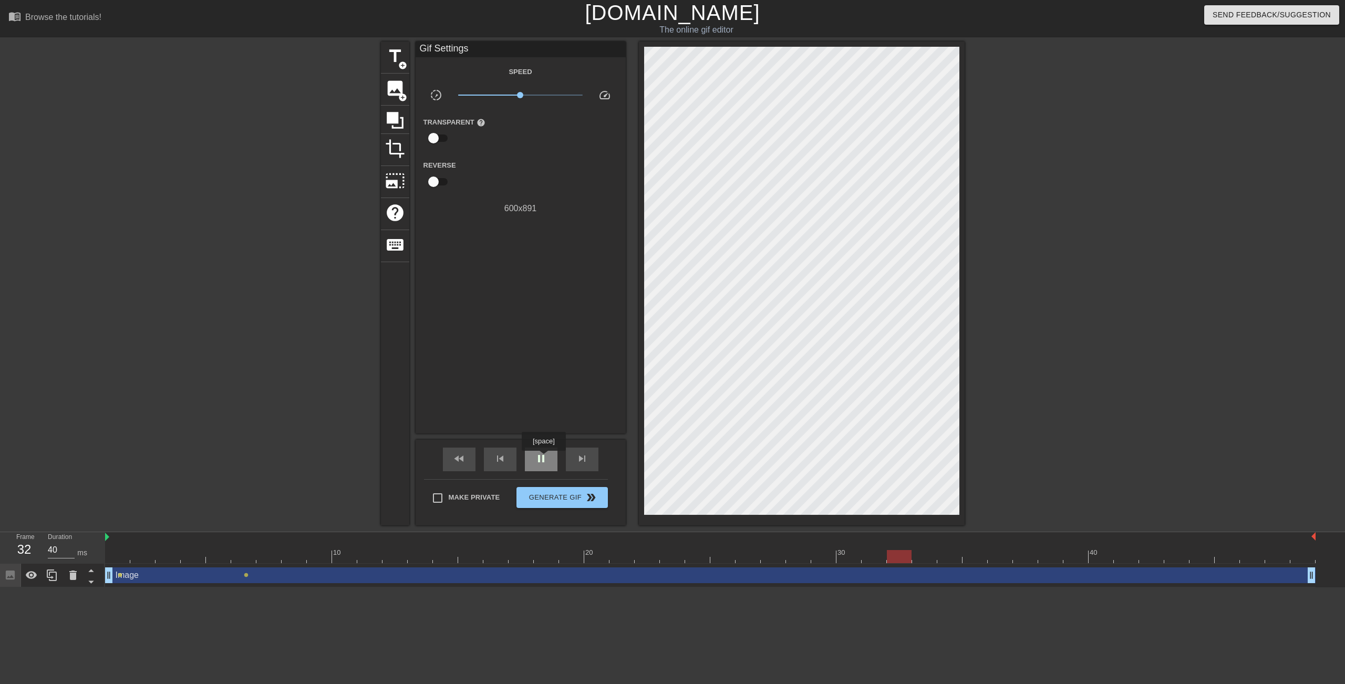
click at [543, 458] on span "pause" at bounding box center [541, 458] width 13 height 13
click at [544, 458] on span "play_arrow" at bounding box center [541, 458] width 13 height 13
click at [545, 458] on span "pause" at bounding box center [541, 458] width 13 height 13
click at [545, 458] on span "play_arrow" at bounding box center [541, 458] width 13 height 13
type input "40"
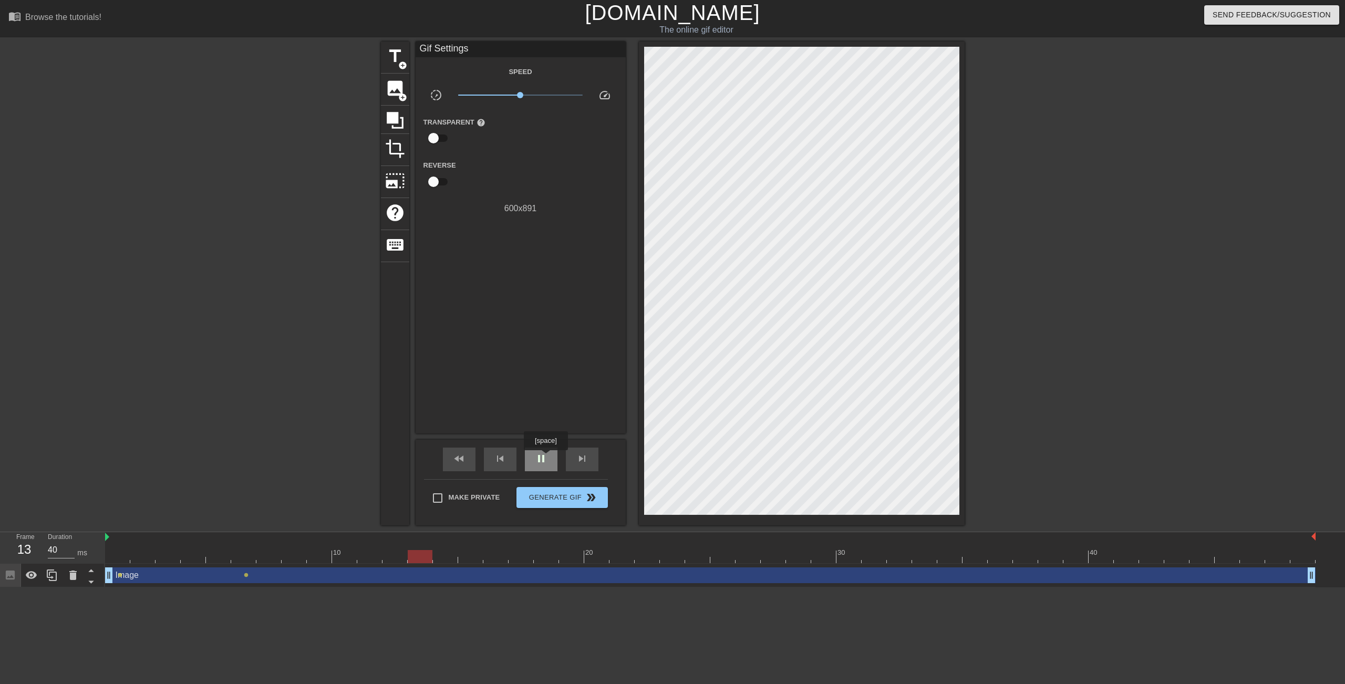
click at [547, 456] on div "pause" at bounding box center [541, 460] width 33 height 24
drag, startPoint x: 246, startPoint y: 574, endPoint x: 268, endPoint y: 575, distance: 22.6
click at [268, 575] on div "Image drag_handle drag_handle lens lens" at bounding box center [710, 575] width 1210 height 16
click at [245, 575] on span "lens" at bounding box center [246, 575] width 5 height 5
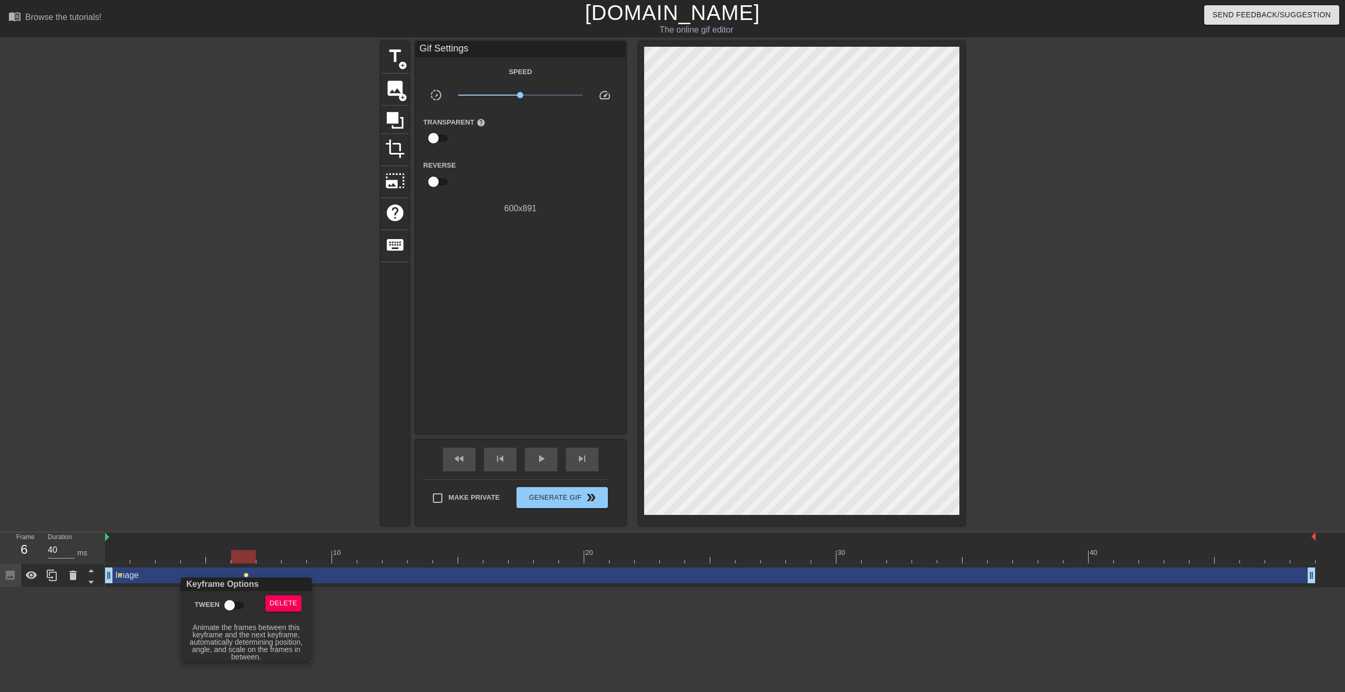
click at [232, 603] on input "Tween" at bounding box center [230, 605] width 60 height 20
checkbox input "true"
click at [431, 626] on div at bounding box center [672, 346] width 1345 height 692
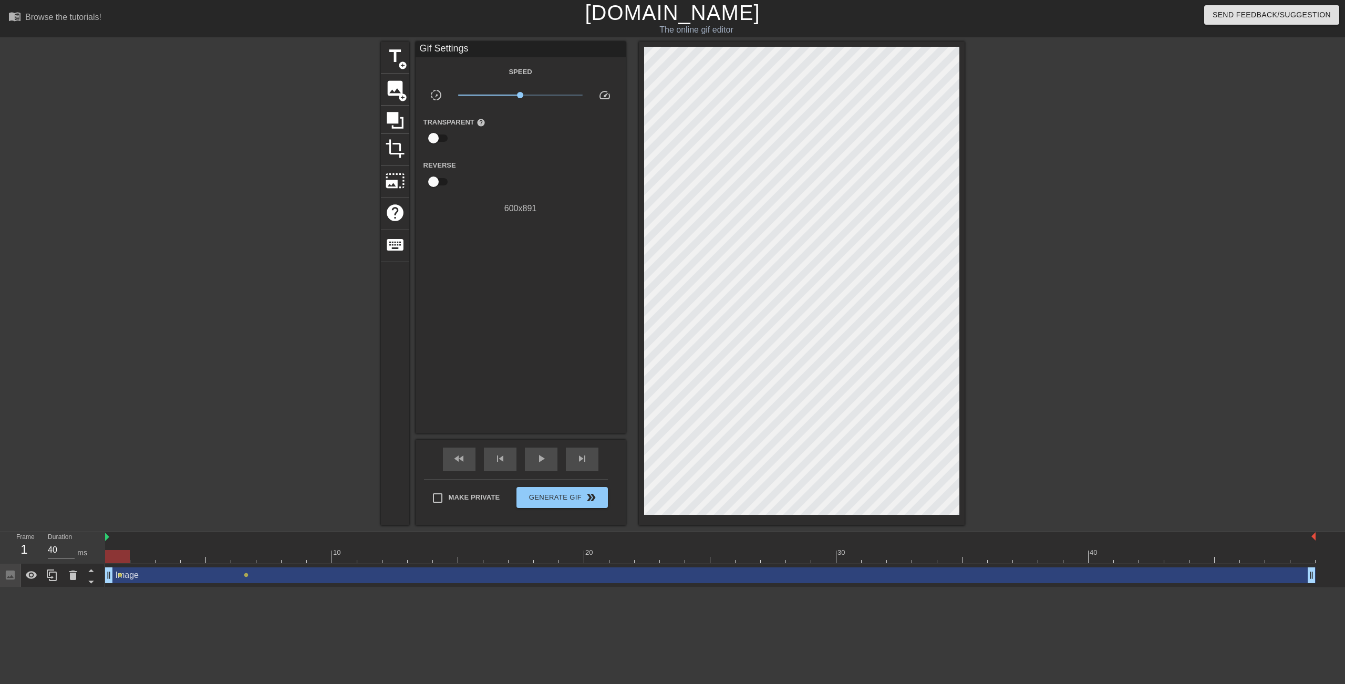
drag, startPoint x: 234, startPoint y: 559, endPoint x: 121, endPoint y: 552, distance: 112.7
click at [76, 559] on div "Frame 1 Duration 40 ms 10 20 30 40 Image drag_handle drag_handle lens lens" at bounding box center [672, 559] width 1345 height 55
click at [532, 462] on div "play_arrow" at bounding box center [541, 460] width 33 height 24
click at [534, 469] on div "pause" at bounding box center [541, 460] width 33 height 24
click at [246, 576] on span "lens" at bounding box center [246, 575] width 5 height 5
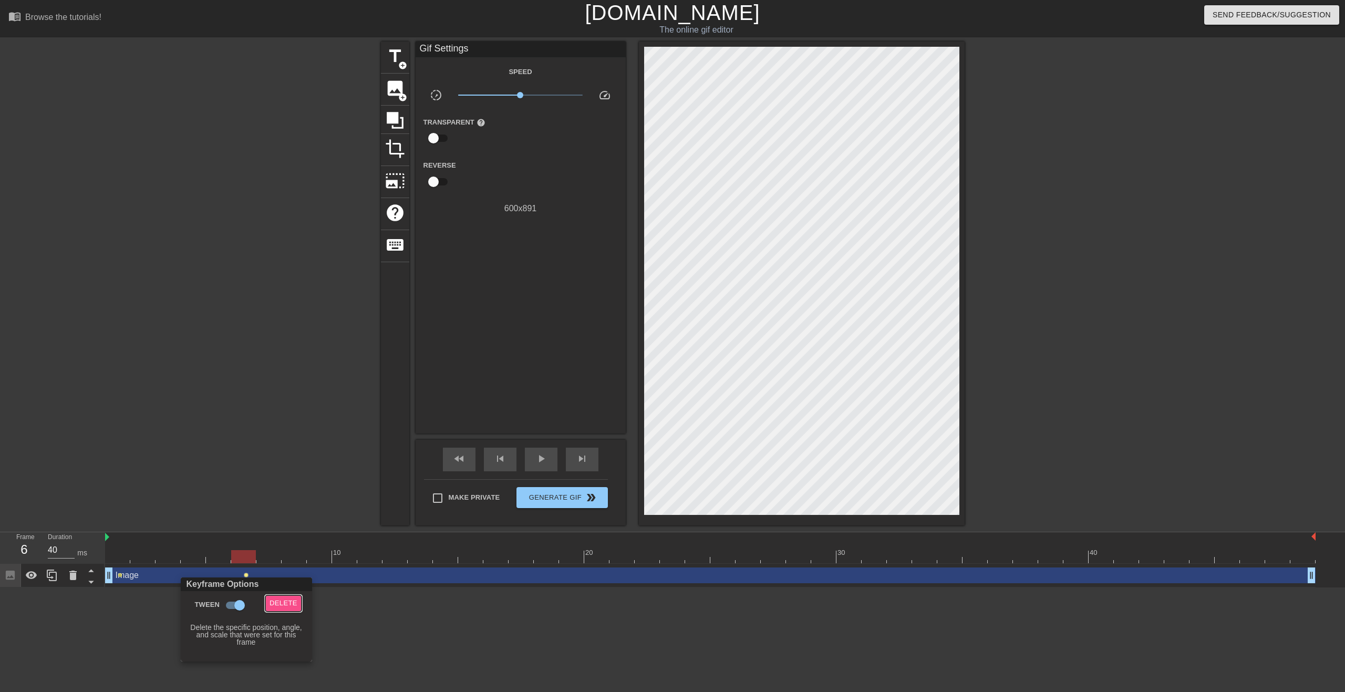
click at [279, 602] on span "Delete" at bounding box center [283, 603] width 28 height 12
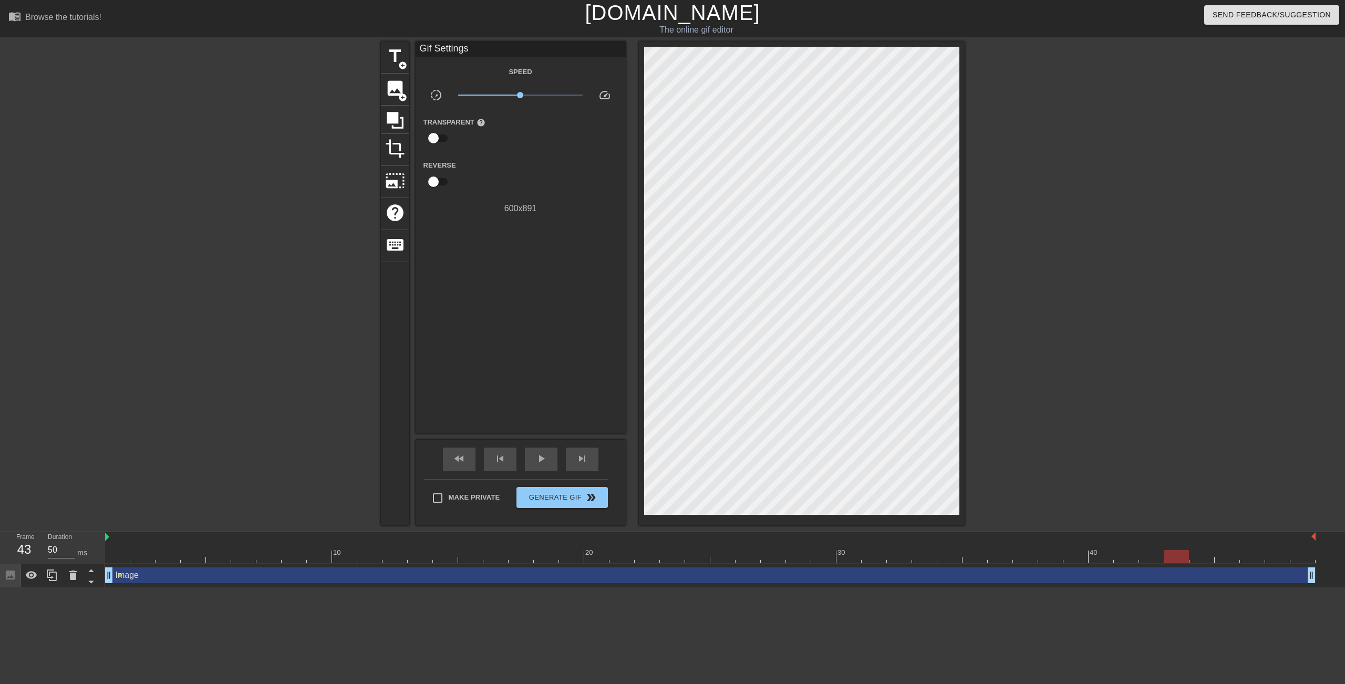
type input "40"
drag, startPoint x: 245, startPoint y: 558, endPoint x: 1297, endPoint y: 548, distance: 1052.2
click at [1297, 548] on div "10 20 30 40" at bounding box center [710, 547] width 1210 height 31
click at [996, 178] on div at bounding box center [1056, 198] width 158 height 315
click at [120, 575] on span "lens" at bounding box center [120, 575] width 5 height 5
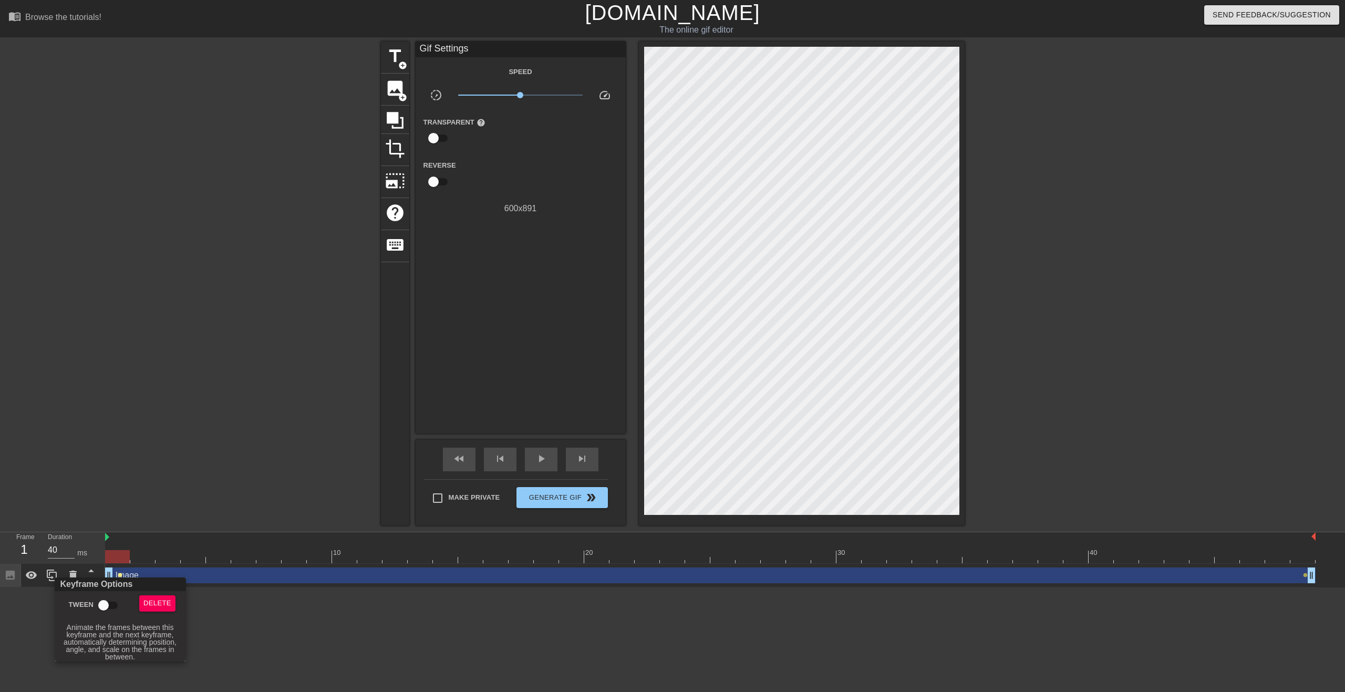
click at [107, 604] on input "Tween" at bounding box center [104, 605] width 60 height 20
checkbox input "true"
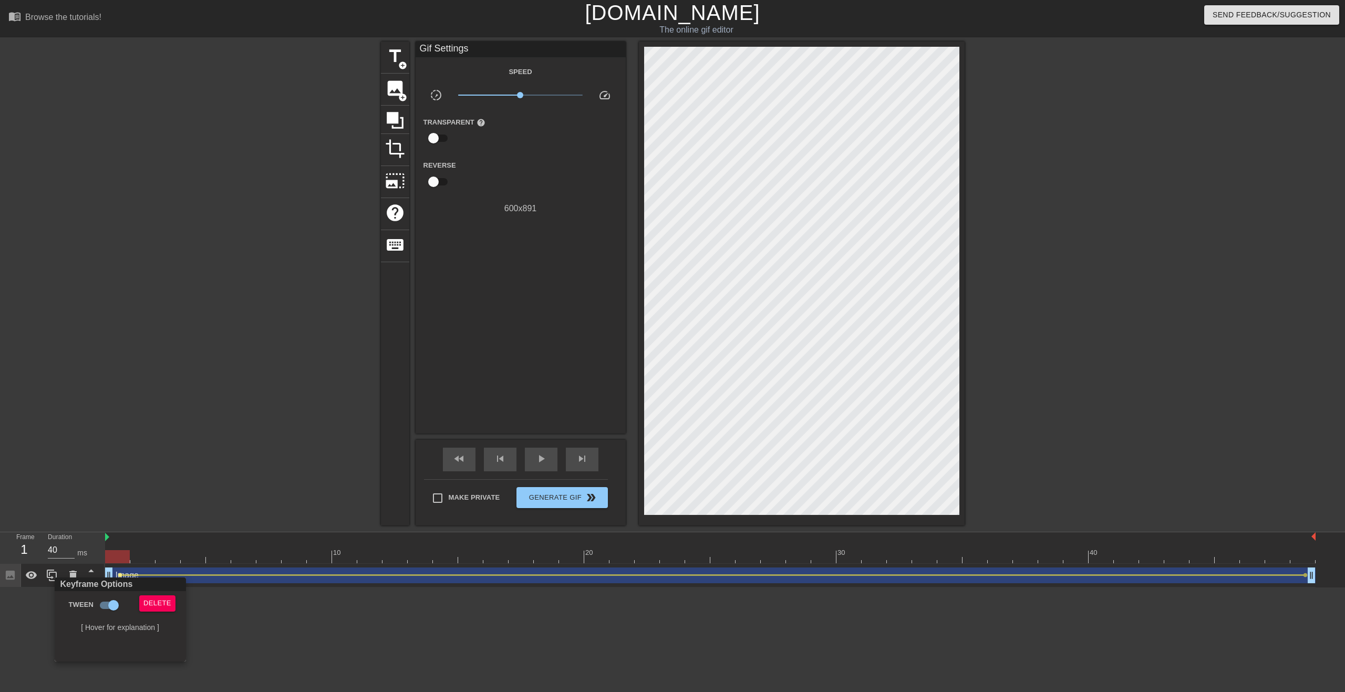
click at [564, 649] on div at bounding box center [672, 346] width 1345 height 692
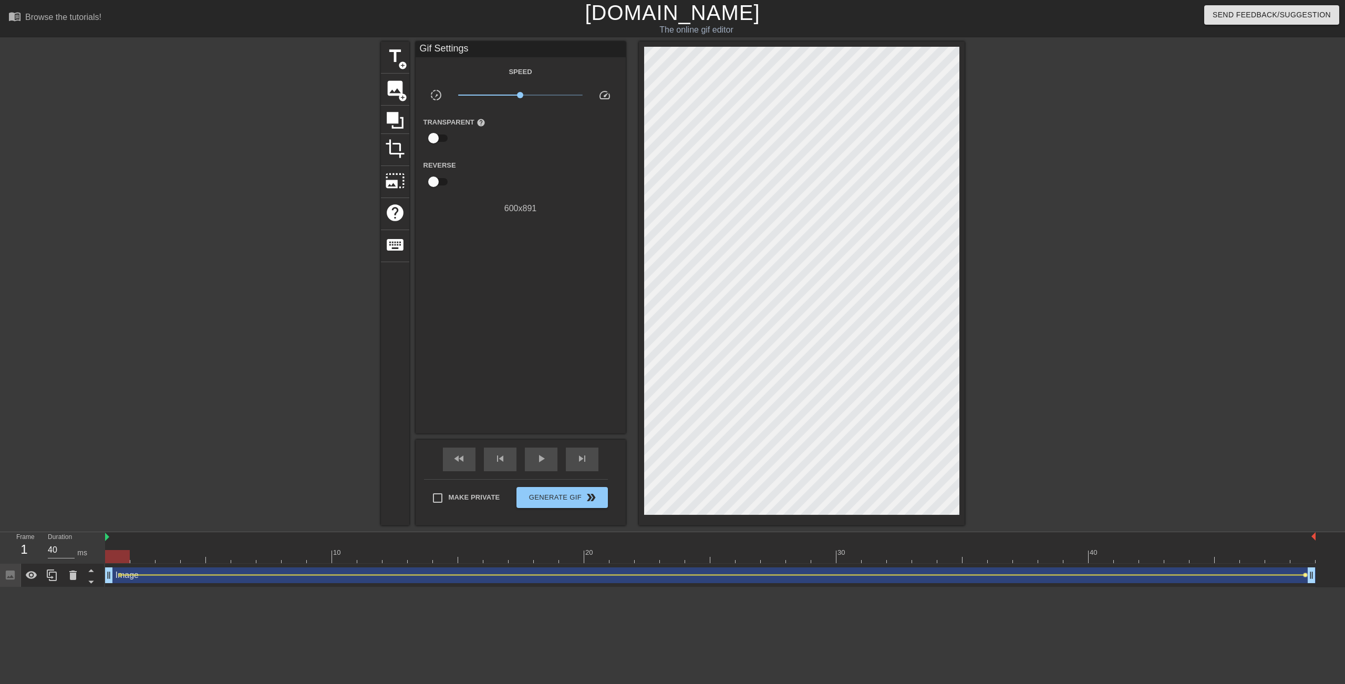
click at [1303, 574] on span "lens" at bounding box center [1305, 575] width 5 height 5
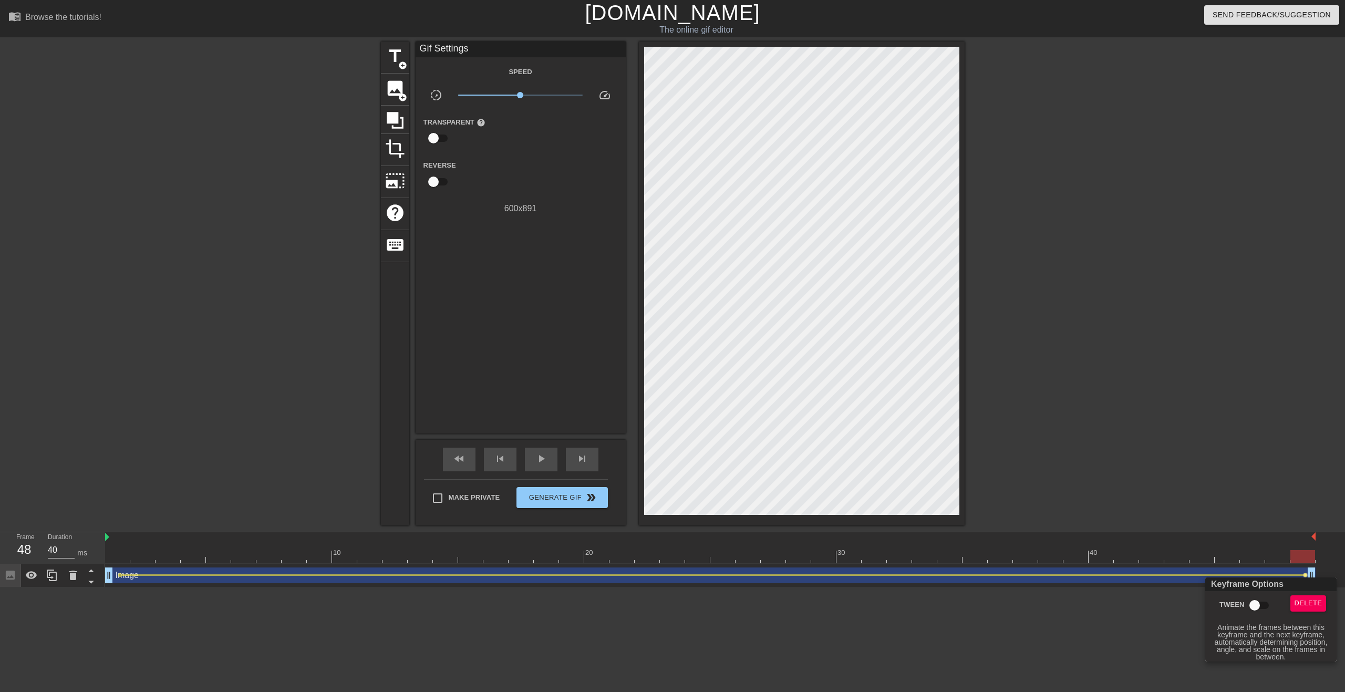
click at [1258, 602] on input "Tween" at bounding box center [1254, 605] width 60 height 20
checkbox input "true"
click at [1046, 658] on div at bounding box center [672, 346] width 1345 height 692
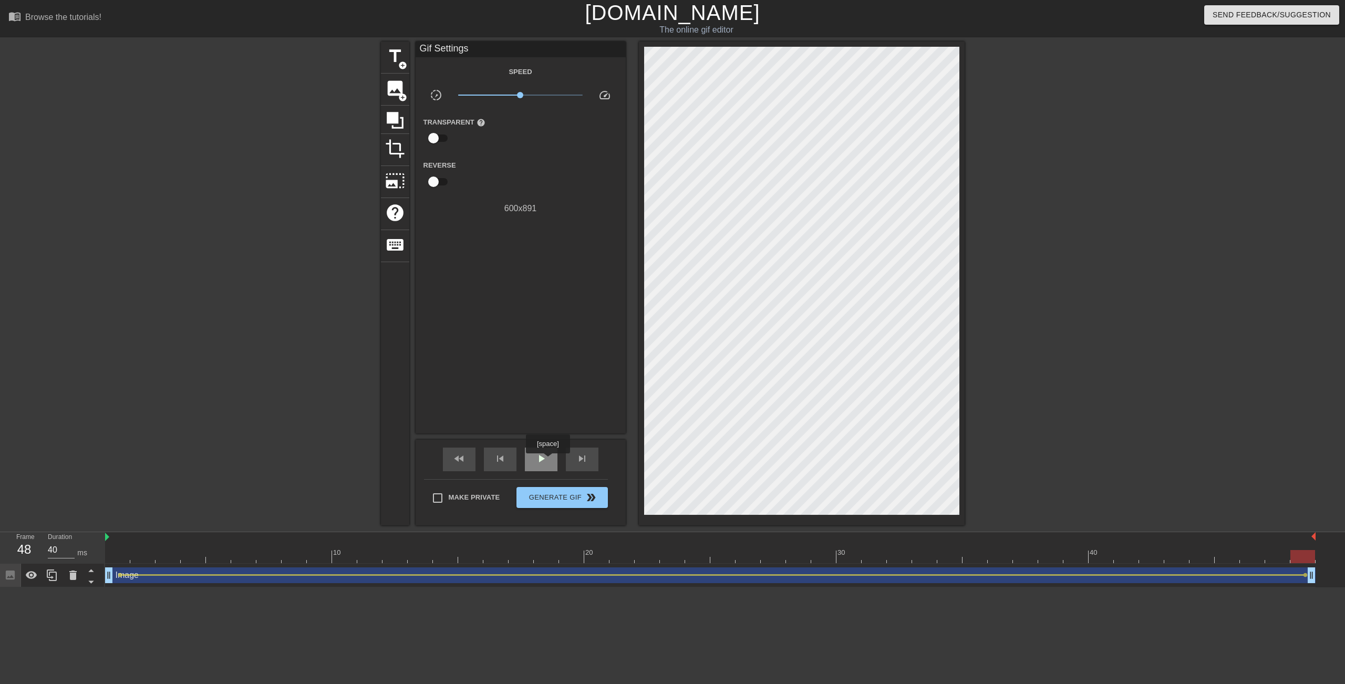
click at [547, 461] on div "play_arrow" at bounding box center [541, 460] width 33 height 24
click at [543, 461] on span "pause" at bounding box center [541, 458] width 13 height 13
drag, startPoint x: 1305, startPoint y: 575, endPoint x: 1012, endPoint y: 573, distance: 292.6
click at [1022, 572] on div "Image drag_handle drag_handle lens lens" at bounding box center [710, 575] width 1210 height 16
click at [533, 463] on div "play_arrow" at bounding box center [541, 460] width 33 height 24
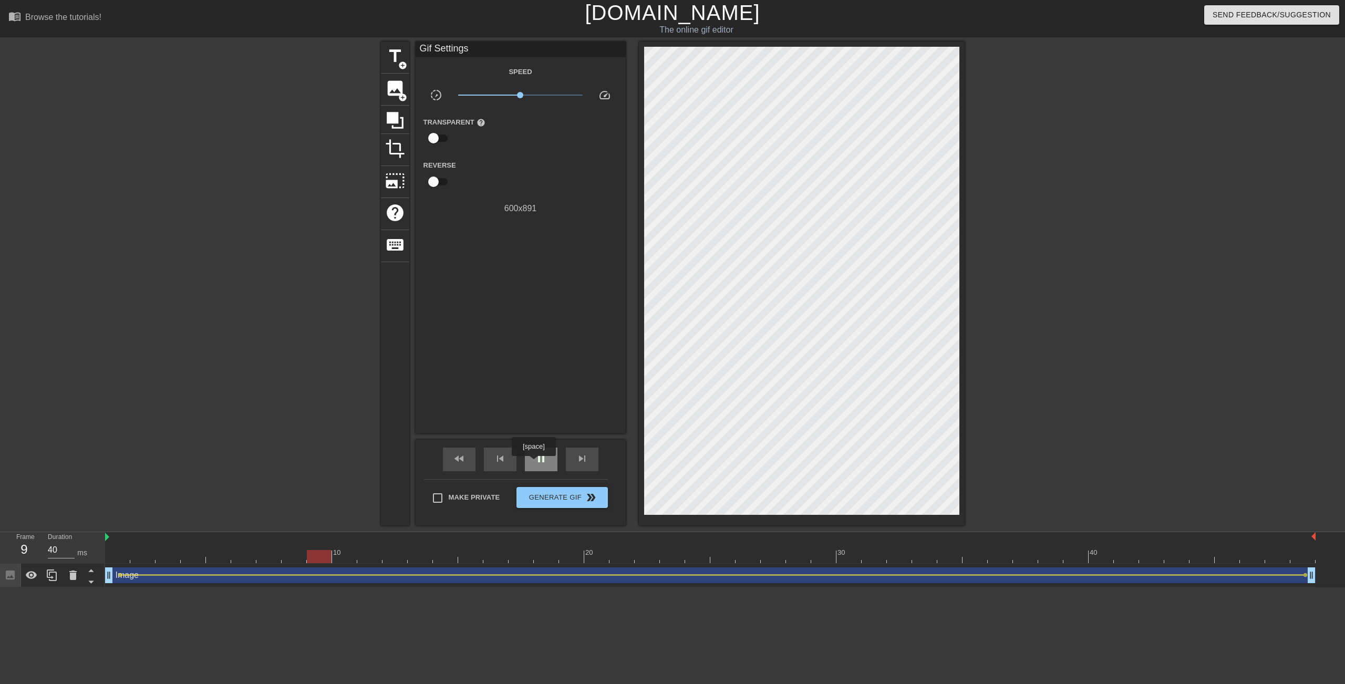
click at [534, 463] on div "pause" at bounding box center [541, 460] width 33 height 24
click at [535, 462] on span "play_arrow" at bounding box center [541, 458] width 13 height 13
click at [537, 464] on span "pause" at bounding box center [541, 458] width 13 height 13
click at [1305, 574] on span "lens" at bounding box center [1305, 575] width 5 height 5
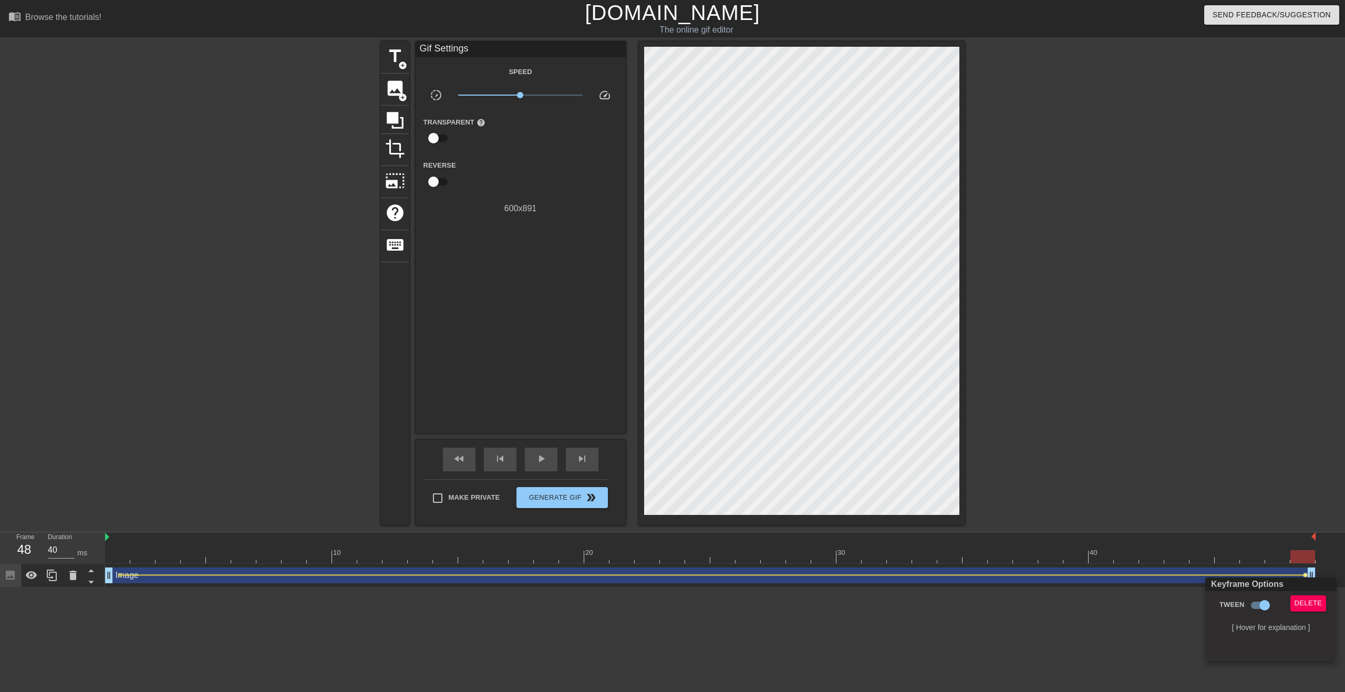
click at [1138, 336] on div at bounding box center [672, 346] width 1345 height 692
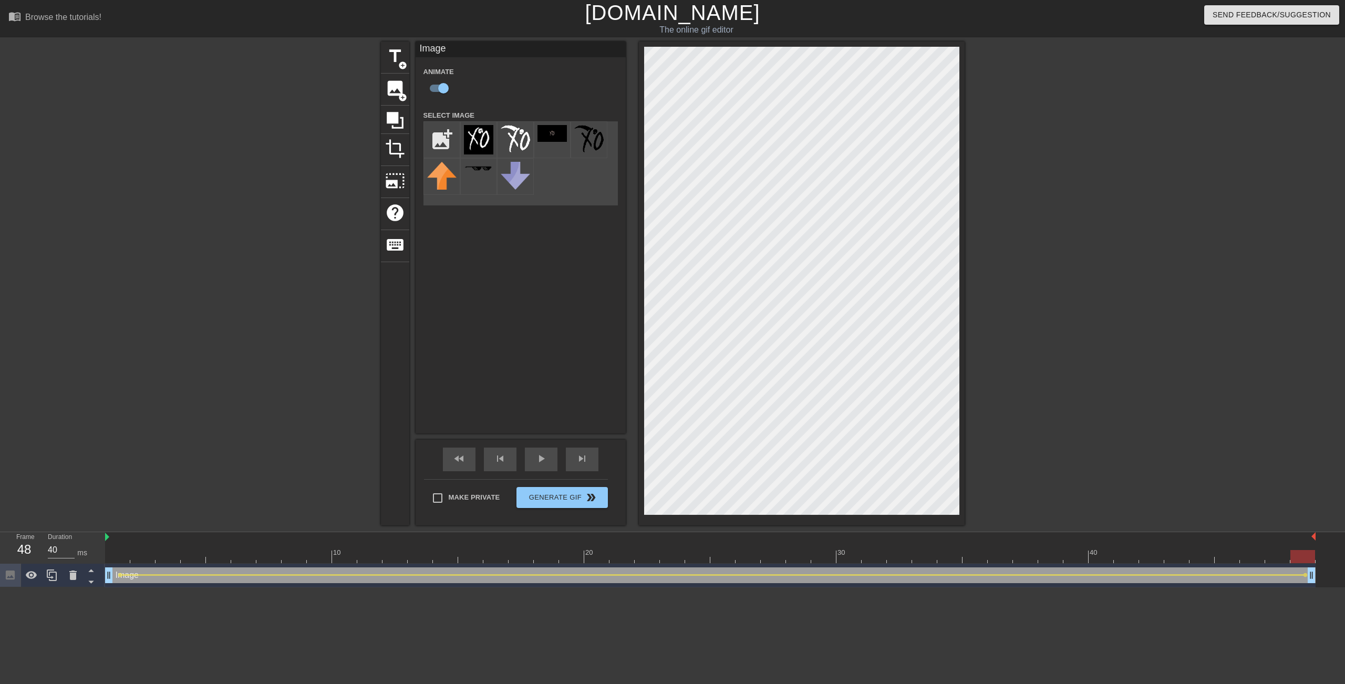
click at [1071, 211] on div at bounding box center [1056, 198] width 158 height 315
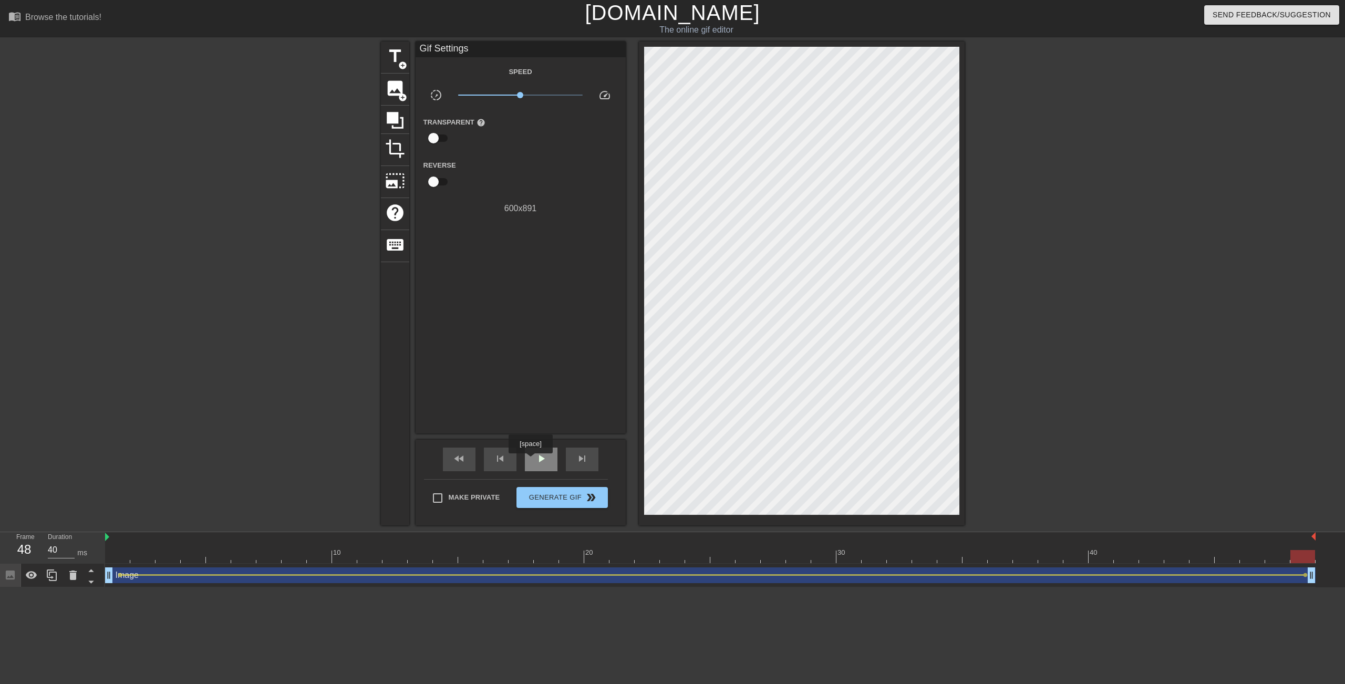
click at [534, 459] on div "play_arrow" at bounding box center [541, 460] width 33 height 24
click at [541, 460] on span "pause" at bounding box center [541, 458] width 13 height 13
click at [1303, 575] on span "lens" at bounding box center [1305, 575] width 5 height 5
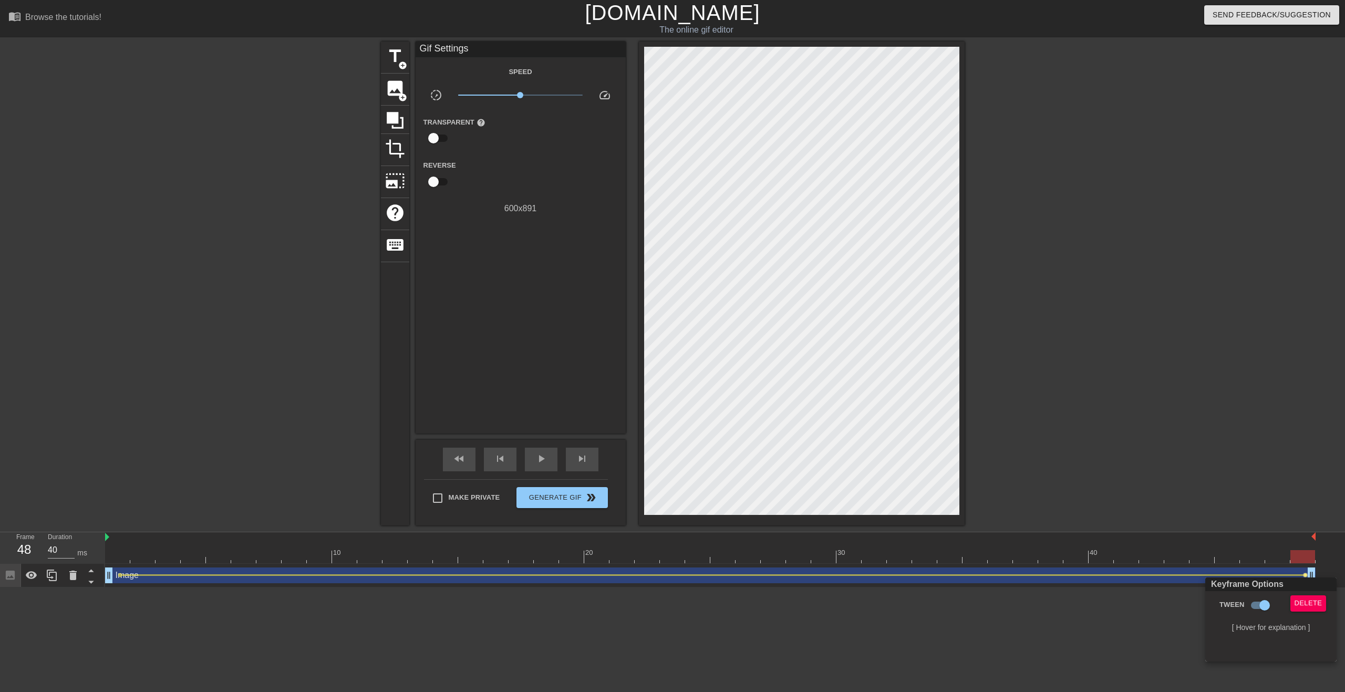
click at [1208, 406] on div at bounding box center [672, 346] width 1345 height 692
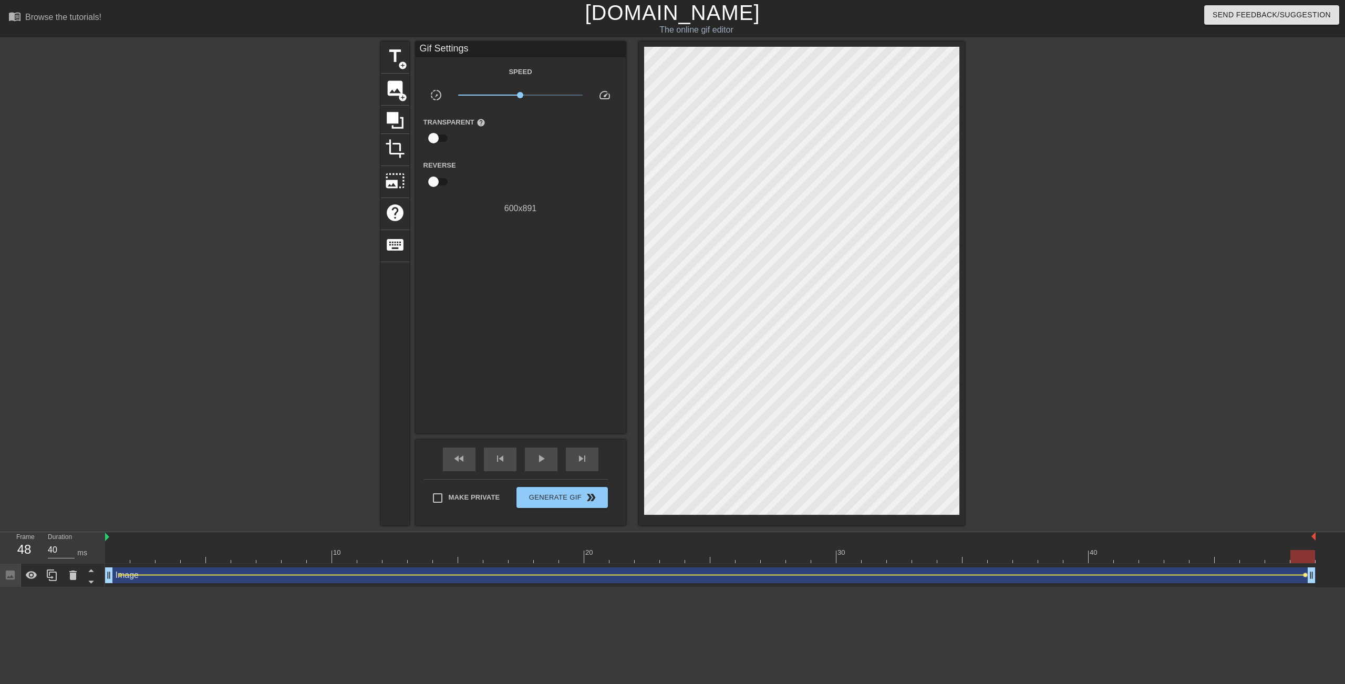
click at [1305, 575] on span "lens" at bounding box center [1305, 575] width 5 height 5
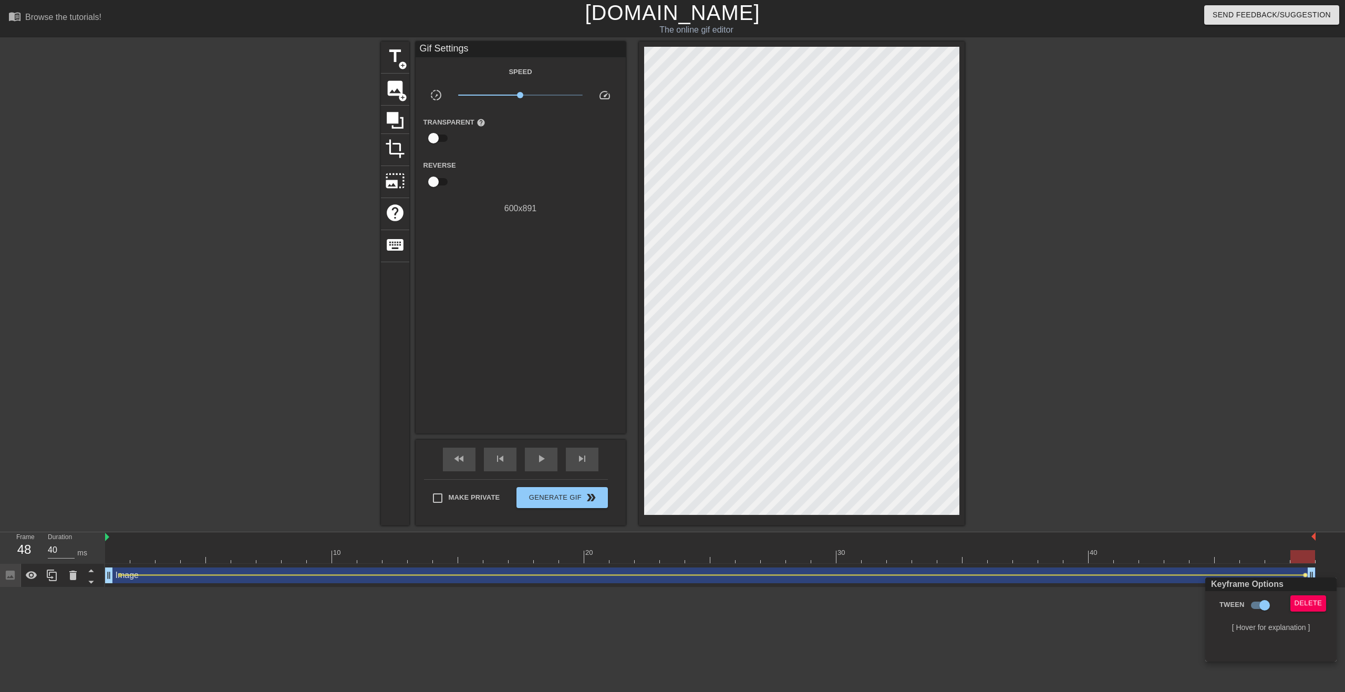
click at [918, 168] on div at bounding box center [672, 346] width 1345 height 692
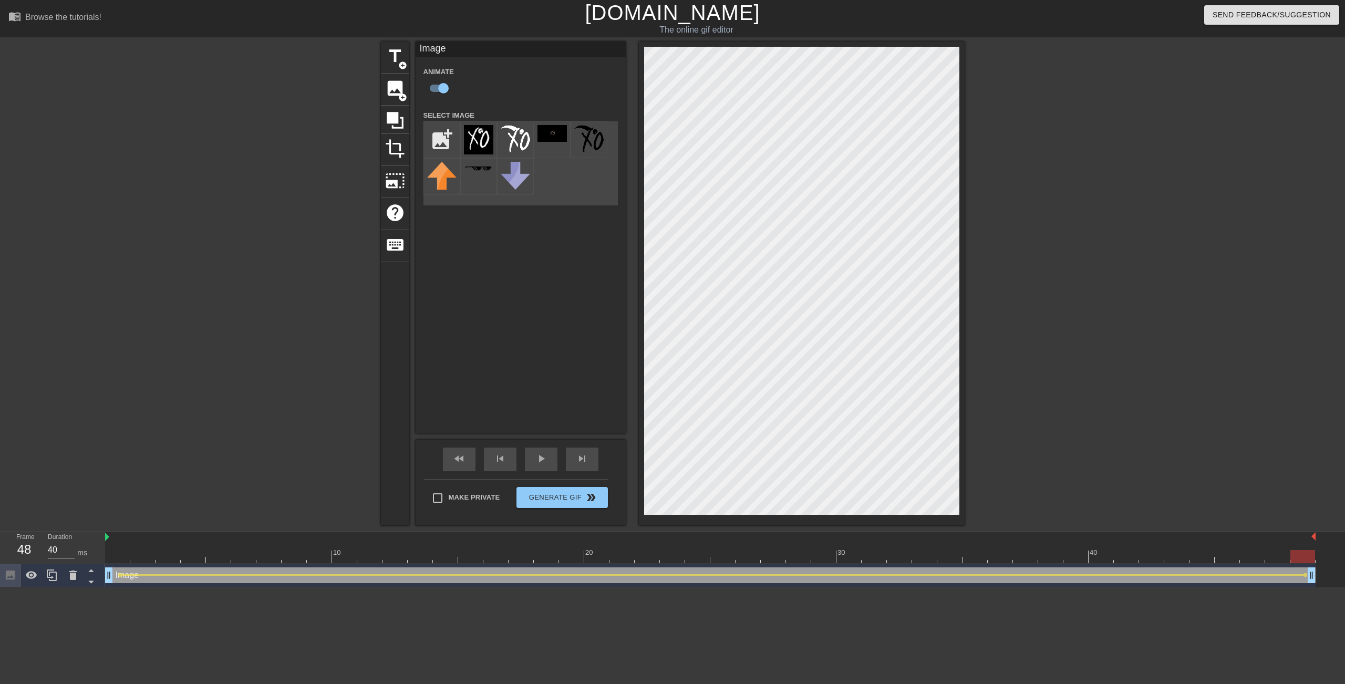
click at [1047, 205] on div at bounding box center [1056, 198] width 158 height 315
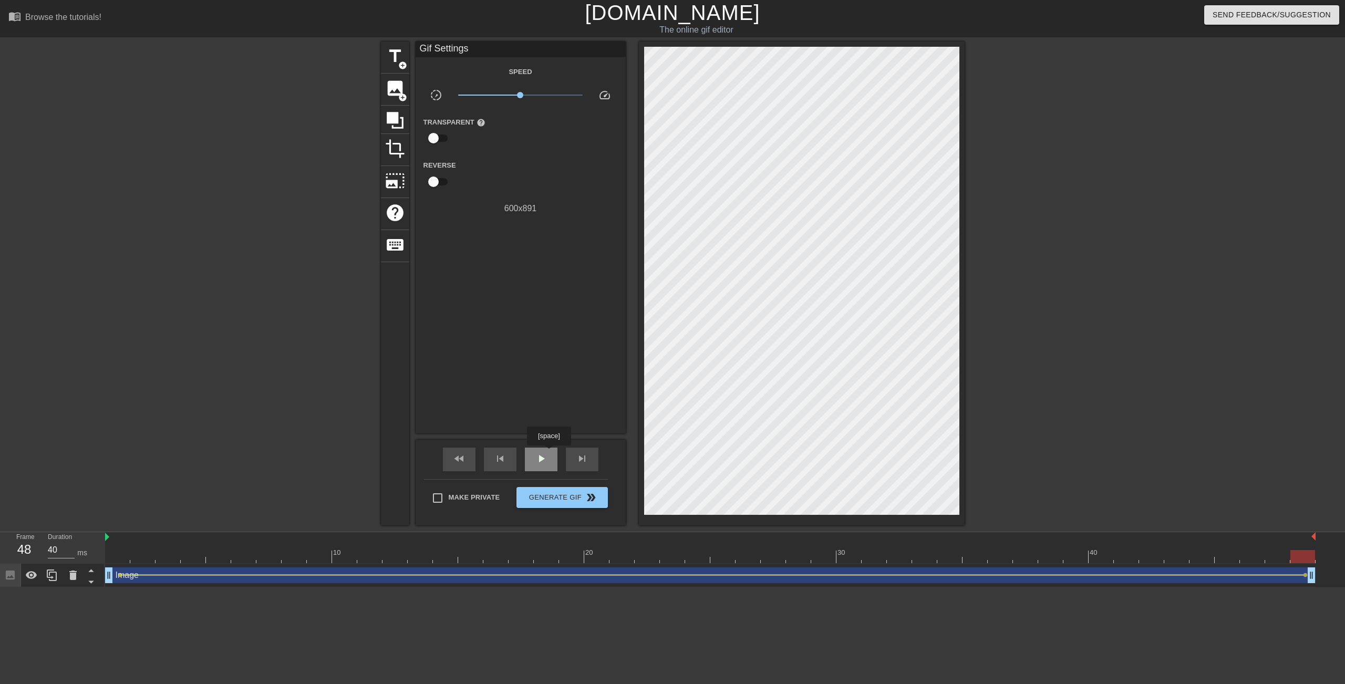
click at [542, 458] on span "play_arrow" at bounding box center [541, 458] width 13 height 13
type input "40"
click at [566, 490] on button "Generate Gif double_arrow" at bounding box center [561, 497] width 91 height 21
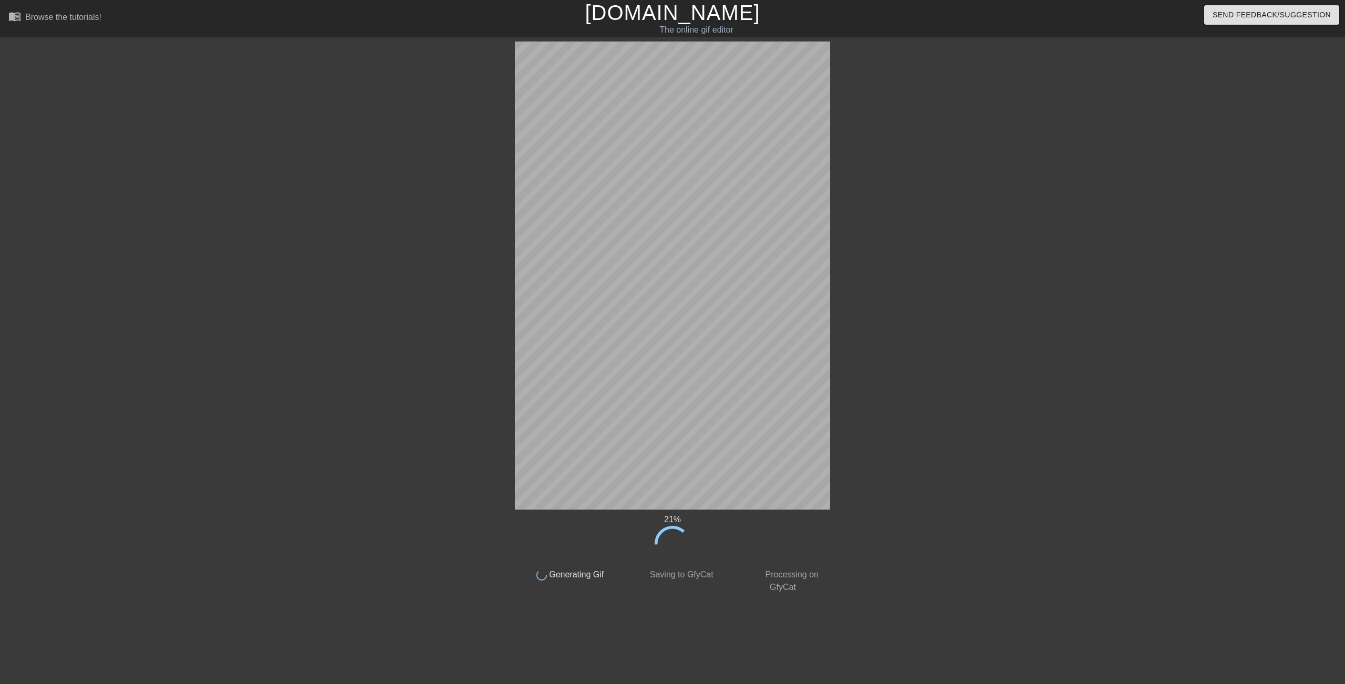
click at [1040, 243] on div "21 % done Generating Gif done Saving to GfyCat done Processing on GfyCat title …" at bounding box center [672, 317] width 1345 height 552
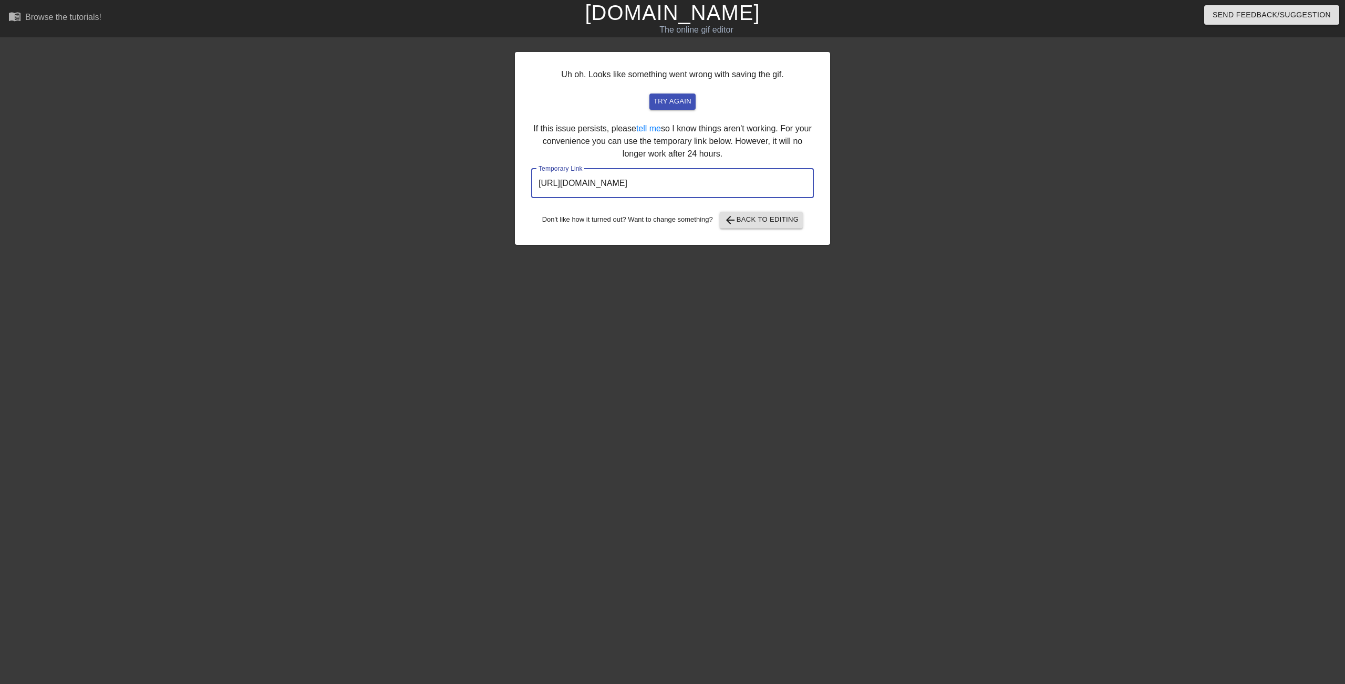
click at [746, 178] on input "[URL][DOMAIN_NAME]" at bounding box center [672, 183] width 283 height 29
click at [753, 181] on input "[URL][DOMAIN_NAME]" at bounding box center [672, 183] width 283 height 29
